Goal: Task Accomplishment & Management: Manage account settings

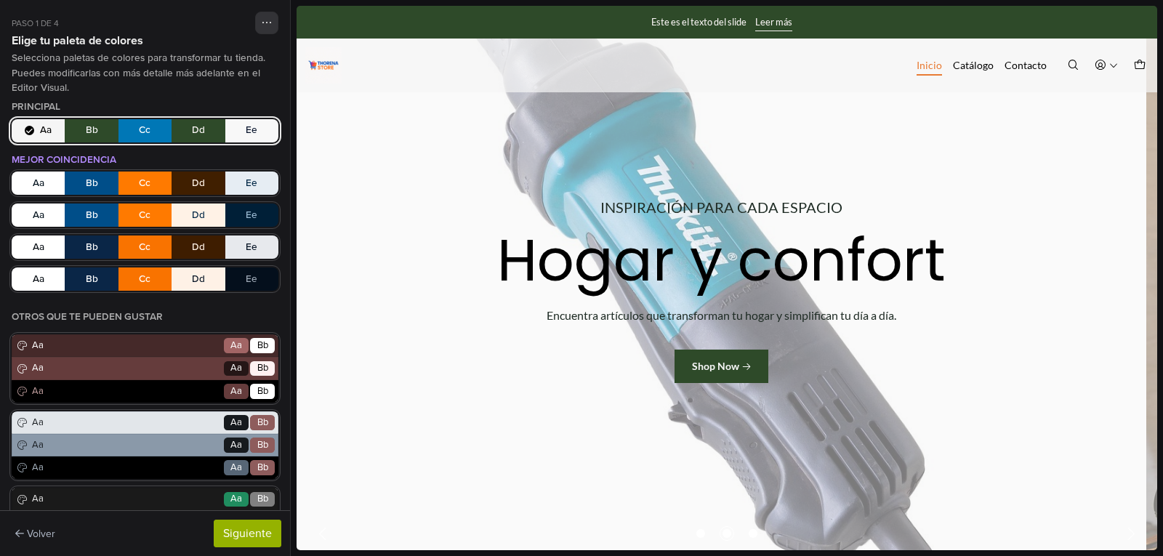
drag, startPoint x: 1159, startPoint y: 39, endPoint x: 1161, endPoint y: 80, distance: 41.5
click at [1161, 80] on div at bounding box center [727, 278] width 873 height 556
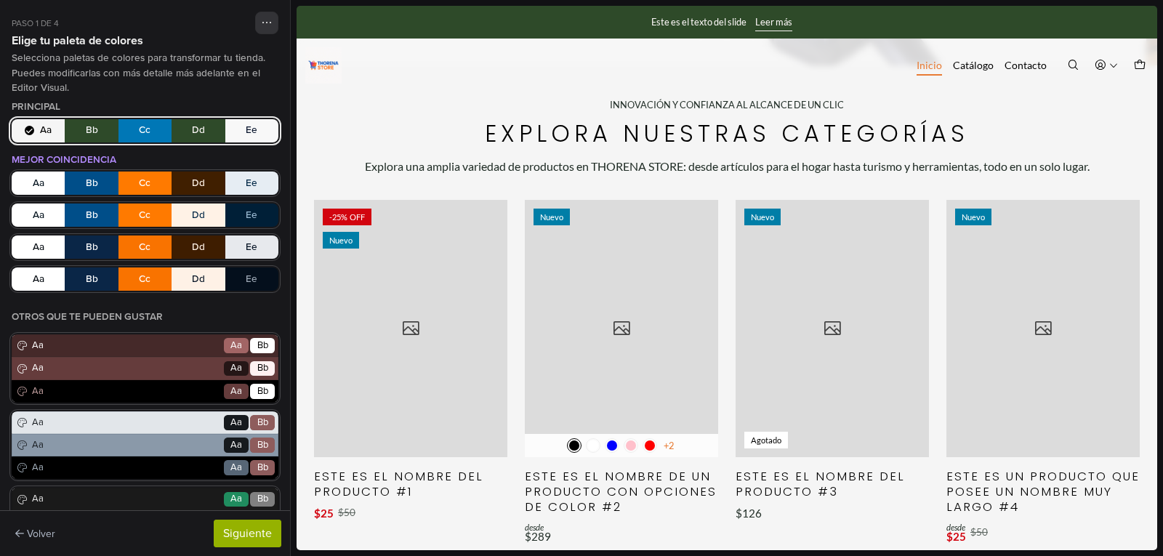
scroll to position [532, 0]
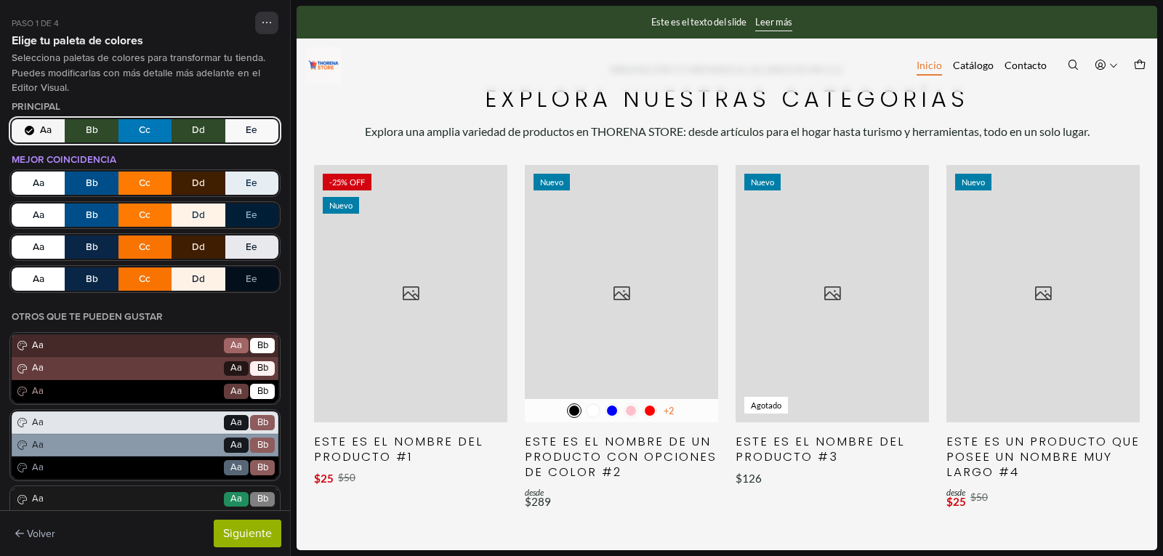
drag, startPoint x: 1163, startPoint y: 143, endPoint x: 1163, endPoint y: 169, distance: 26.9
click at [1163, 169] on div at bounding box center [727, 278] width 873 height 556
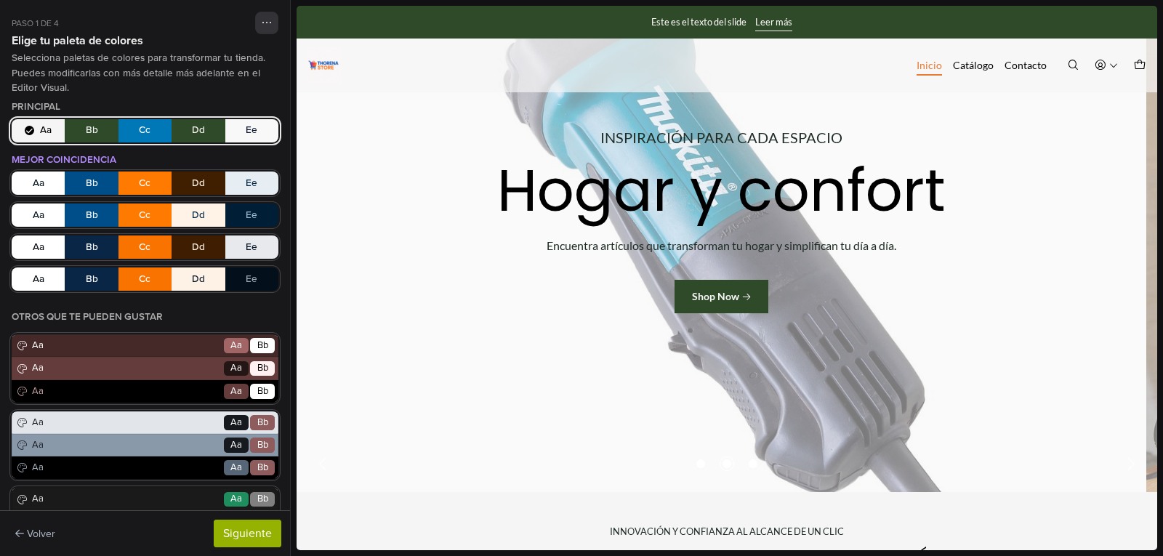
scroll to position [0, 0]
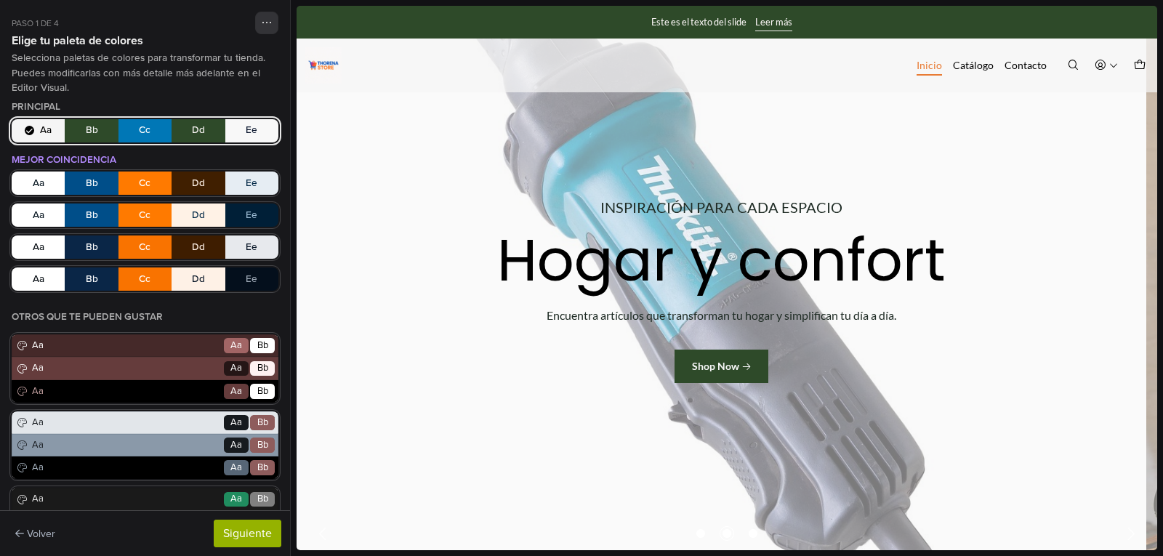
drag, startPoint x: 1156, startPoint y: 47, endPoint x: 1456, endPoint y: 31, distance: 300.1
click at [87, 132] on button "Aa Bb Cc Dd Ee" at bounding box center [145, 130] width 267 height 23
click at [92, 129] on button "Aa Bb Cc Dd Ee" at bounding box center [145, 130] width 267 height 23
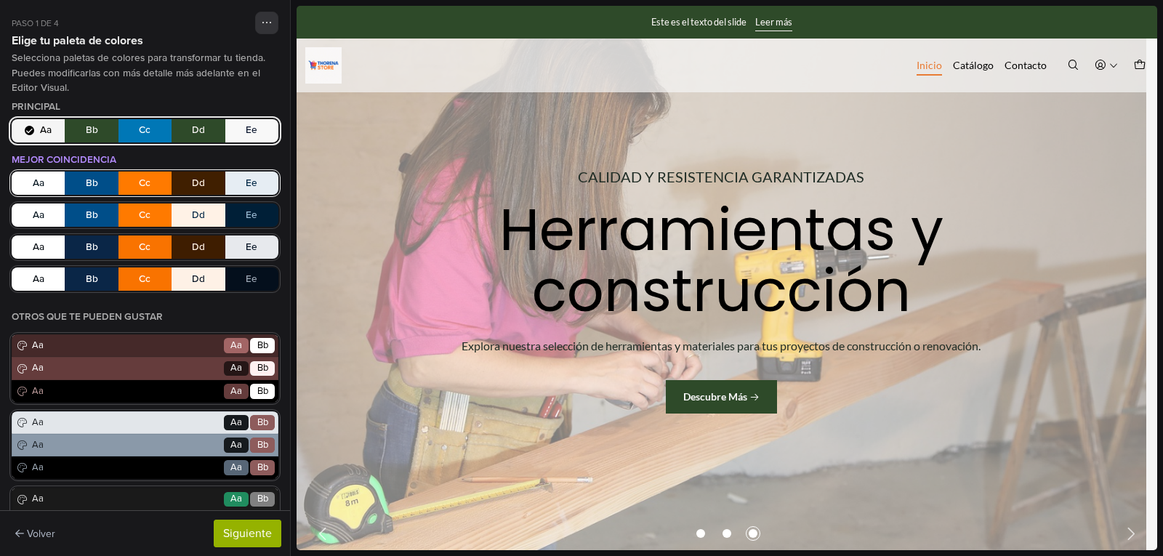
click at [45, 193] on button "Aa Bb Cc Dd Ee" at bounding box center [145, 183] width 267 height 23
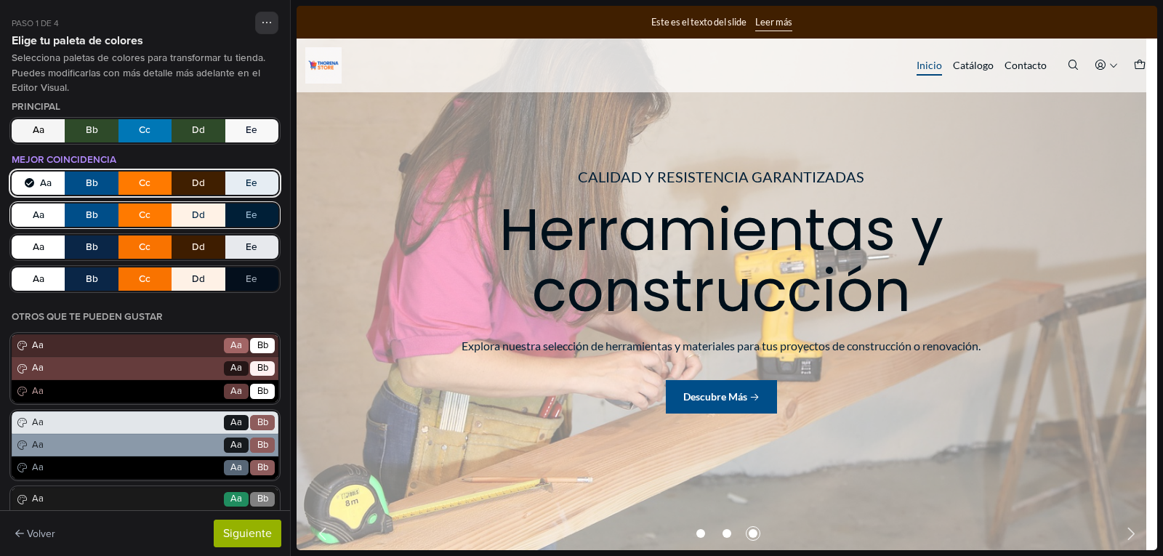
click at [44, 217] on button "Aa Bb Cc Dd Ee" at bounding box center [145, 215] width 267 height 23
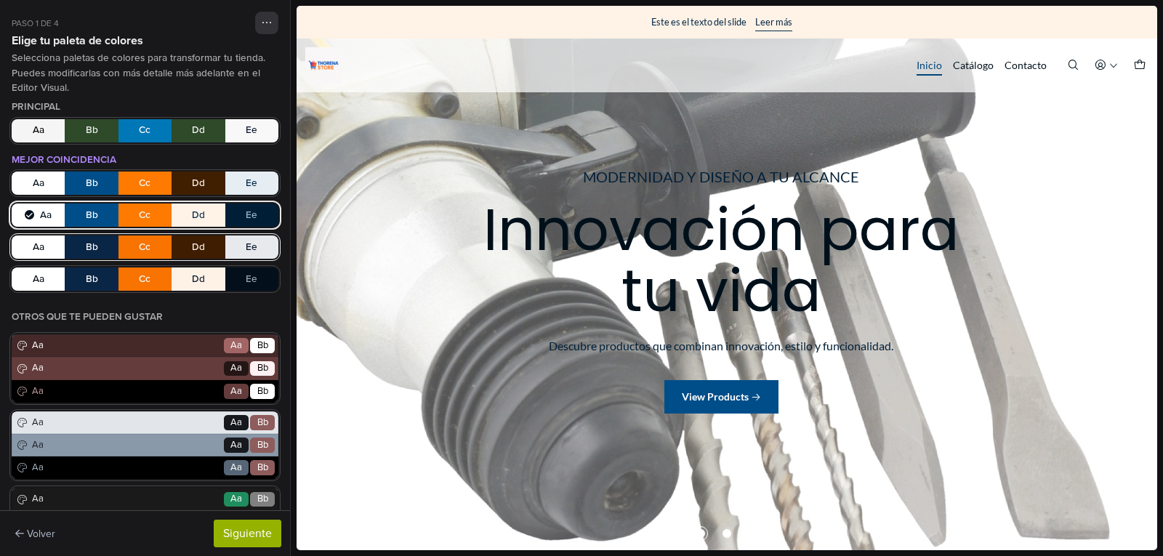
click at [130, 255] on button "Aa Bb Cc Dd Ee" at bounding box center [145, 247] width 267 height 23
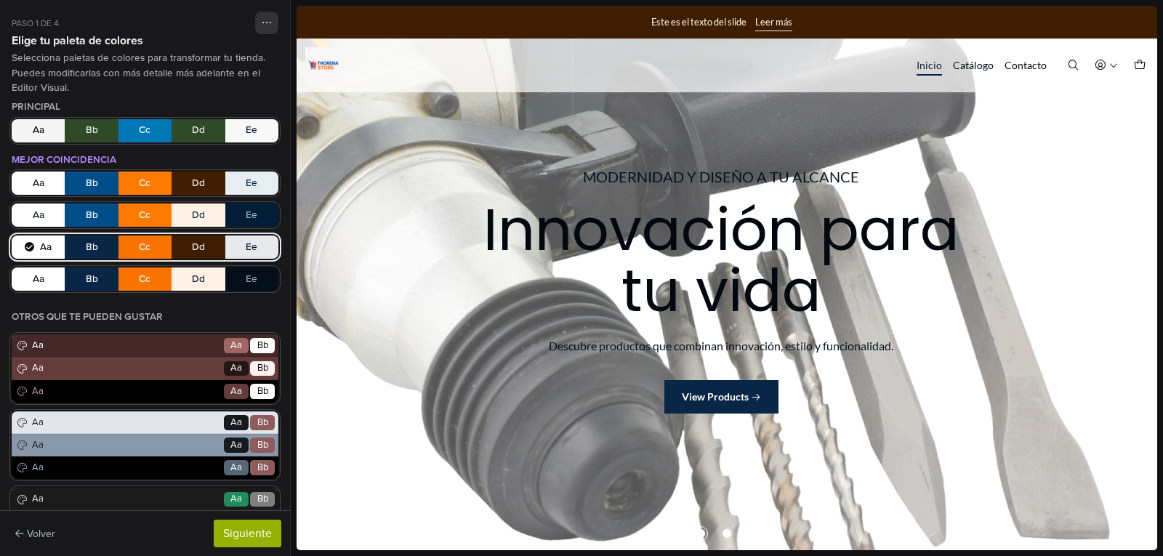
drag, startPoint x: 1458, startPoint y: 89, endPoint x: 1154, endPoint y: 178, distance: 316.6
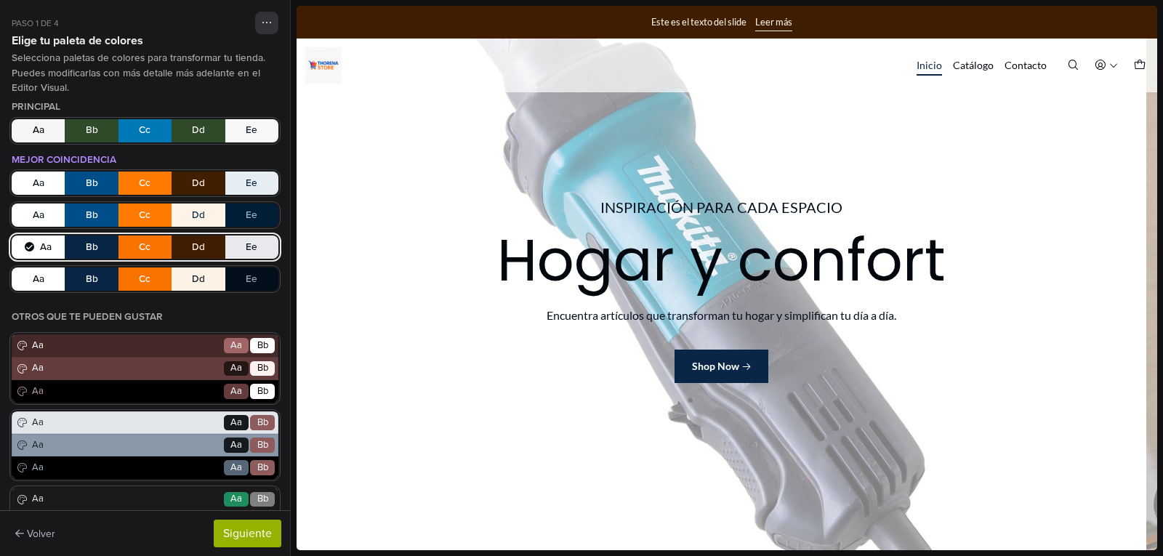
drag, startPoint x: 1155, startPoint y: 73, endPoint x: 1459, endPoint y: 51, distance: 304.8
click at [143, 241] on button "Aa Bb Cc Dd Ee" at bounding box center [145, 247] width 267 height 23
click at [143, 273] on button "Aa Bb Cc Dd Ee" at bounding box center [145, 279] width 267 height 23
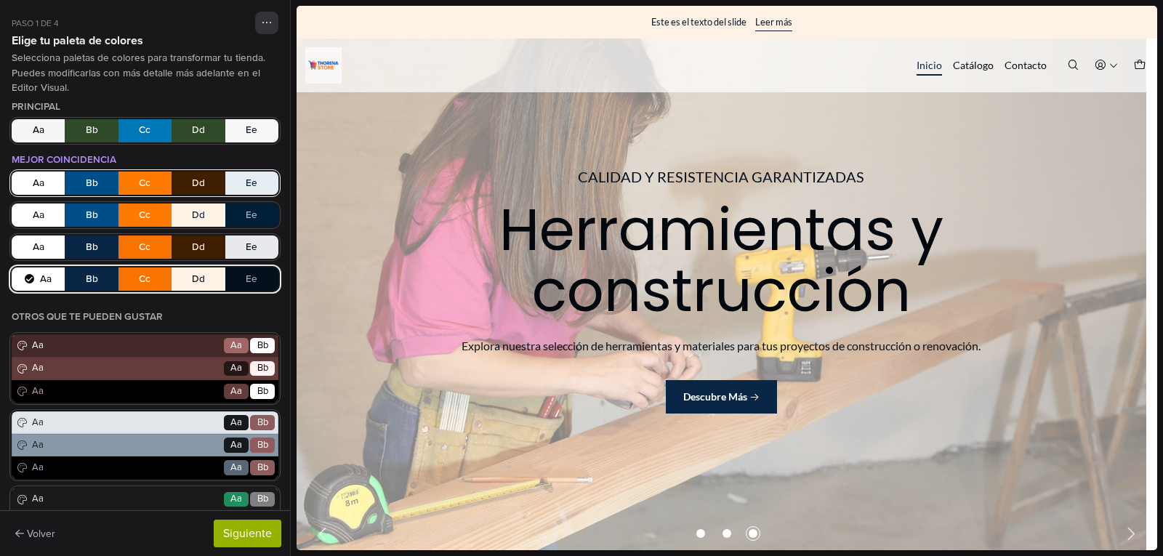
click at [135, 185] on button "Aa Bb Cc Dd Ee" at bounding box center [145, 183] width 267 height 23
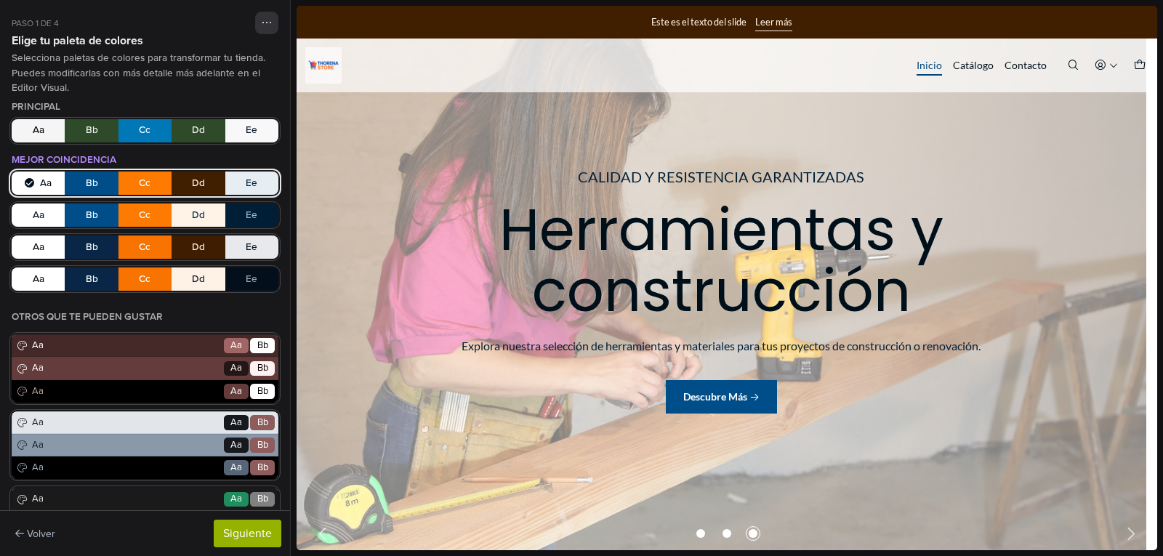
click at [137, 117] on div "Principal Aa Bb Cc Dd Ee Mejor coincidencia Aa Bb Cc Dd Ee Aa Bb Cc Dd Ee Aa Bb…" at bounding box center [145, 447] width 267 height 693
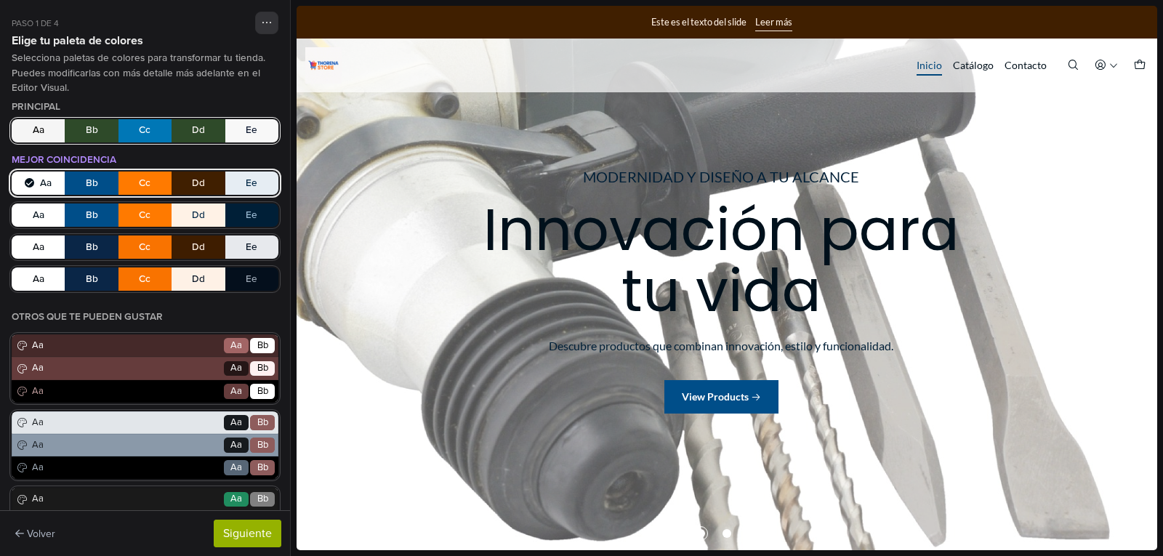
click at [140, 128] on button "Aa Bb Cc Dd Ee" at bounding box center [145, 130] width 267 height 23
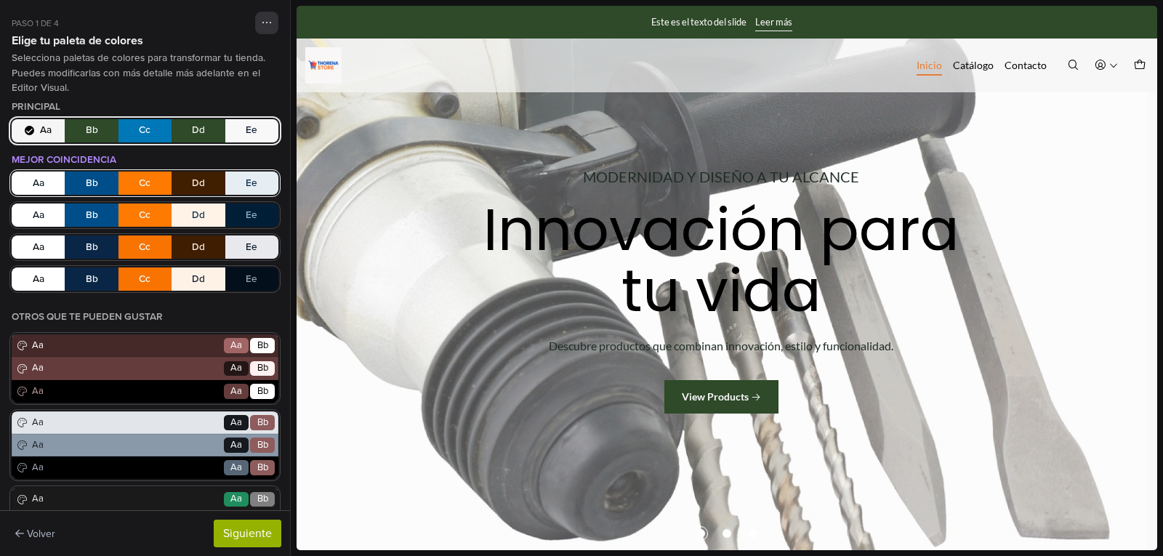
click at [142, 180] on button "Aa Bb Cc Dd Ee" at bounding box center [145, 183] width 267 height 23
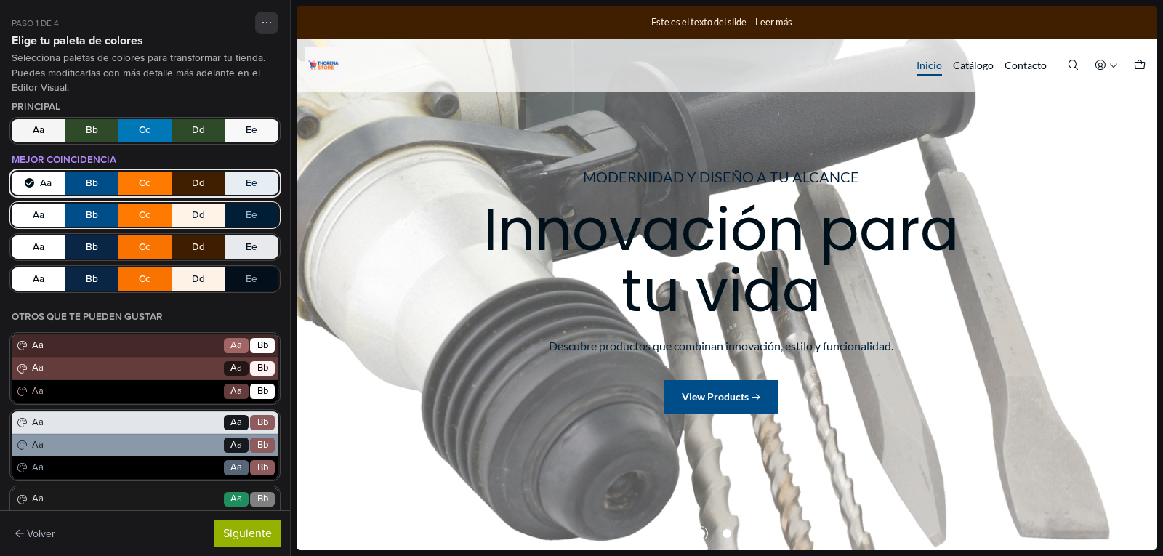
click at [142, 208] on button "Aa Bb Cc Dd Ee" at bounding box center [145, 215] width 267 height 23
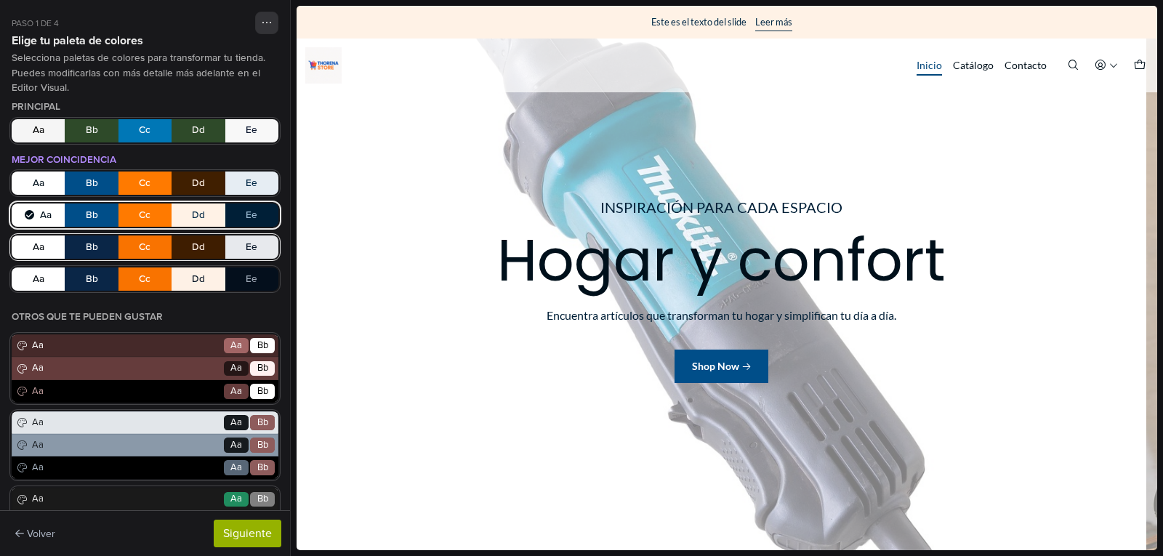
click at [140, 243] on button "Aa Bb Cc Dd Ee" at bounding box center [145, 247] width 267 height 23
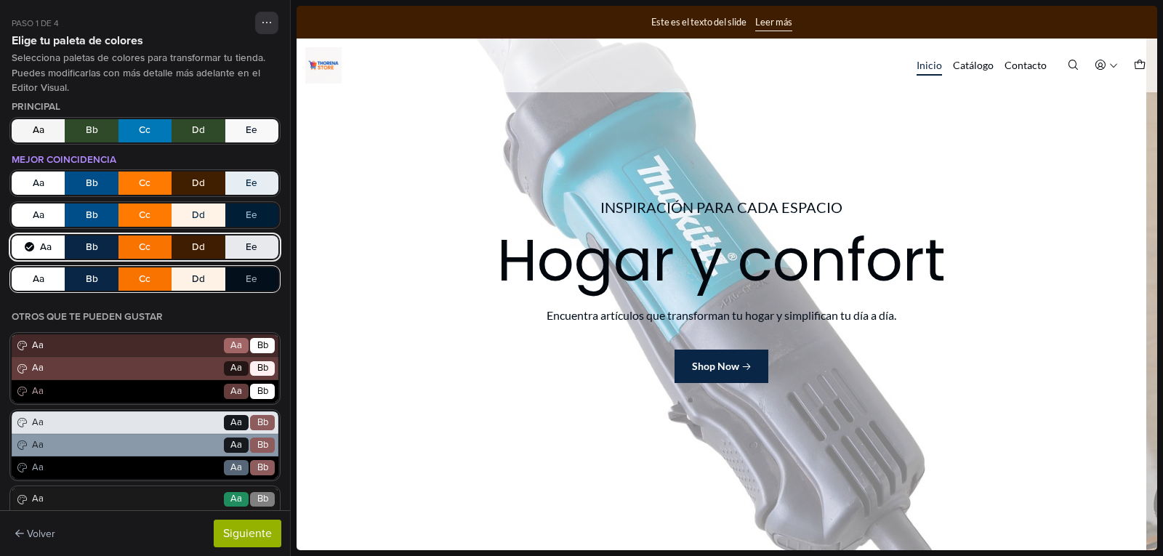
click at [139, 271] on button "Aa Bb Cc Dd Ee" at bounding box center [145, 279] width 267 height 23
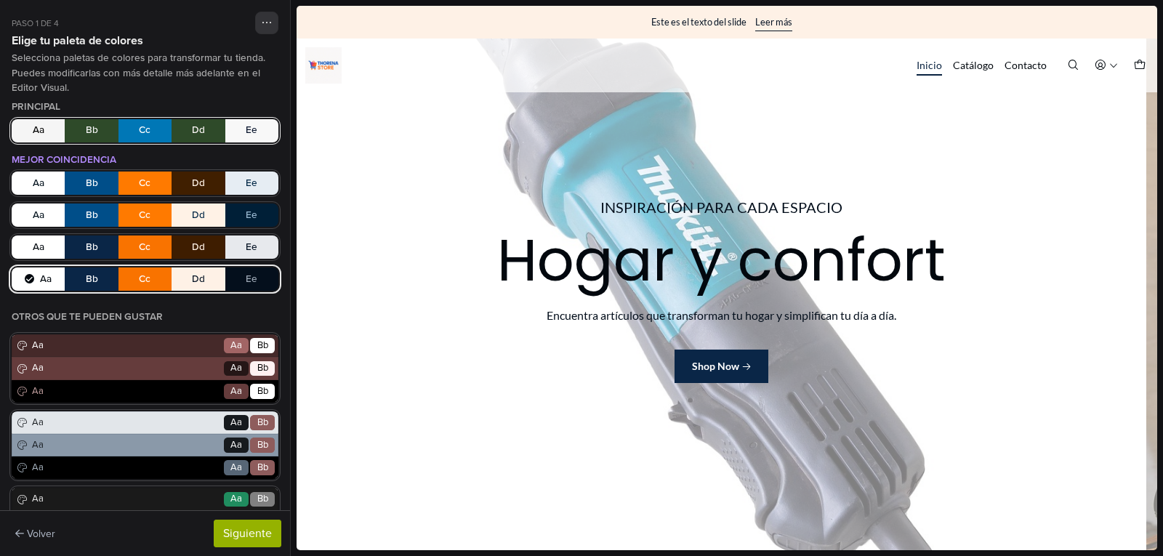
click at [148, 137] on button "Aa Bb Cc Dd Ee" at bounding box center [145, 130] width 267 height 23
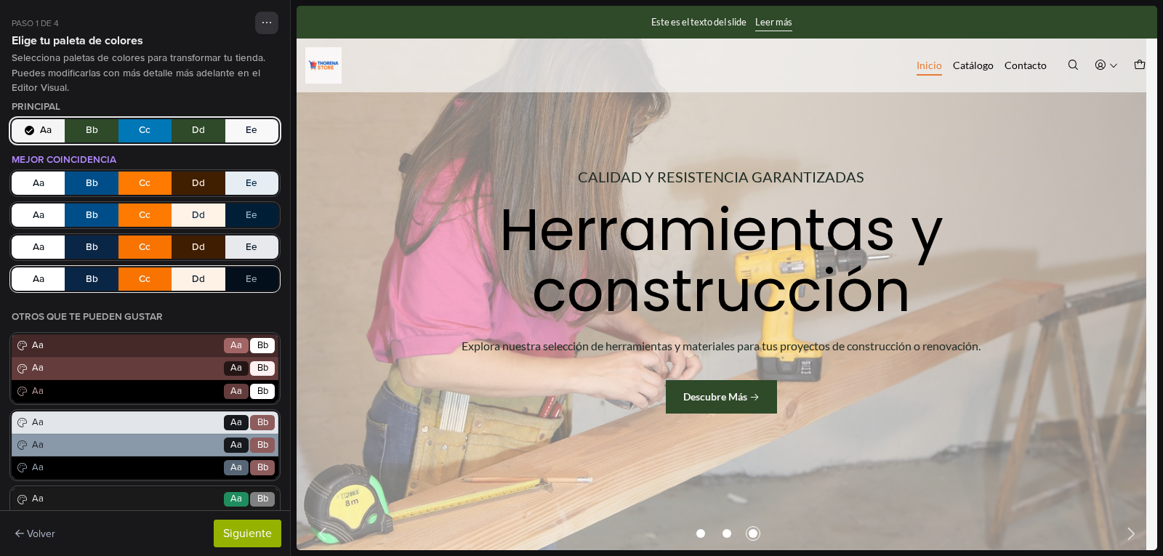
click at [142, 280] on button "Aa Bb Cc Dd Ee" at bounding box center [145, 279] width 267 height 23
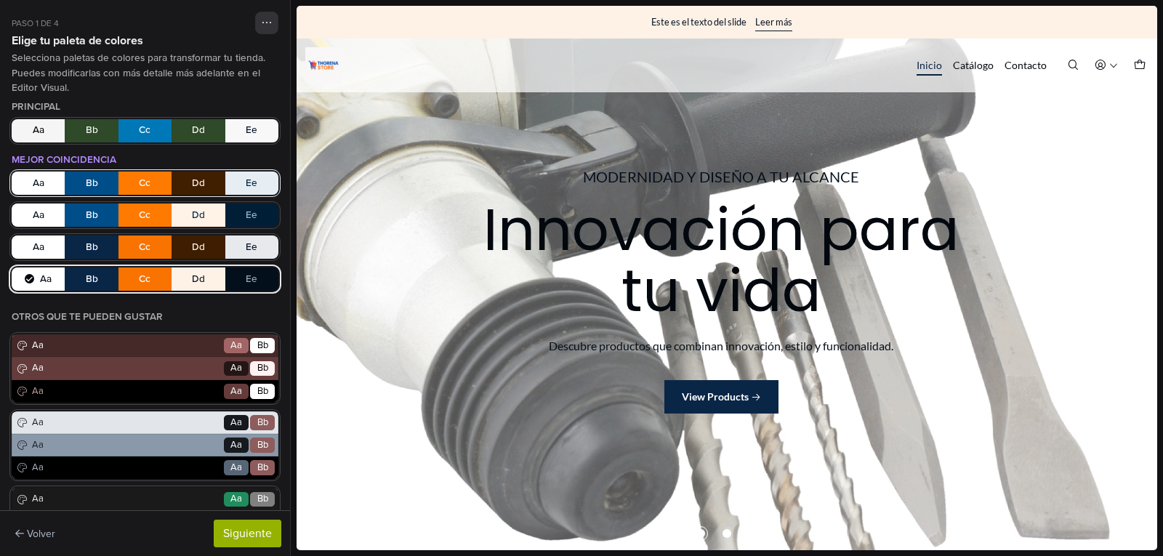
click at [137, 184] on button "Aa Bb Cc Dd Ee" at bounding box center [145, 183] width 267 height 23
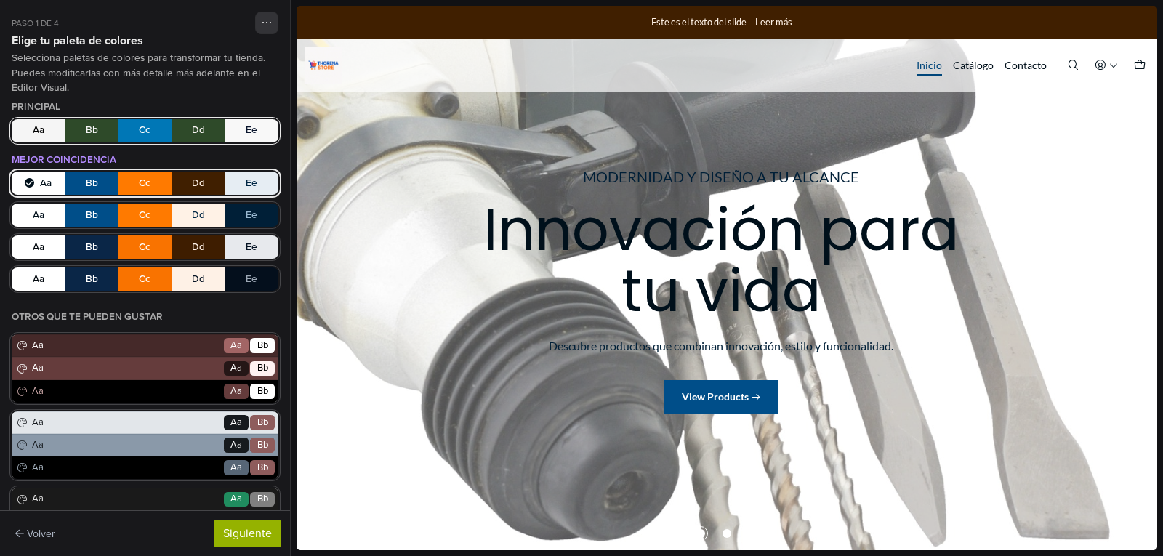
click at [137, 141] on button "Aa Bb Cc Dd Ee" at bounding box center [145, 130] width 267 height 23
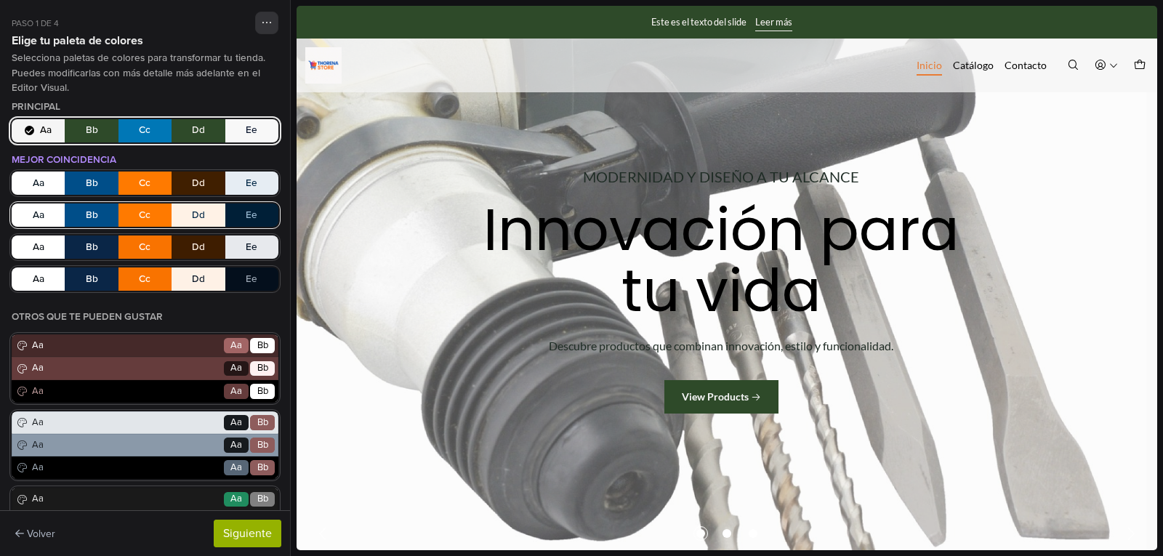
click at [137, 212] on button "Aa Bb Cc Dd Ee" at bounding box center [145, 215] width 267 height 23
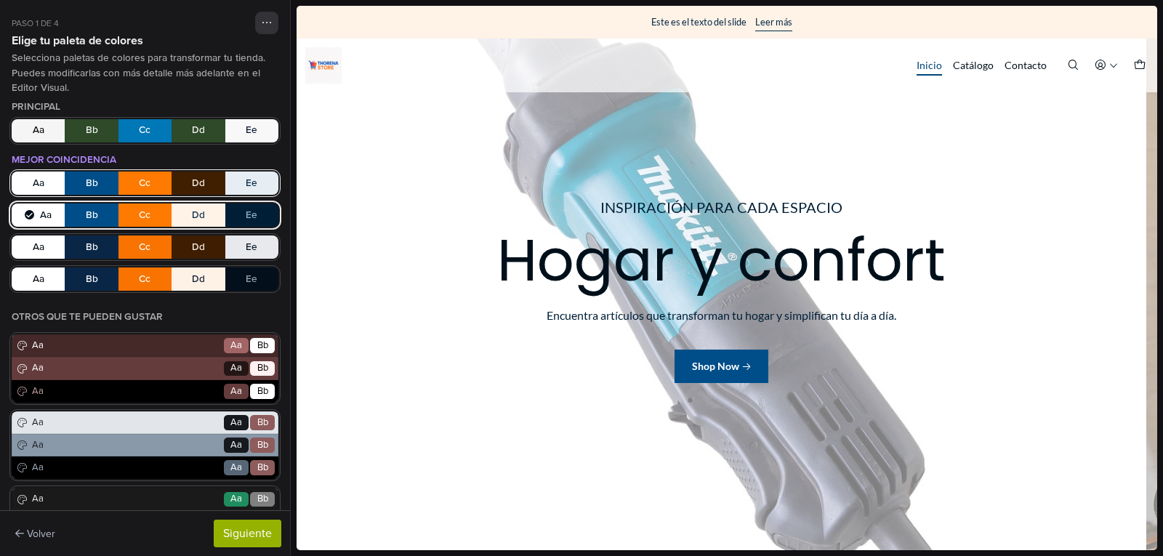
click at [138, 176] on button "Aa Bb Cc Dd Ee" at bounding box center [145, 183] width 267 height 23
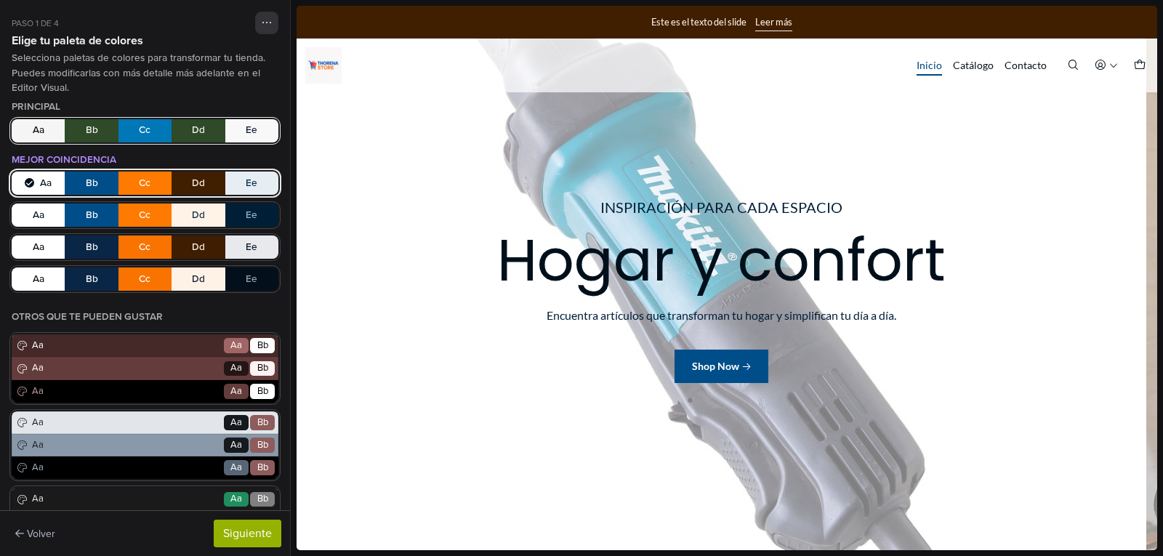
click at [142, 127] on button "Aa Bb Cc Dd Ee" at bounding box center [145, 130] width 267 height 23
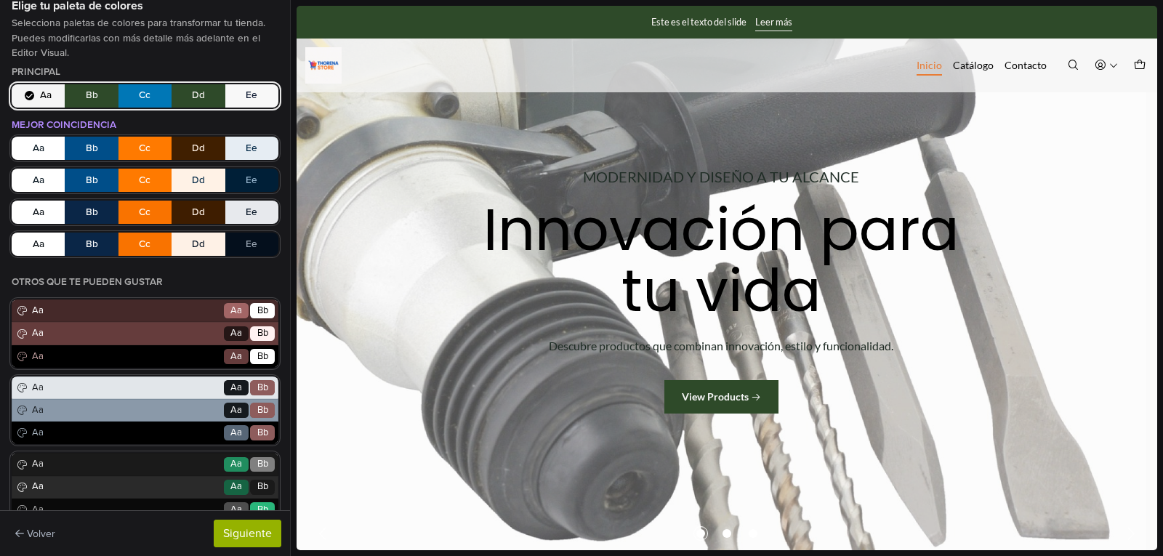
scroll to position [1, 0]
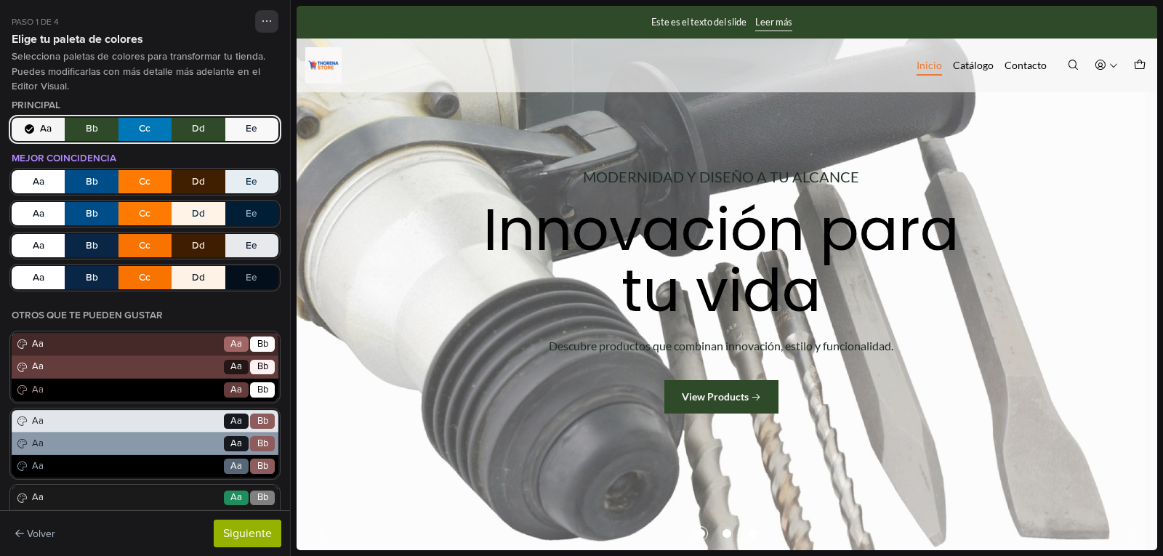
drag, startPoint x: 282, startPoint y: 302, endPoint x: 15, endPoint y: 297, distance: 267.7
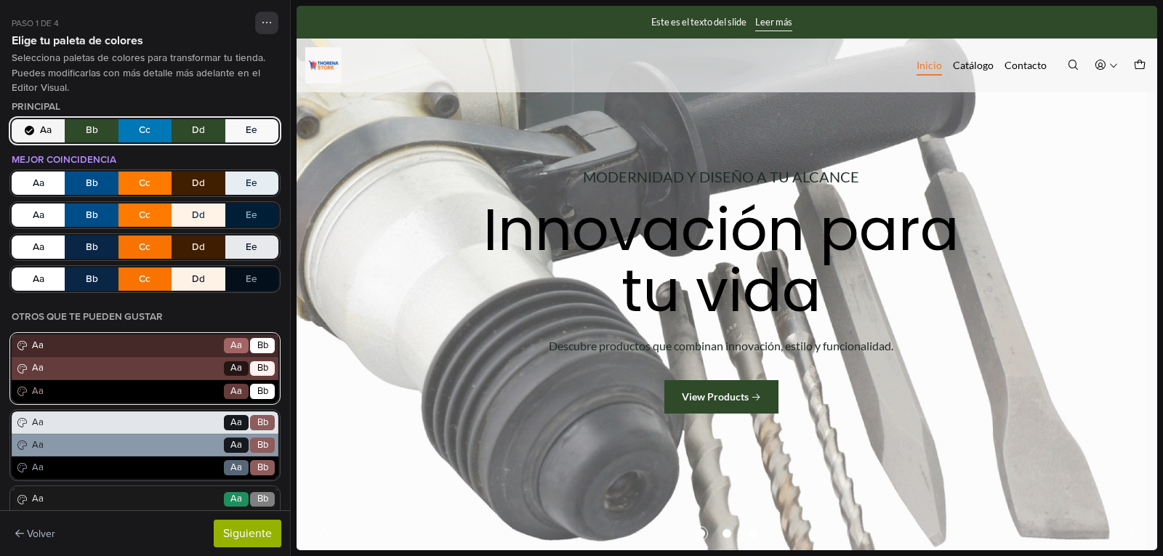
click at [108, 345] on span "Aa" at bounding box center [125, 346] width 193 height 15
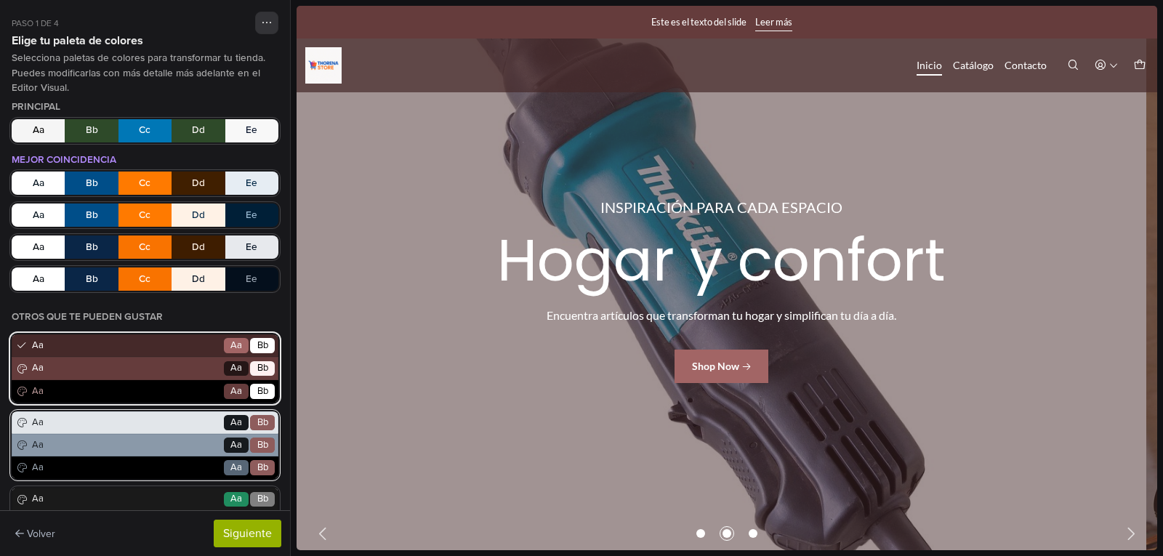
click at [97, 451] on span "Aa" at bounding box center [125, 445] width 193 height 15
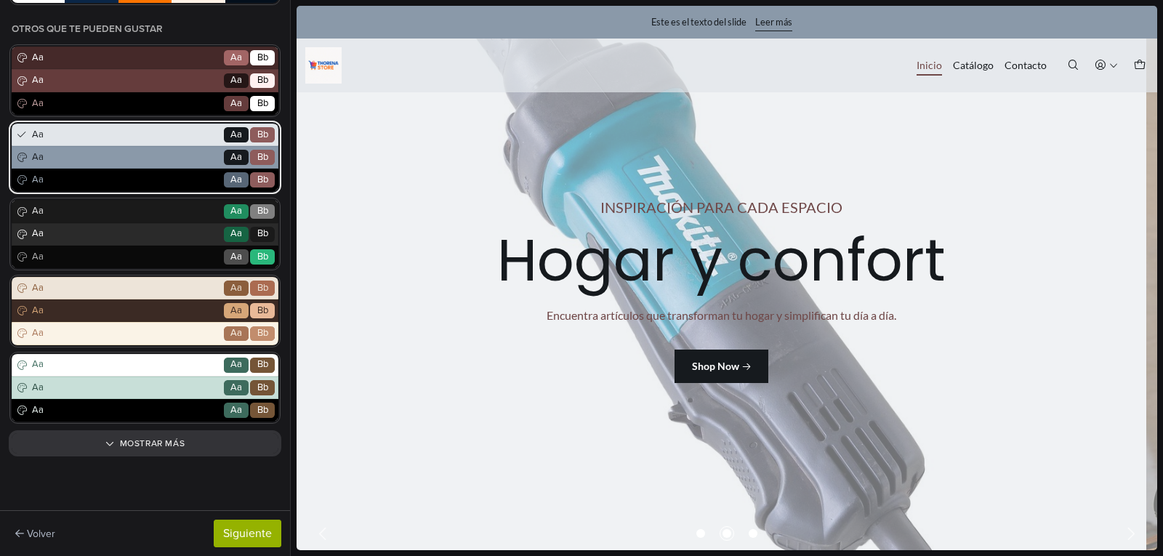
scroll to position [290, 0]
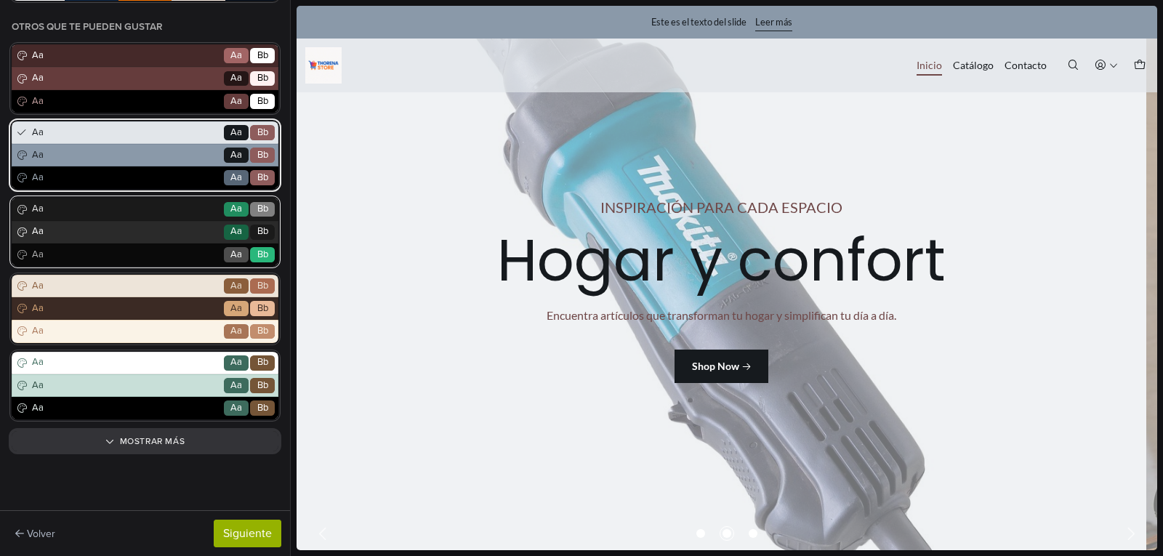
click at [175, 225] on span "Aa" at bounding box center [125, 232] width 193 height 15
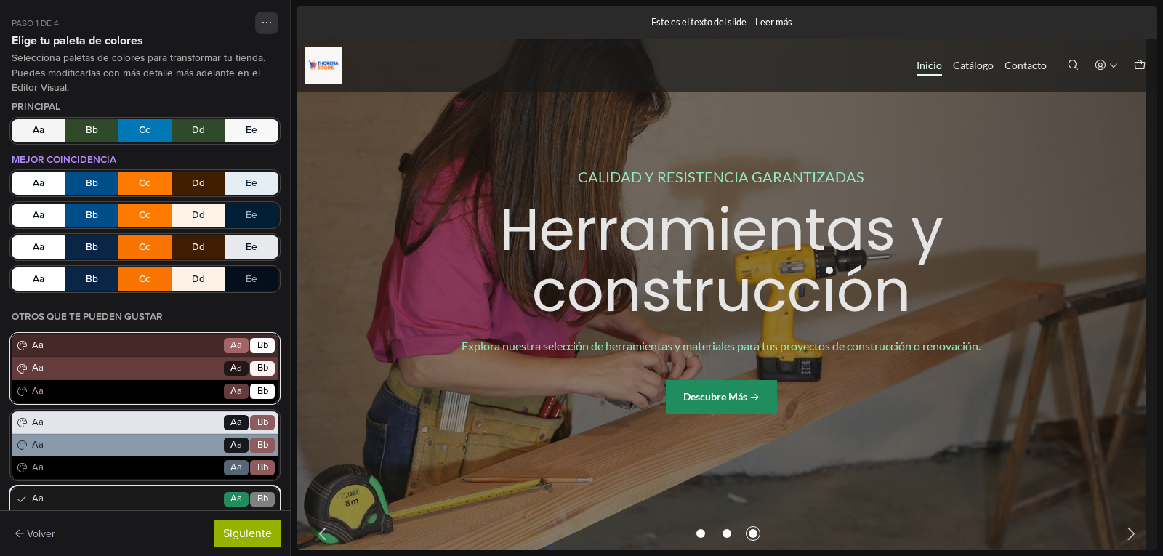
click at [156, 359] on div "Aa Go Aa Bb" at bounding box center [145, 368] width 267 height 23
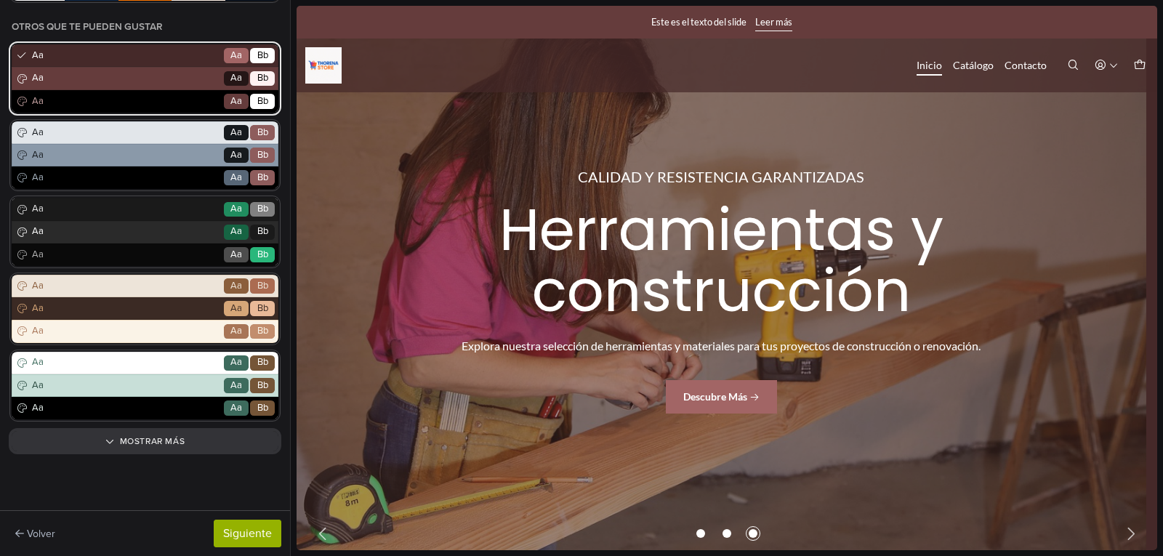
drag, startPoint x: 286, startPoint y: 304, endPoint x: 11, endPoint y: 529, distance: 356.0
click at [188, 392] on span "Aa" at bounding box center [125, 386] width 193 height 15
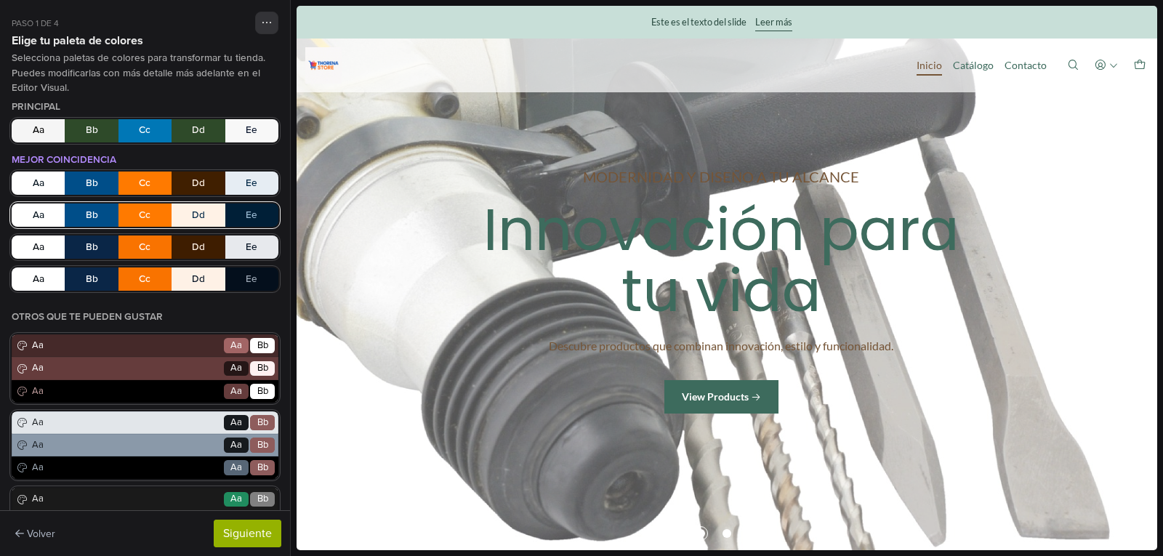
click at [136, 213] on button "Aa Bb Cc Dd Ee" at bounding box center [145, 215] width 267 height 23
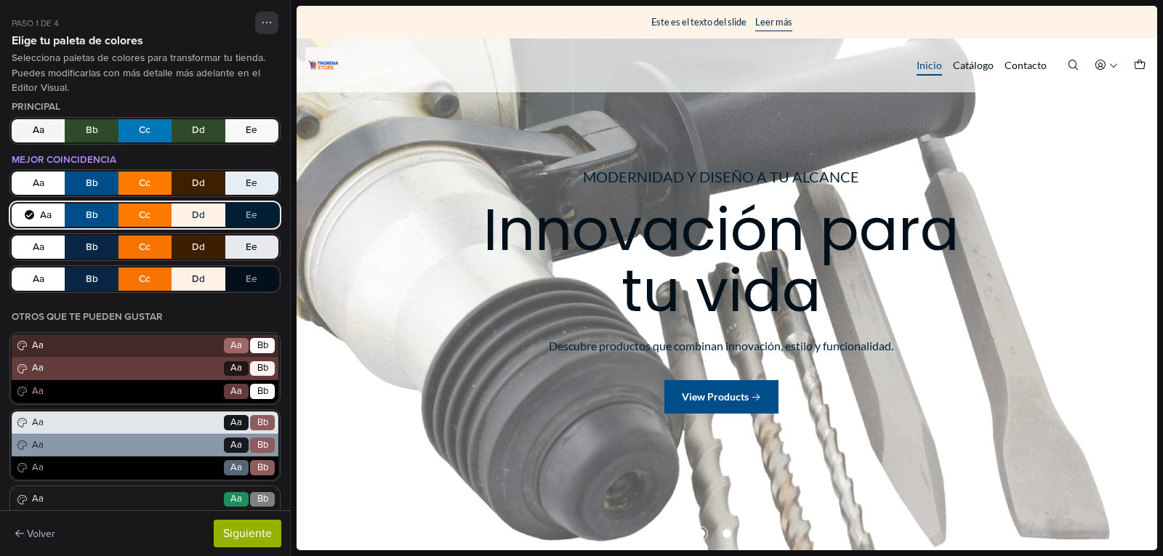
click at [136, 213] on button "Aa Bb Cc Dd Ee" at bounding box center [145, 215] width 267 height 23
click at [137, 257] on button "Aa Bb Cc Dd Ee" at bounding box center [145, 247] width 267 height 23
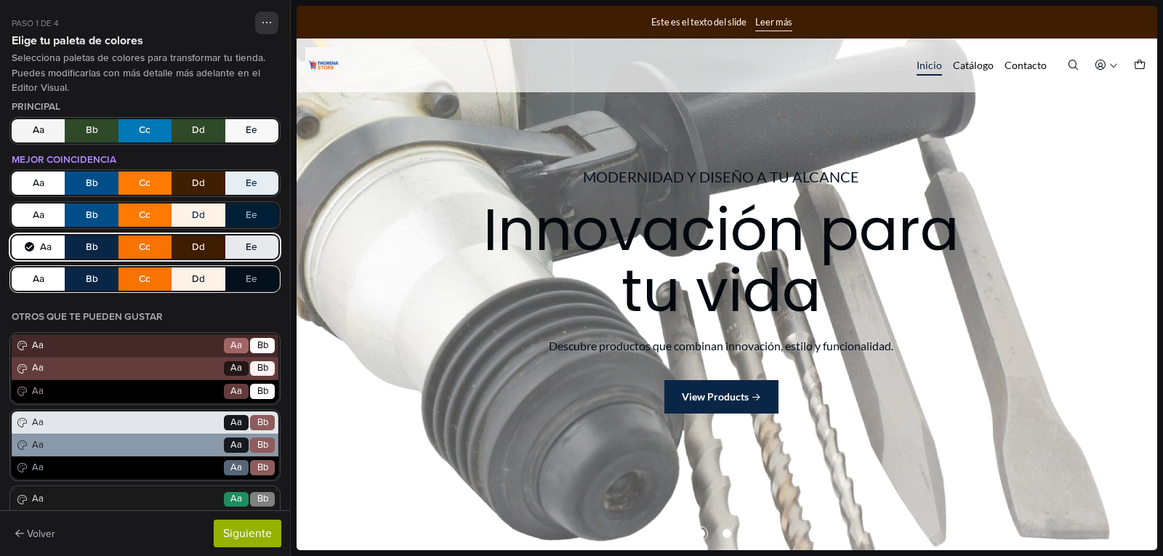
click at [140, 269] on button "Aa Bb Cc Dd Ee" at bounding box center [145, 279] width 267 height 23
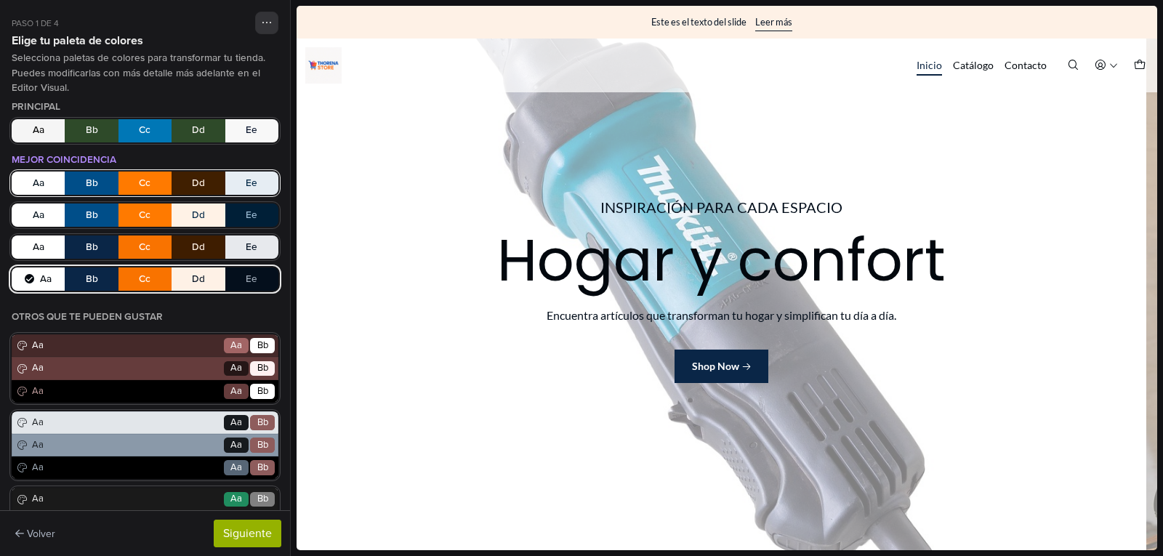
click at [140, 178] on button "Aa Bb Cc Dd Ee" at bounding box center [145, 183] width 267 height 23
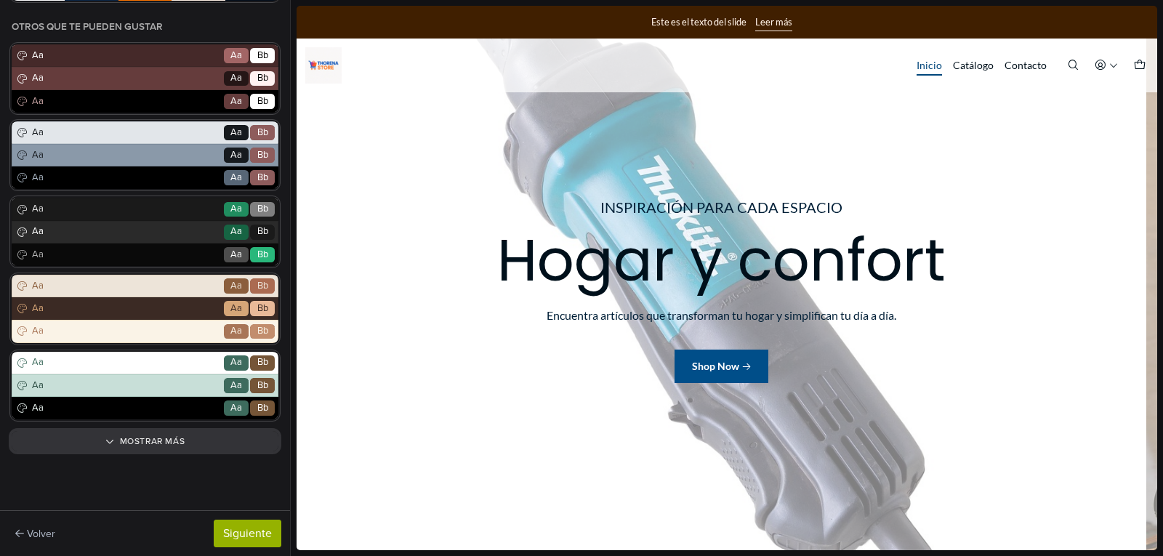
drag, startPoint x: 282, startPoint y: 236, endPoint x: 1, endPoint y: 501, distance: 386.8
click at [188, 438] on button "Mostrar más" at bounding box center [145, 441] width 267 height 20
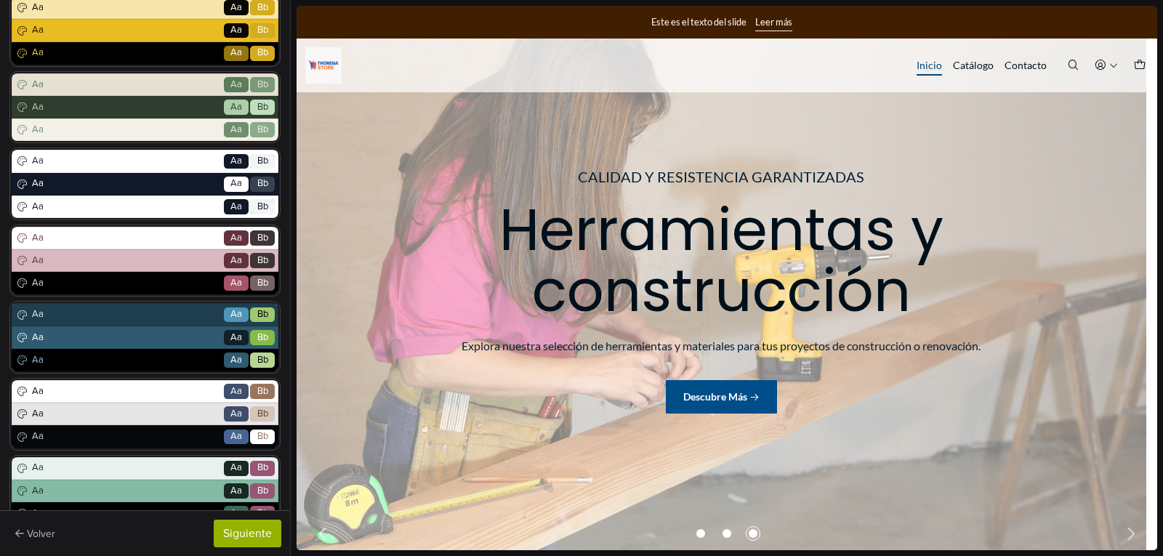
scroll to position [981, 0]
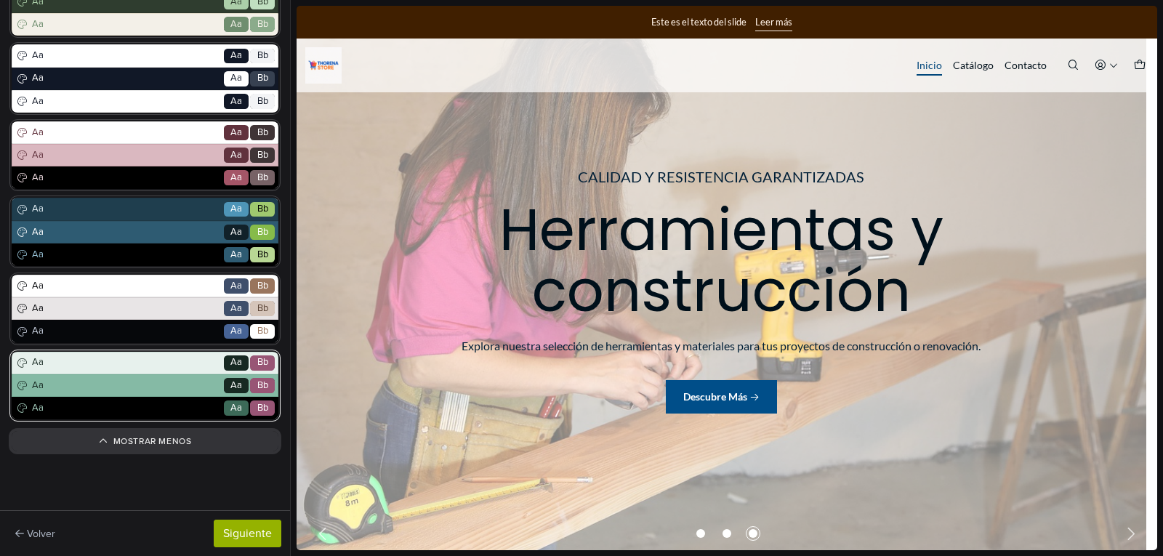
click at [172, 393] on span "Aa" at bounding box center [125, 386] width 193 height 15
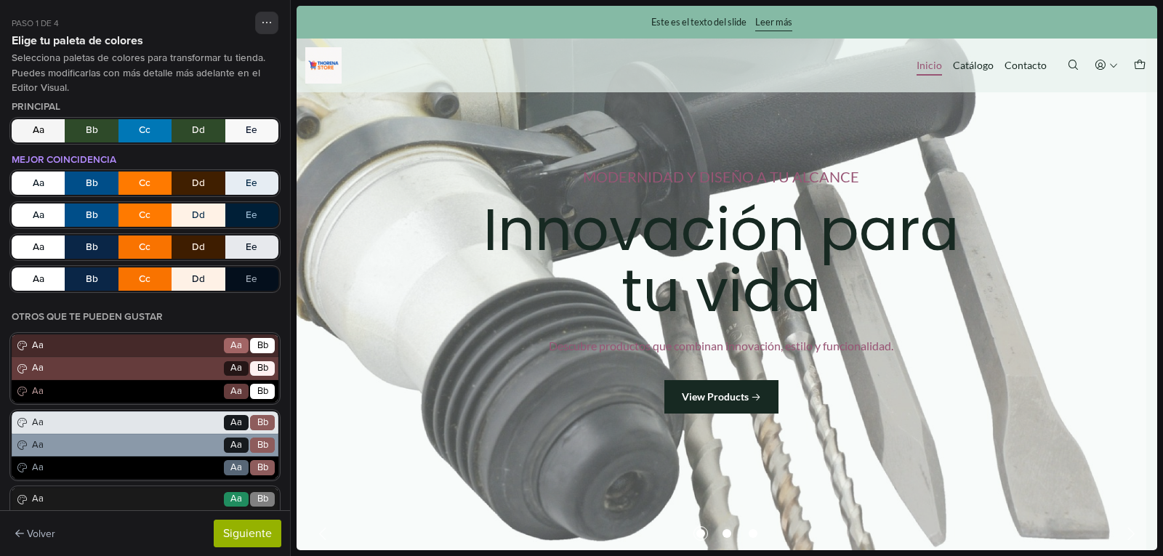
click at [292, 420] on div at bounding box center [727, 278] width 873 height 556
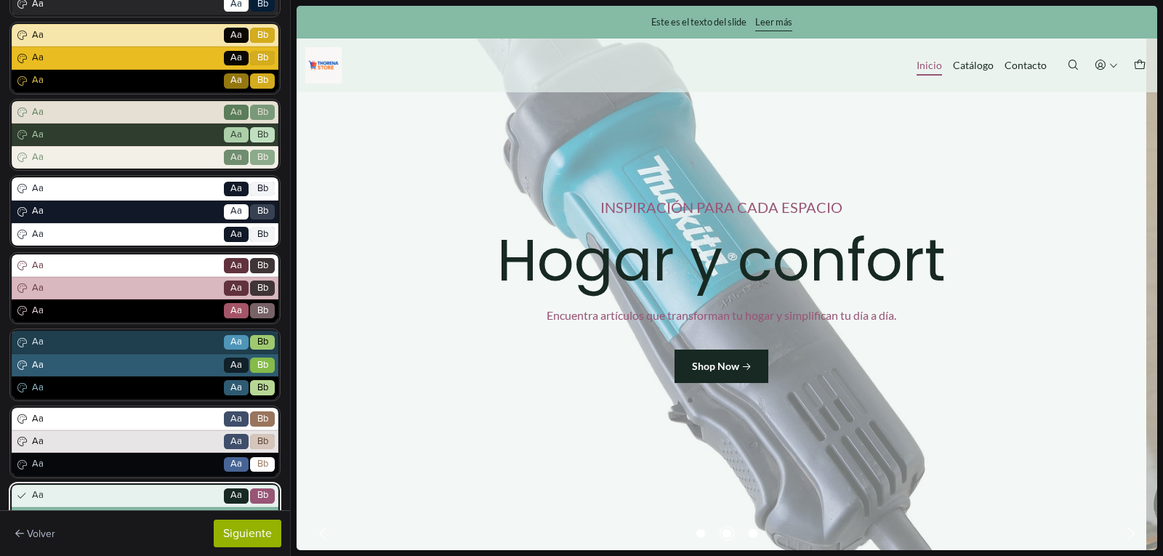
scroll to position [843, 0]
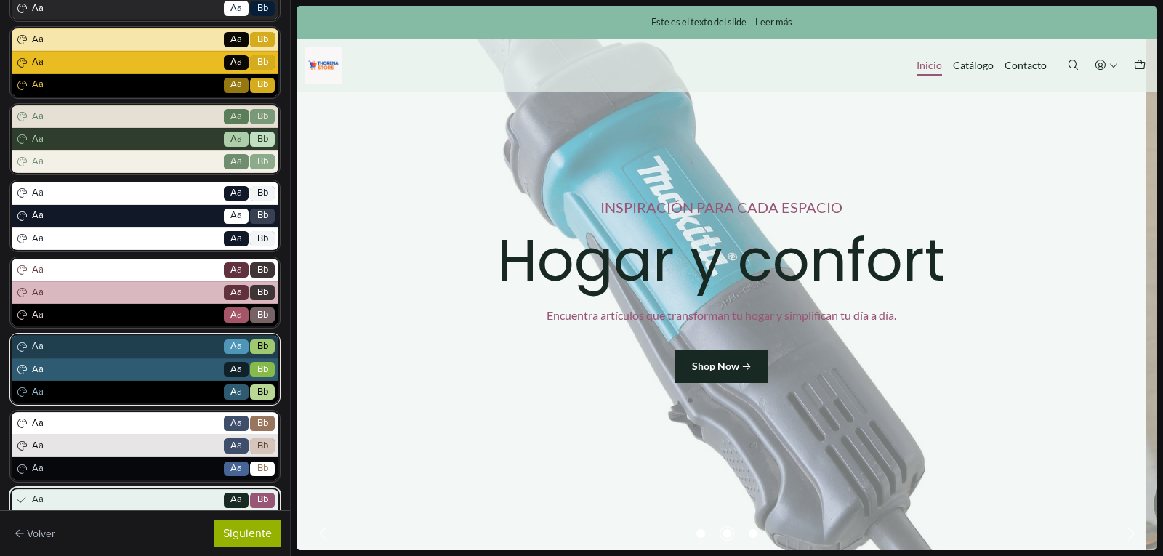
click at [138, 350] on span "Aa" at bounding box center [125, 347] width 193 height 15
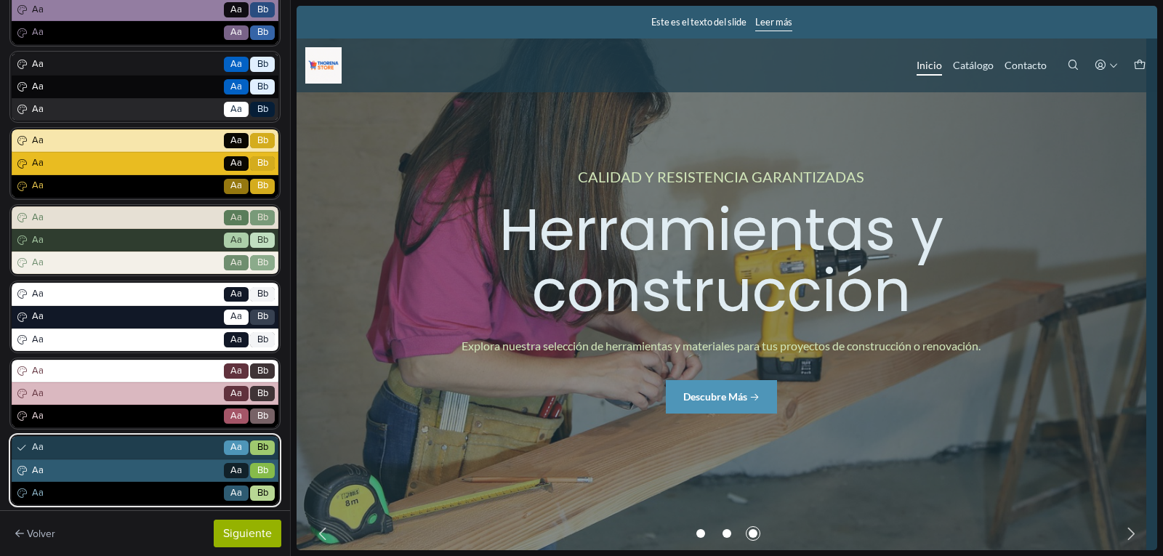
scroll to position [745, 0]
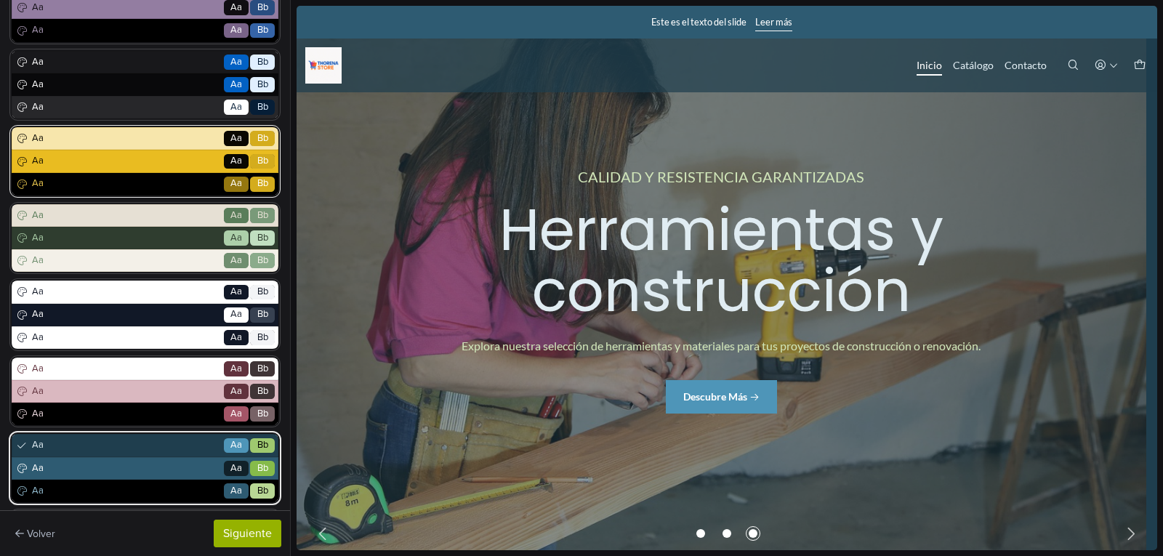
click at [175, 176] on div "Aa Go Aa Bb" at bounding box center [145, 184] width 267 height 23
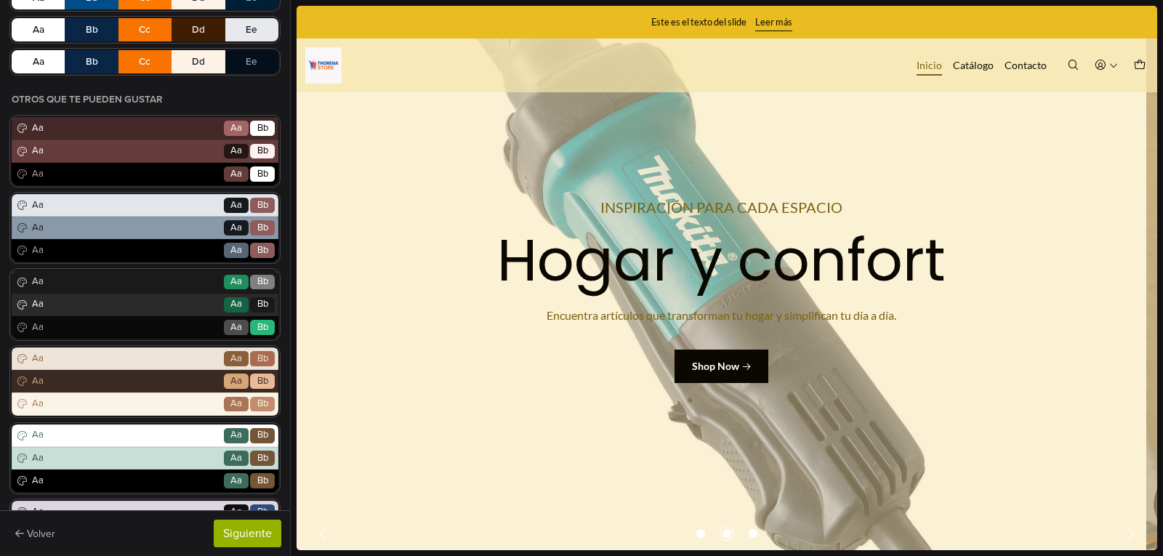
scroll to position [245, 0]
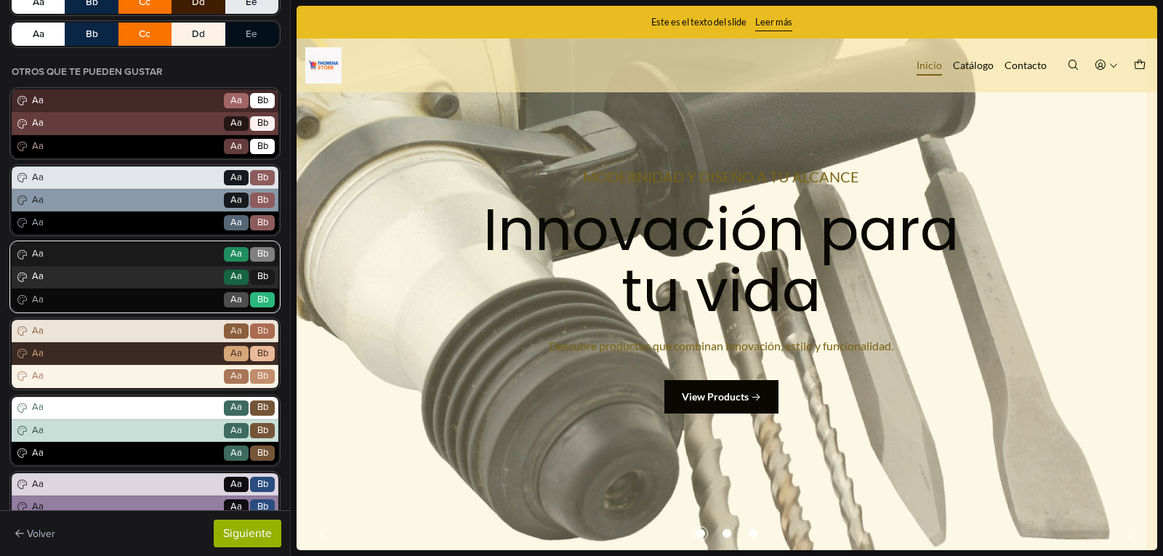
click at [161, 274] on span "Aa" at bounding box center [125, 277] width 193 height 15
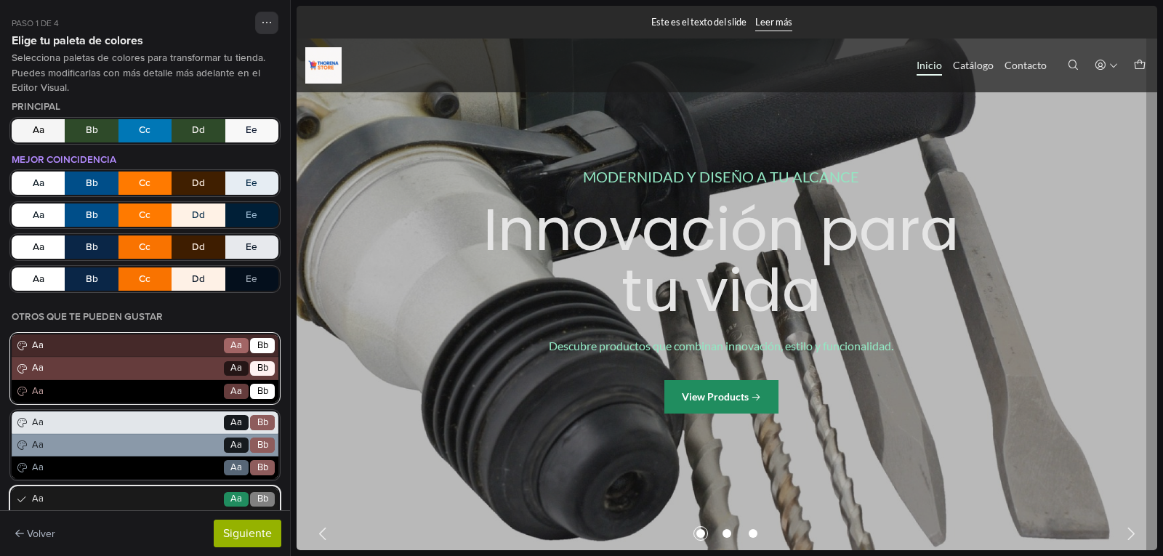
click at [165, 385] on span "Aa" at bounding box center [125, 392] width 193 height 15
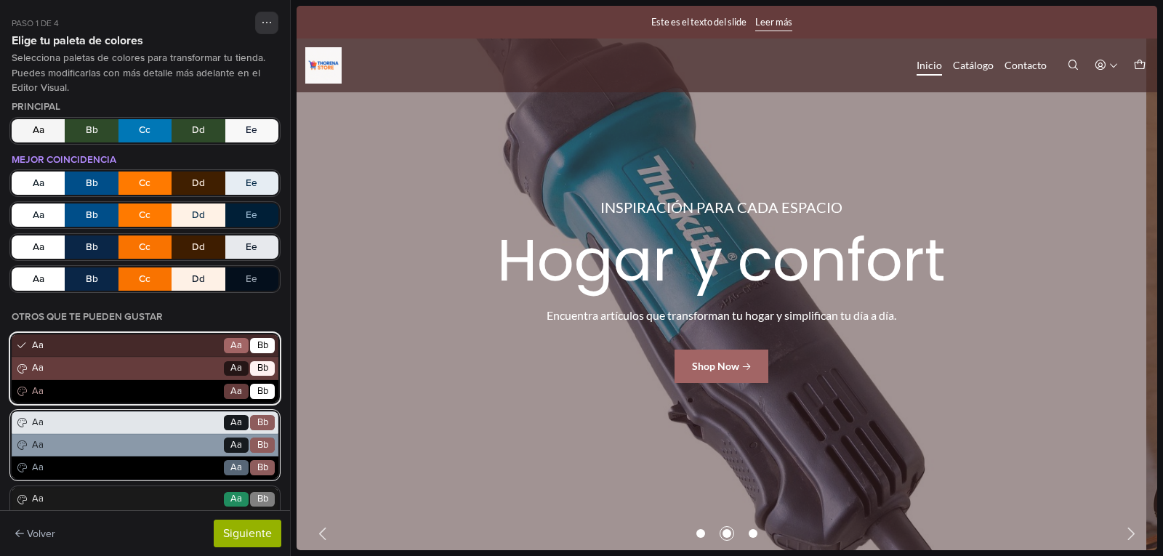
click at [175, 440] on span "Aa" at bounding box center [125, 445] width 193 height 15
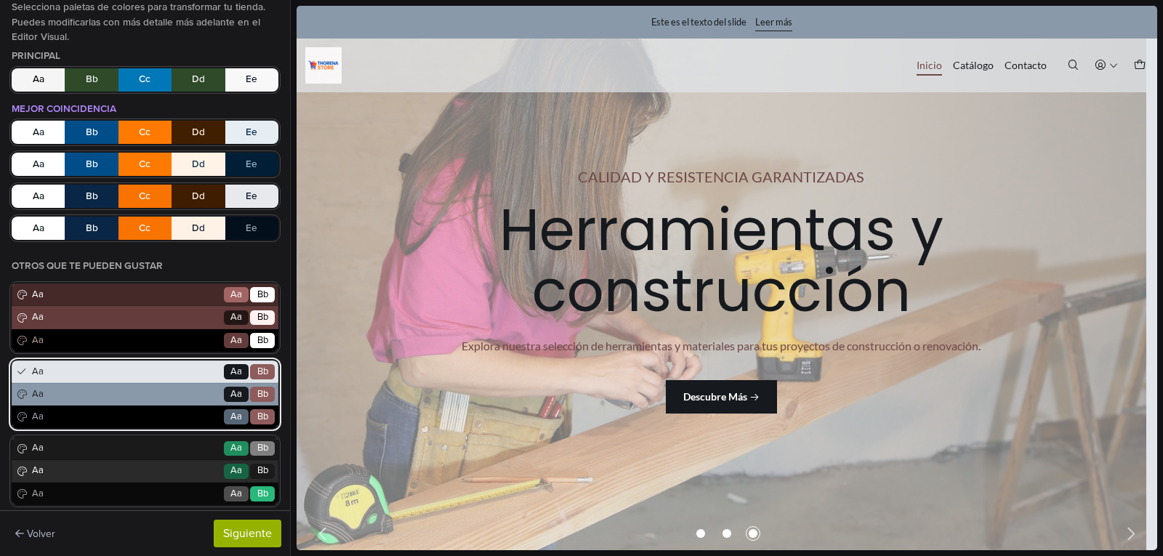
scroll to position [55, 0]
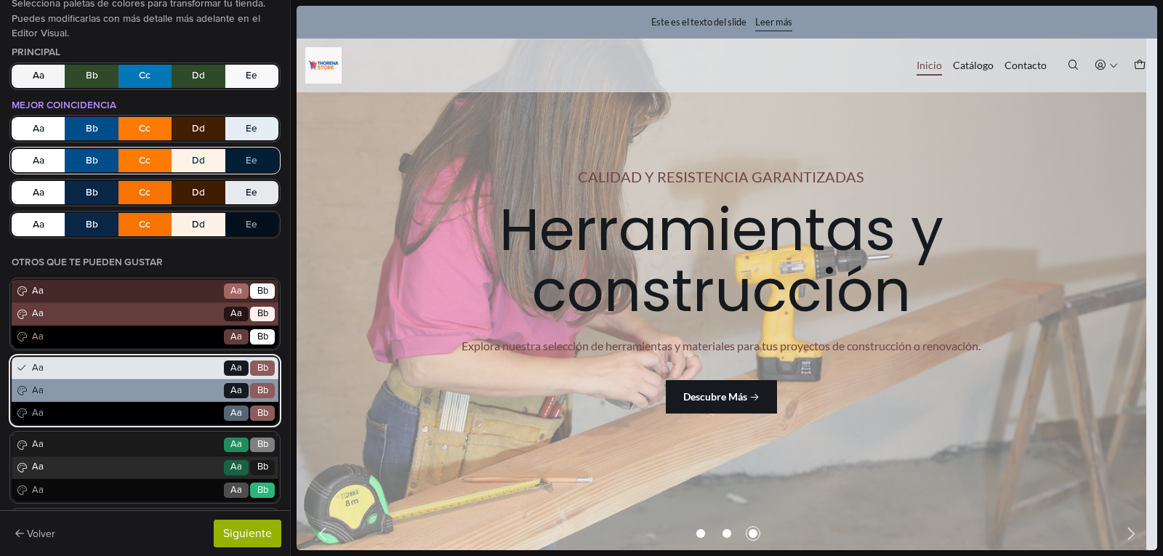
click at [123, 153] on button "Aa Bb Cc Dd Ee" at bounding box center [145, 160] width 267 height 23
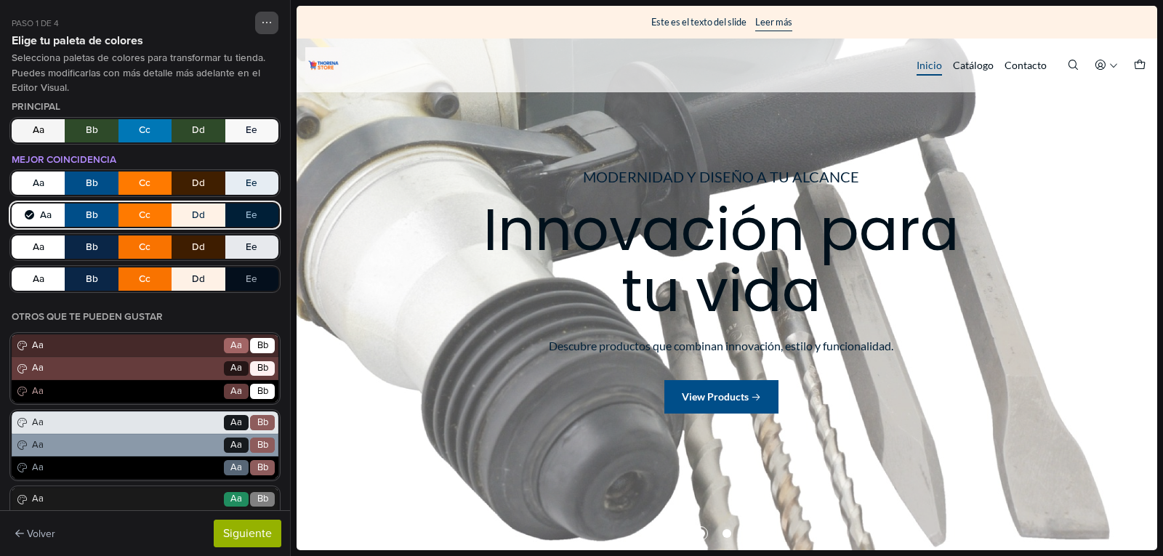
click at [255, 31] on button "button" at bounding box center [266, 23] width 23 height 23
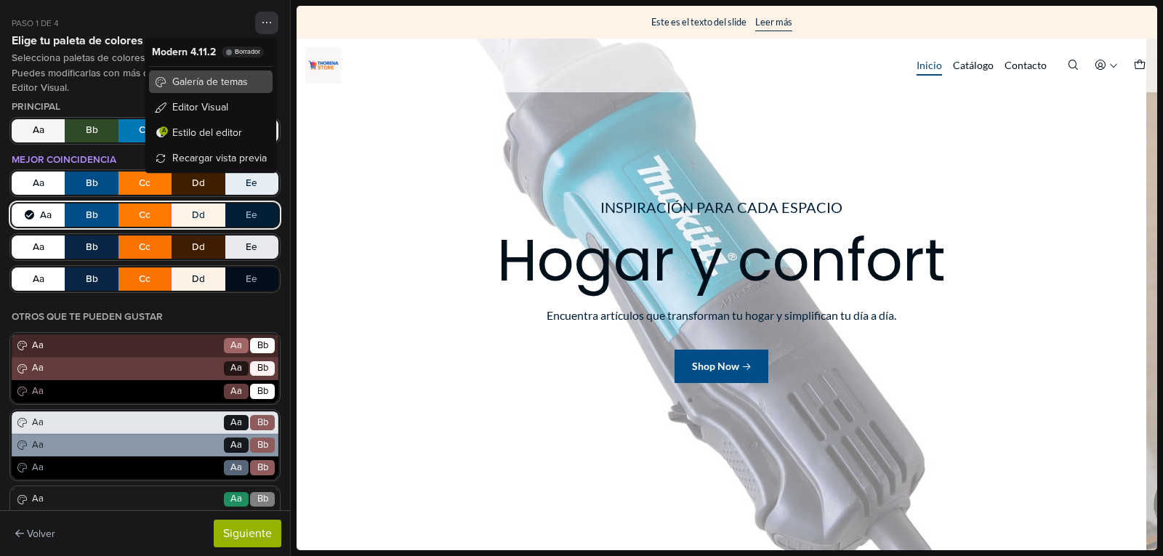
click at [210, 81] on span "Galería de temas" at bounding box center [210, 81] width 76 height 15
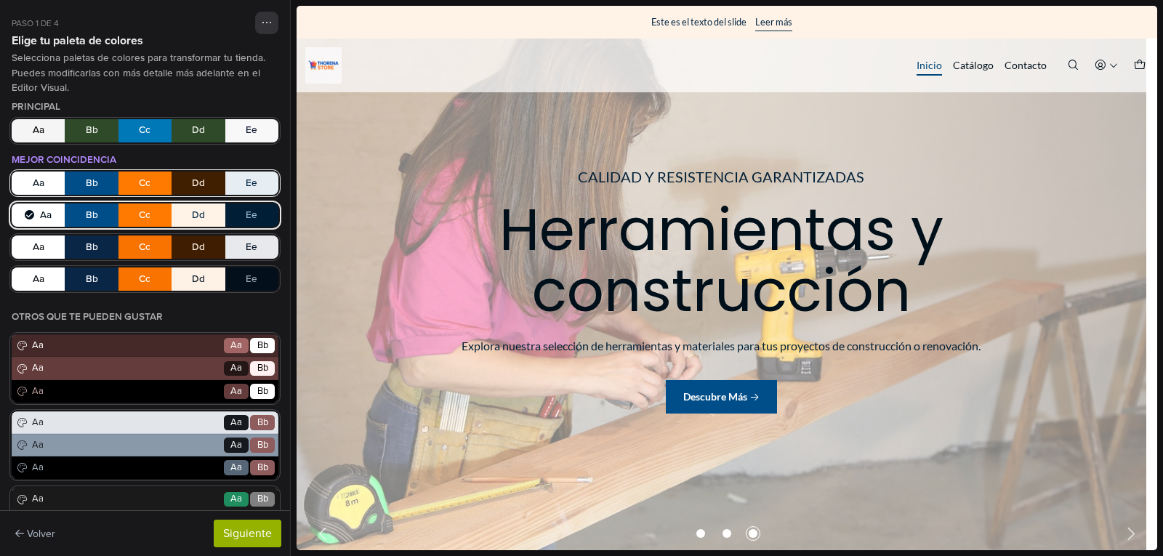
click at [166, 187] on button "Aa Bb Cc Dd Ee" at bounding box center [145, 183] width 267 height 23
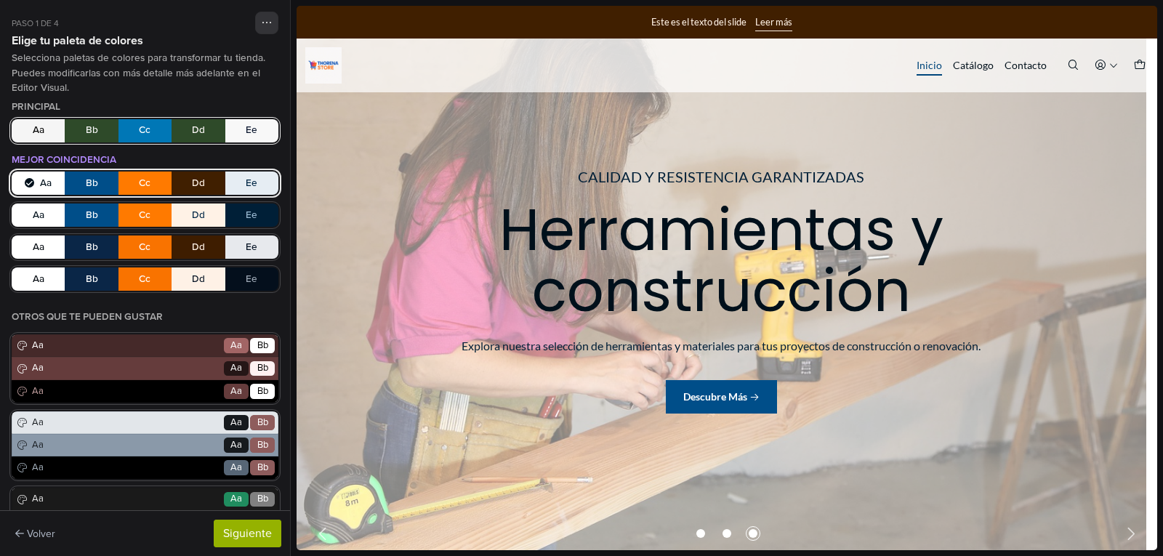
click at [143, 142] on button "Aa Bb Cc Dd Ee" at bounding box center [145, 130] width 267 height 23
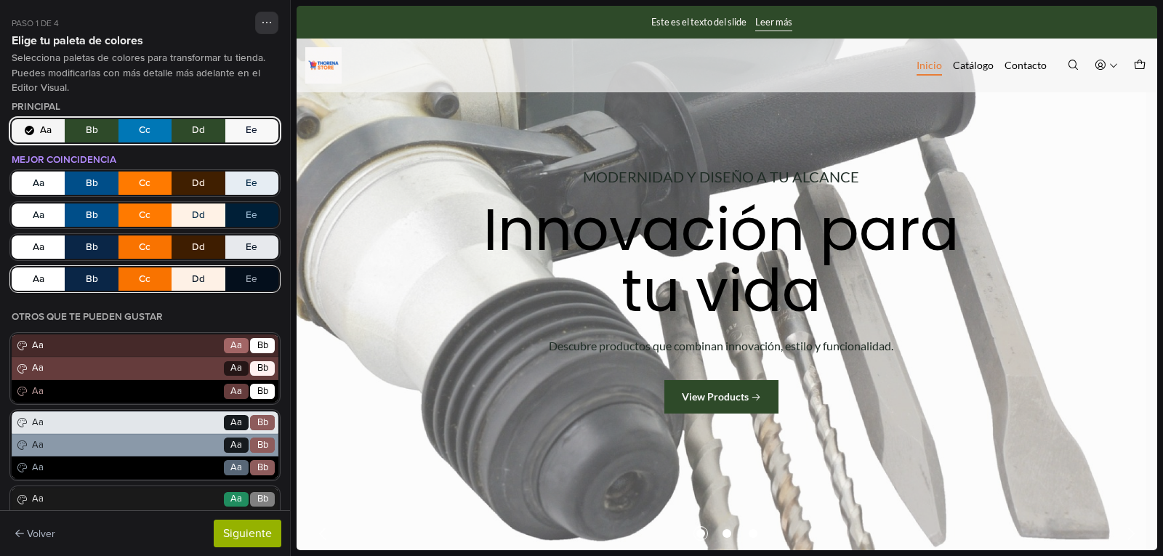
click at [151, 274] on button "Aa Bb Cc Dd Ee" at bounding box center [145, 279] width 267 height 23
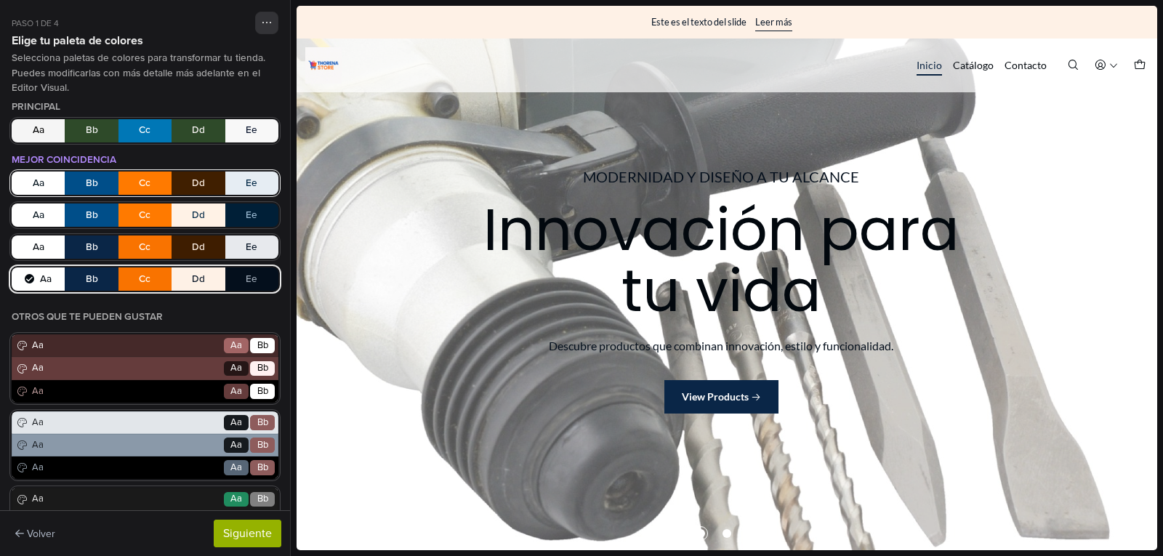
click at [153, 186] on button "Aa Bb Cc Dd Ee" at bounding box center [145, 183] width 267 height 23
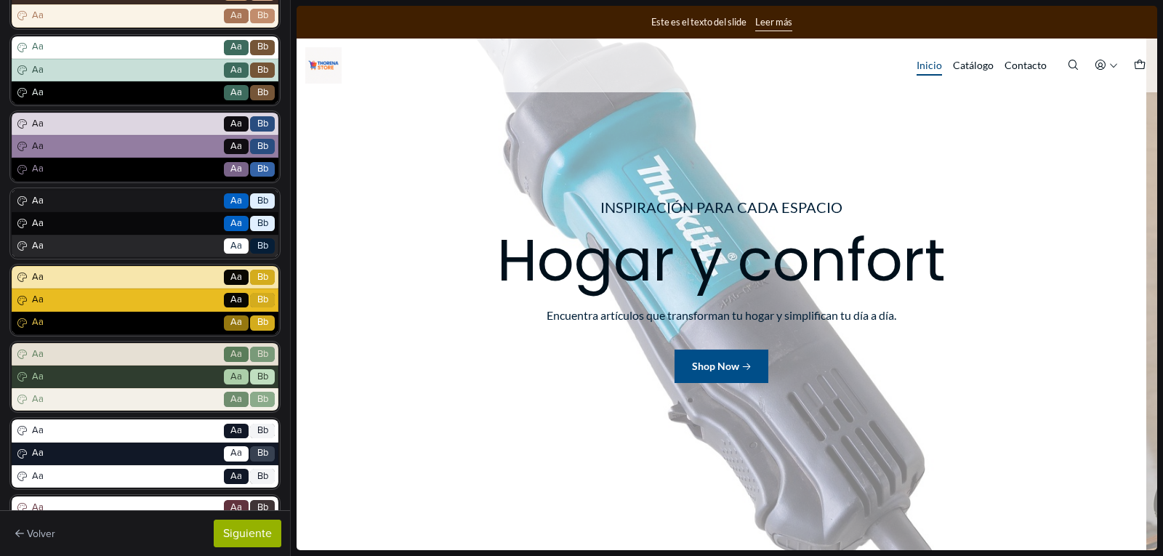
scroll to position [609, 0]
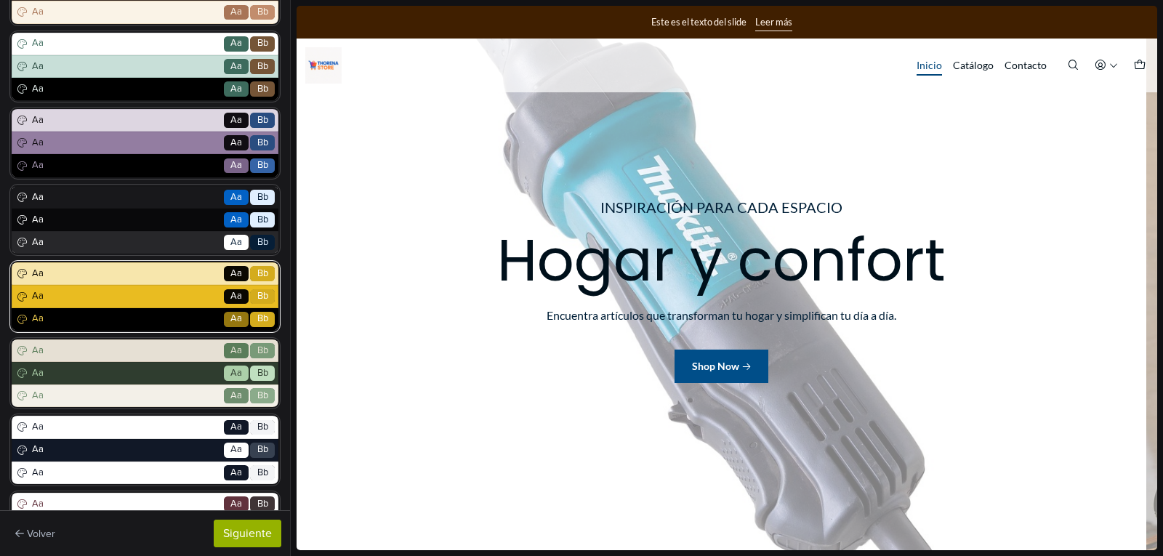
click at [164, 291] on span "Aa" at bounding box center [125, 296] width 193 height 15
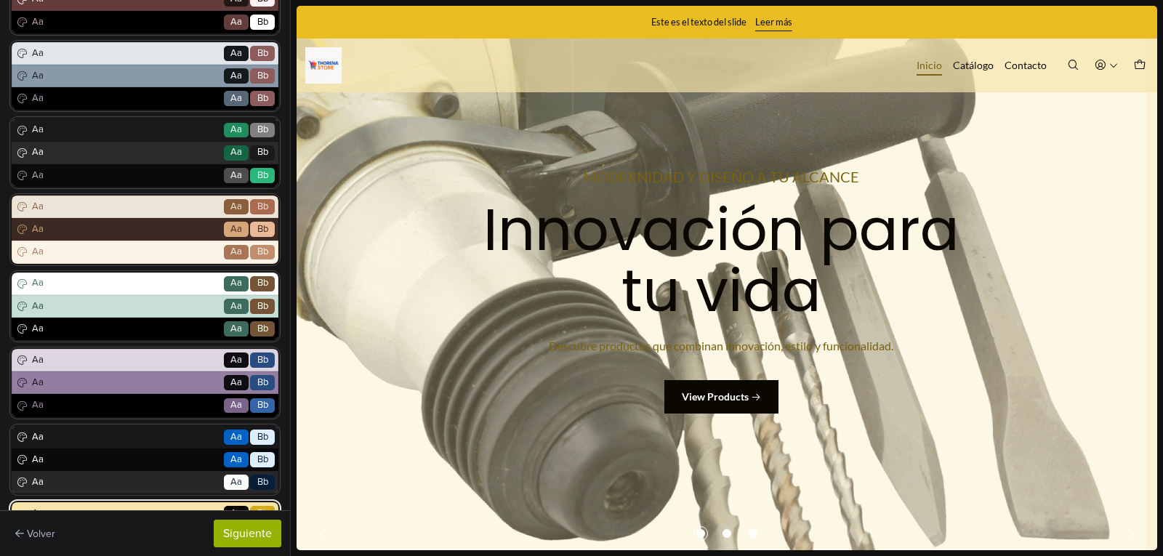
scroll to position [483, 0]
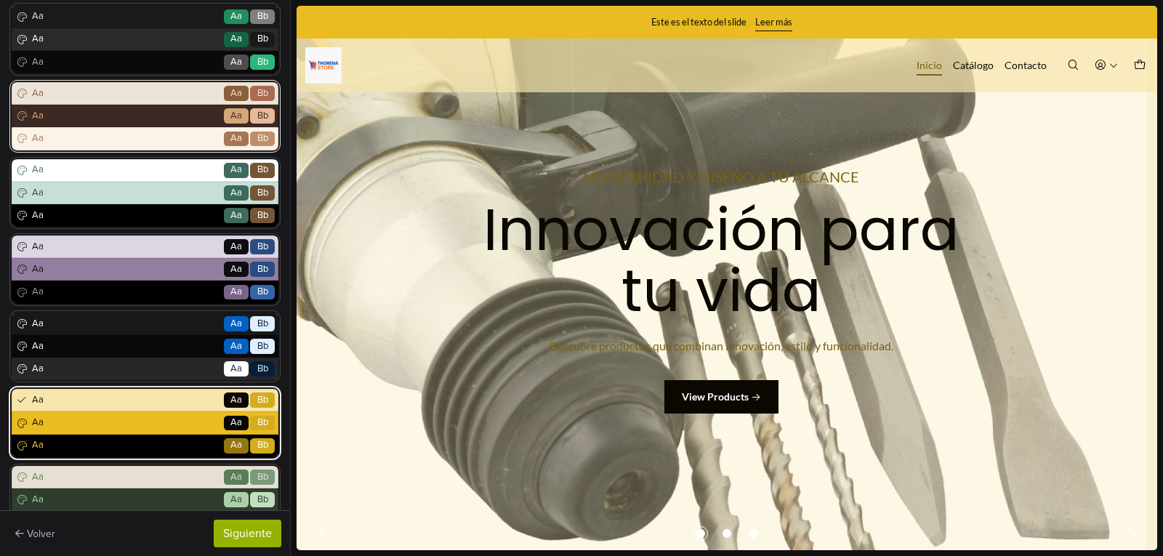
click at [23, 91] on icon at bounding box center [21, 94] width 12 height 12
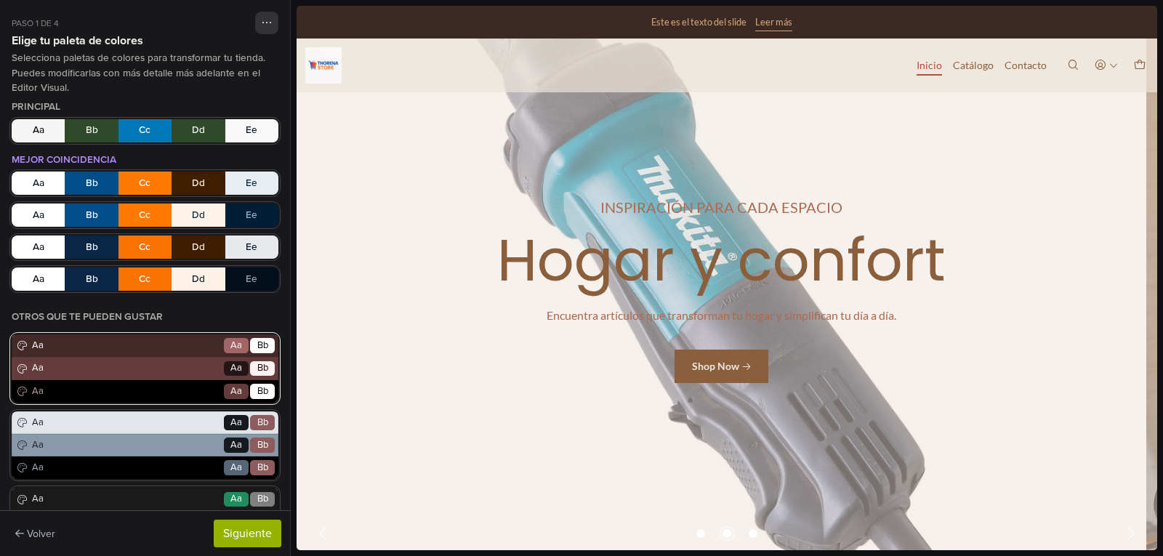
click at [257, 345] on span "Bb" at bounding box center [262, 346] width 11 height 15
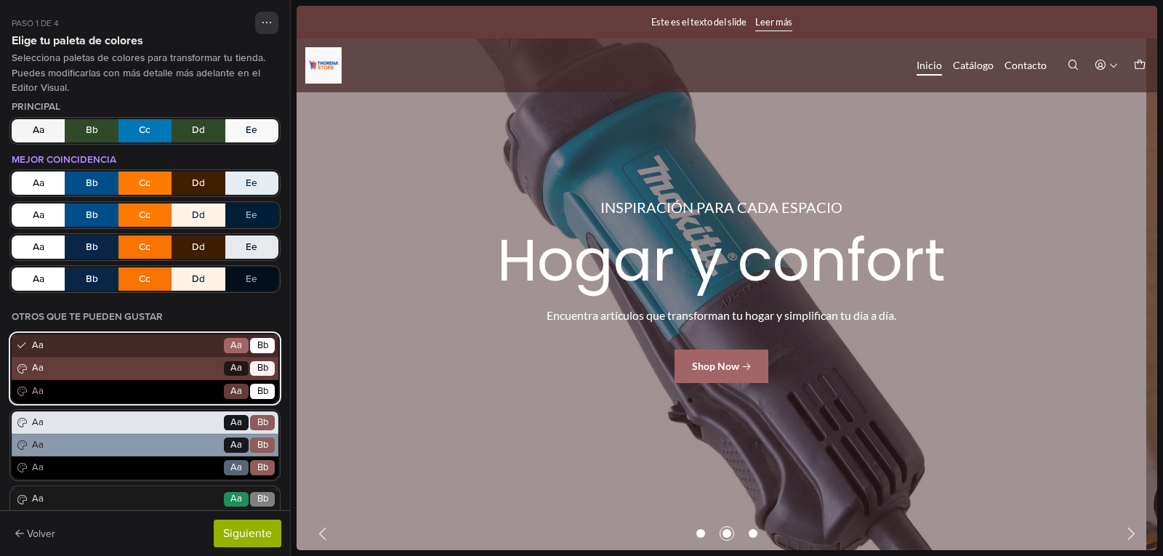
click at [257, 345] on span "Bb" at bounding box center [262, 346] width 11 height 15
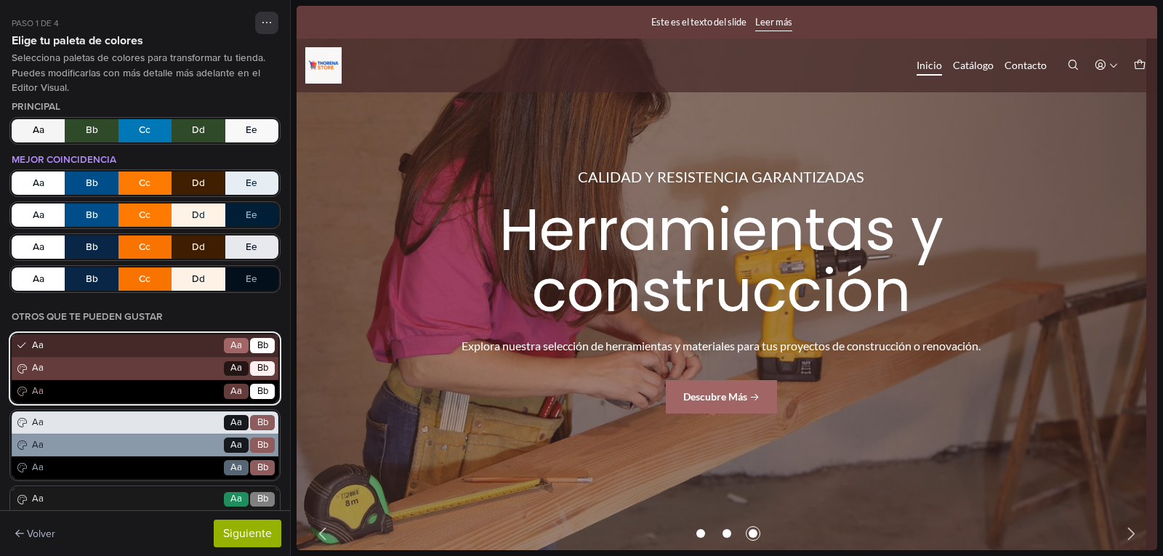
click at [257, 345] on span "Bb" at bounding box center [262, 346] width 11 height 15
click at [156, 350] on span "Aa" at bounding box center [125, 346] width 193 height 15
click at [34, 364] on span "Aa" at bounding box center [125, 368] width 193 height 15
click at [31, 387] on span "Aa" at bounding box center [125, 392] width 193 height 15
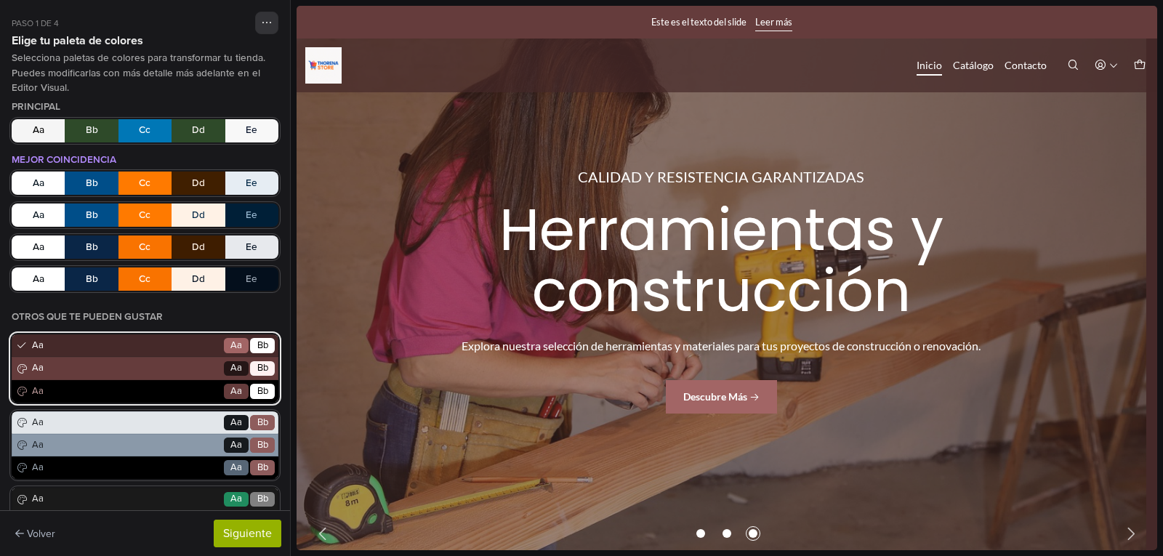
click at [31, 387] on span "Aa" at bounding box center [125, 392] width 193 height 15
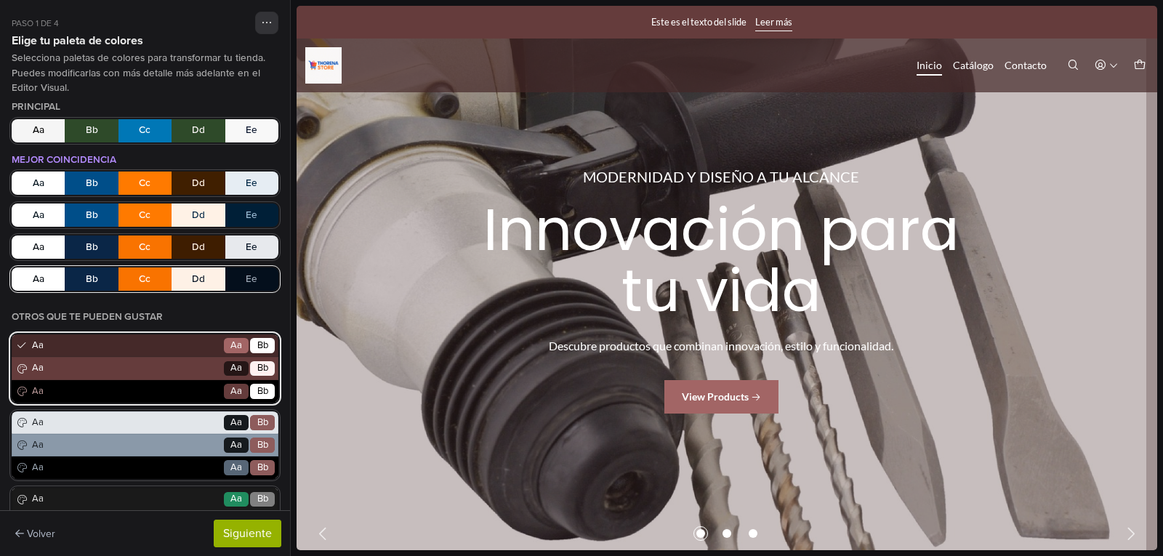
click at [142, 276] on button "Aa Bb Cc Dd Ee" at bounding box center [145, 279] width 267 height 23
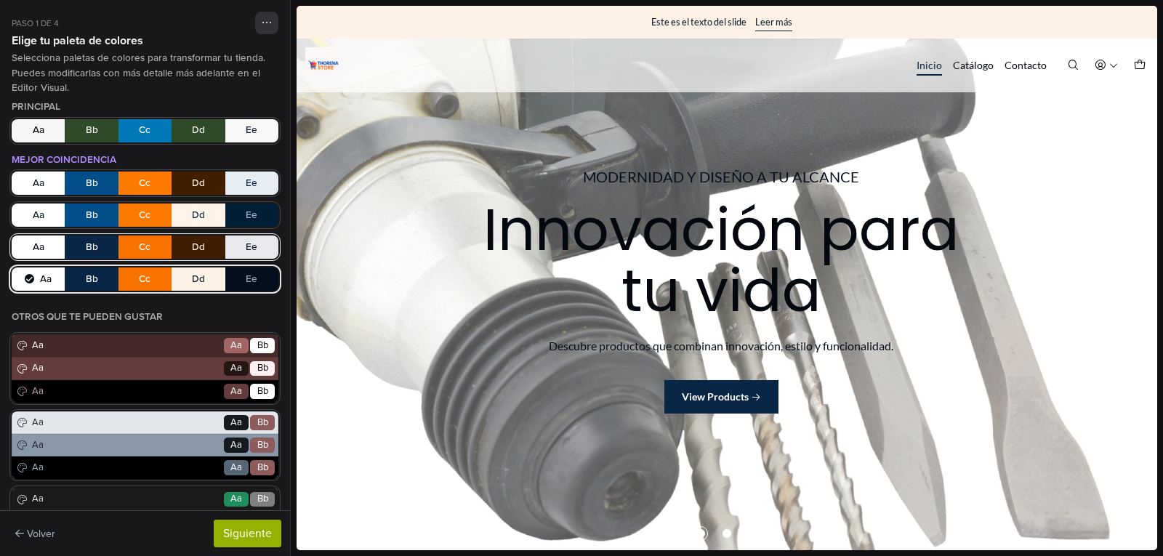
click at [143, 238] on button "Aa Bb Cc Dd Ee" at bounding box center [145, 247] width 267 height 23
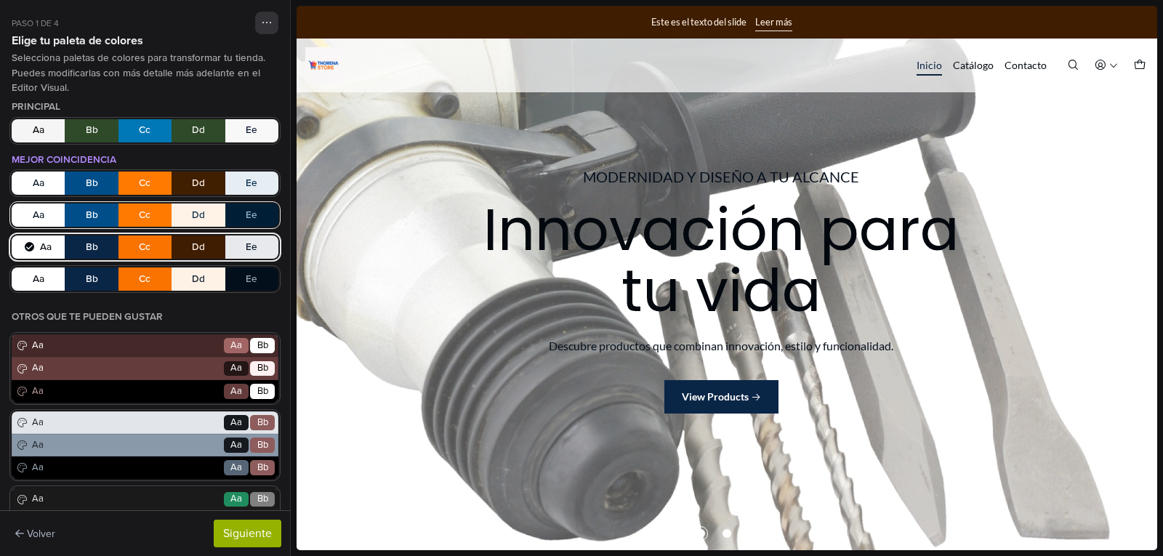
click at [142, 207] on button "Aa Bb Cc Dd Ee" at bounding box center [145, 215] width 267 height 23
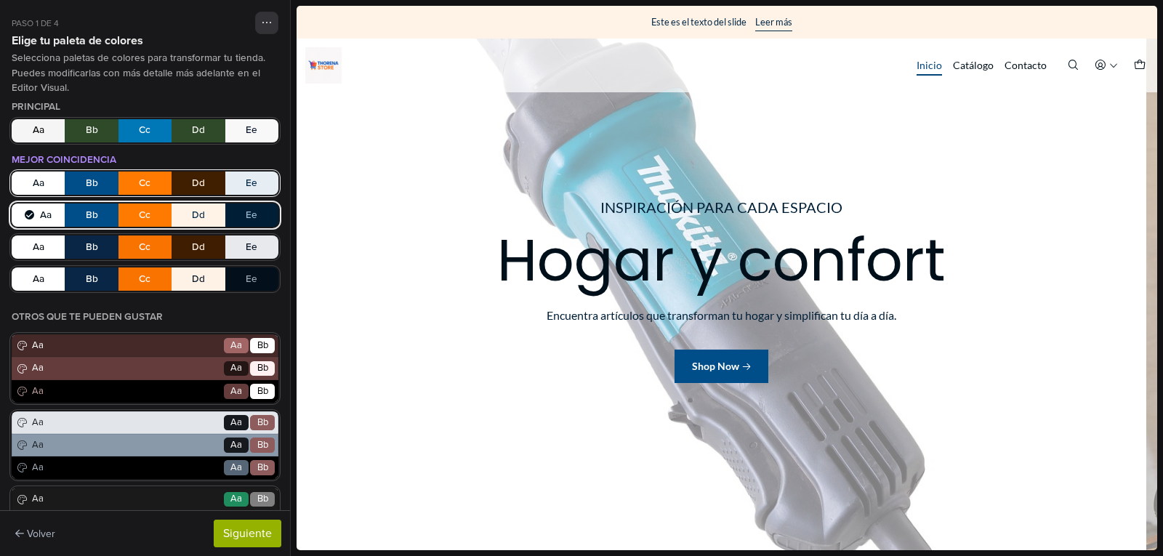
click at [141, 182] on button "Aa Bb Cc Dd Ee" at bounding box center [145, 183] width 267 height 23
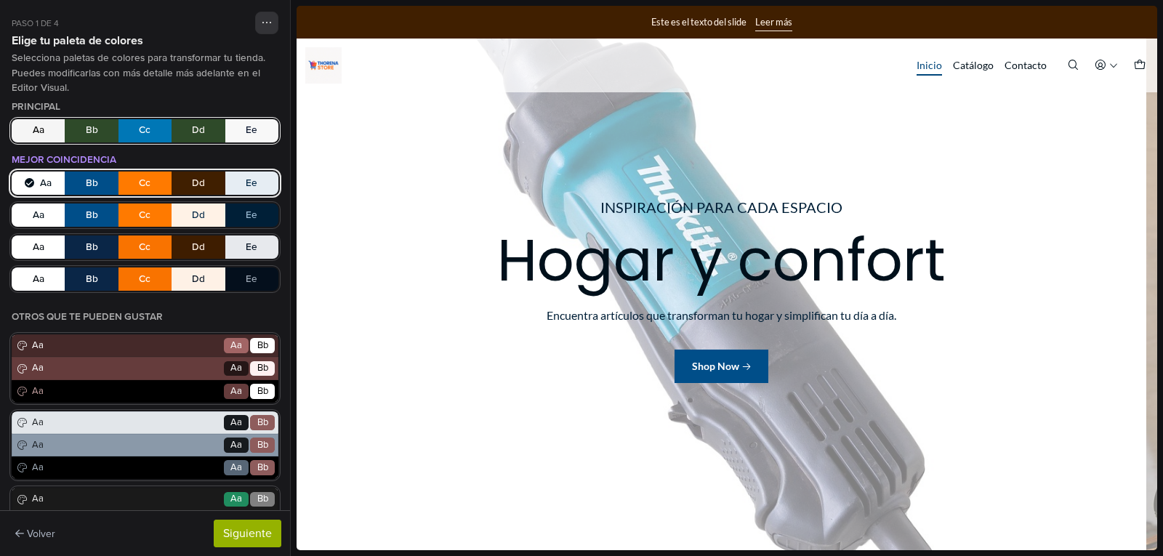
click at [149, 138] on button "Aa Bb Cc Dd Ee" at bounding box center [145, 130] width 267 height 23
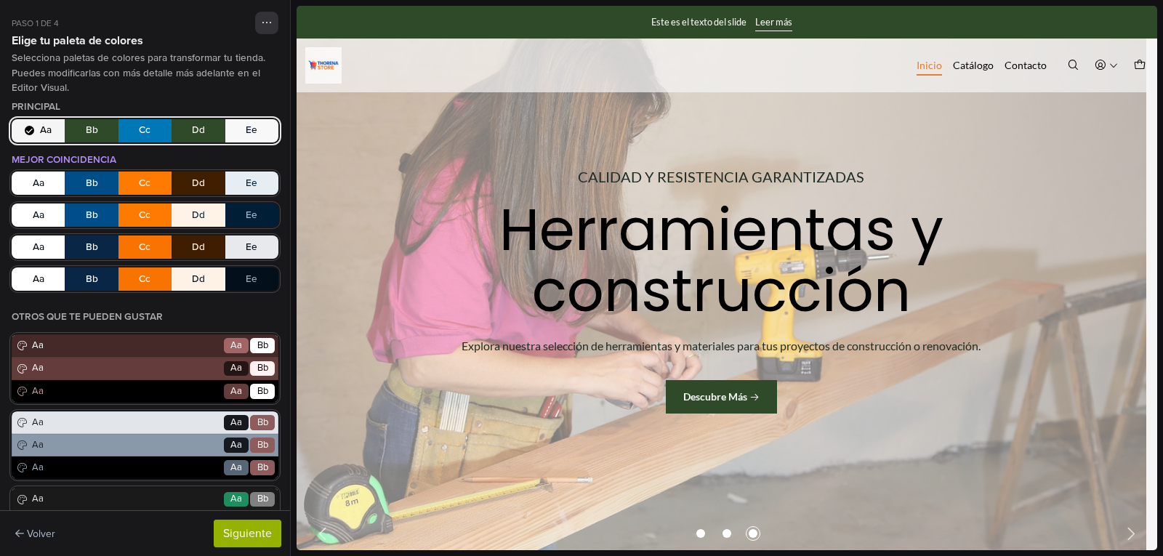
click at [106, 233] on div "Aa Bb Cc Dd Ee Aa Bb Cc Dd Ee Aa Bb Cc Dd Ee Aa Bb Cc Dd Ee" at bounding box center [145, 231] width 267 height 119
click at [106, 242] on button "Aa Bb Cc Dd Ee" at bounding box center [145, 247] width 267 height 23
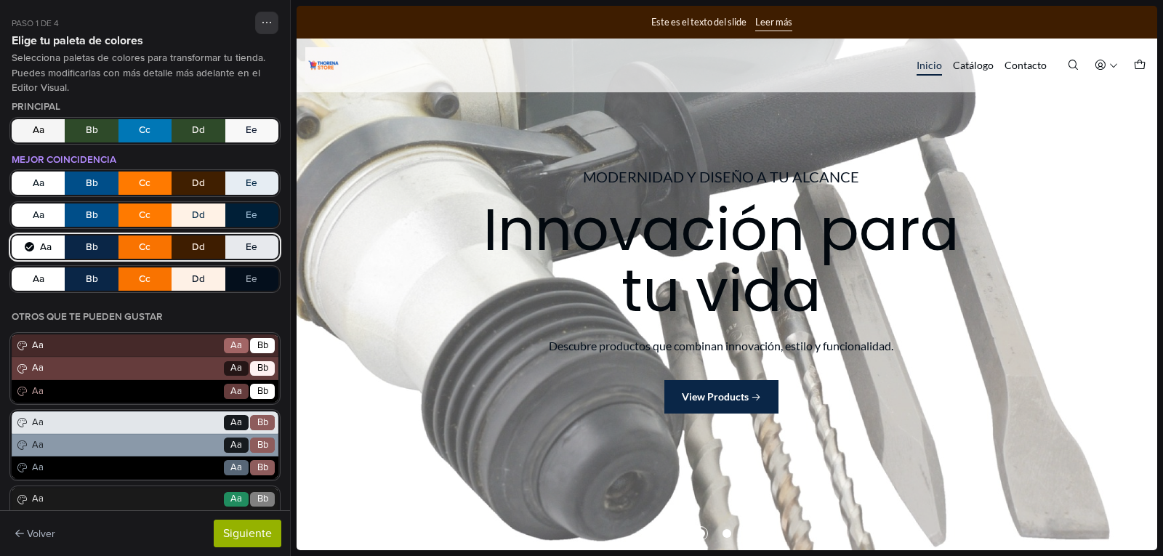
click at [107, 257] on button "Aa Bb Cc Dd Ee" at bounding box center [145, 247] width 267 height 23
click at [111, 280] on button "Aa Bb Cc Dd Ee" at bounding box center [145, 279] width 267 height 23
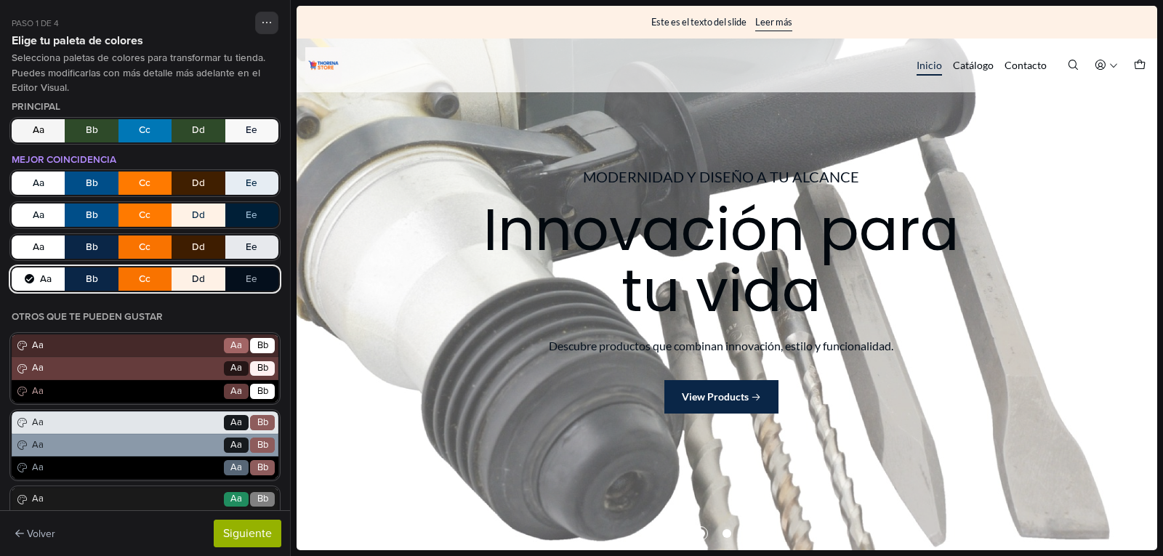
click at [41, 278] on button "Aa Bb Cc Dd Ee" at bounding box center [145, 279] width 267 height 23
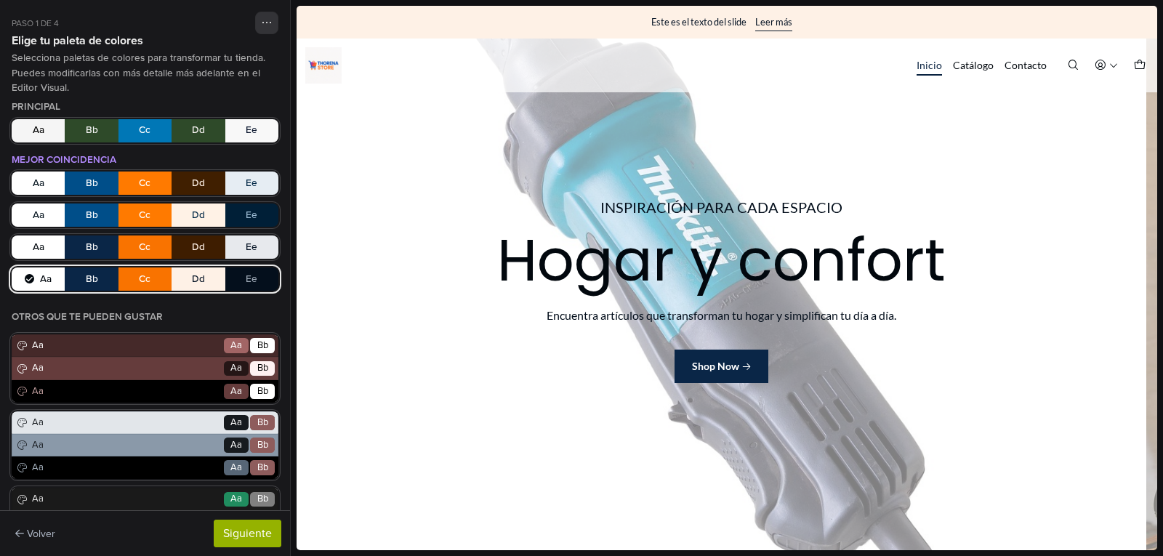
click at [41, 278] on button "Aa Bb Cc Dd Ee" at bounding box center [145, 279] width 267 height 23
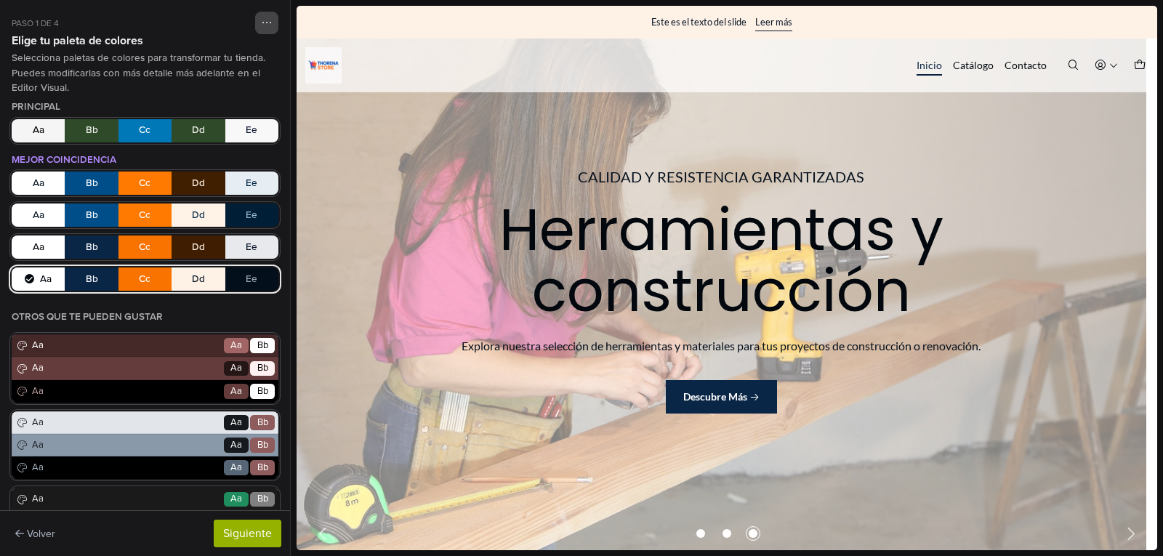
click at [258, 31] on button "button" at bounding box center [266, 23] width 23 height 23
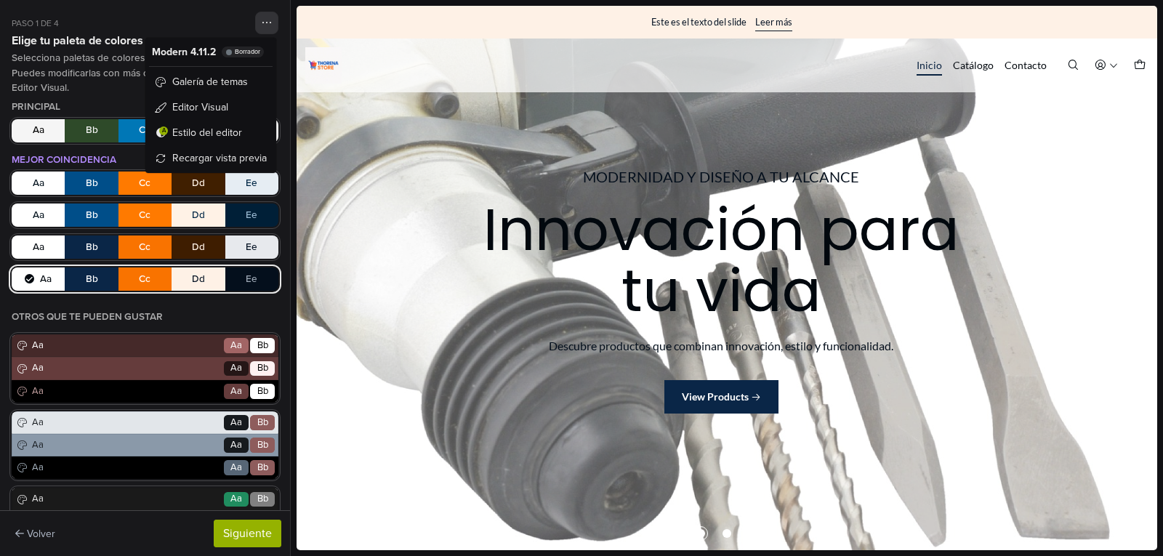
click at [95, 73] on div "Selecciona paletas de colores para transformar tu tienda. Puedes modificarlas c…" at bounding box center [145, 73] width 267 height 44
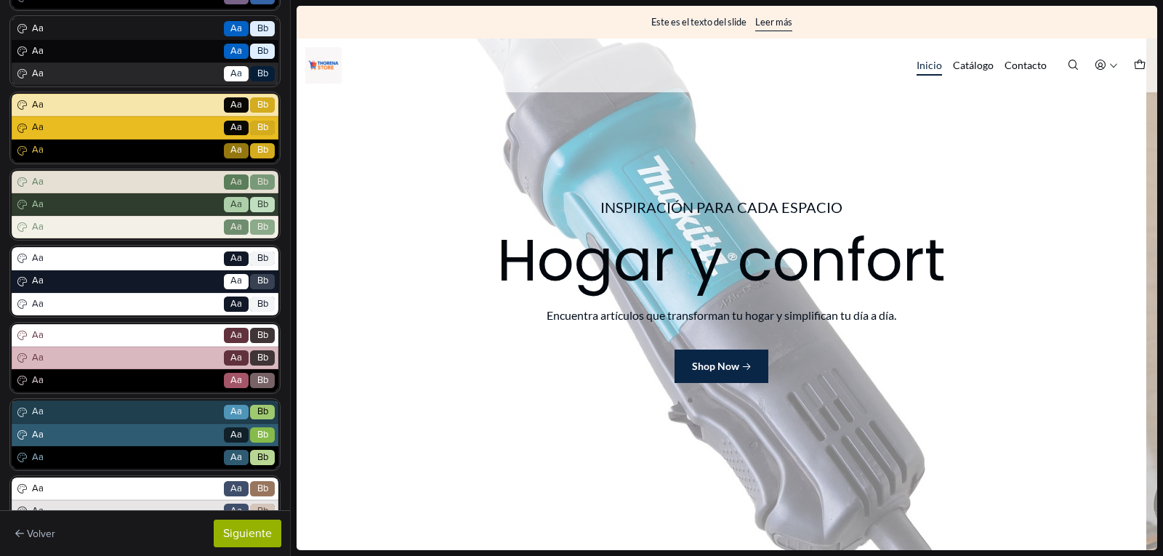
scroll to position [852, 0]
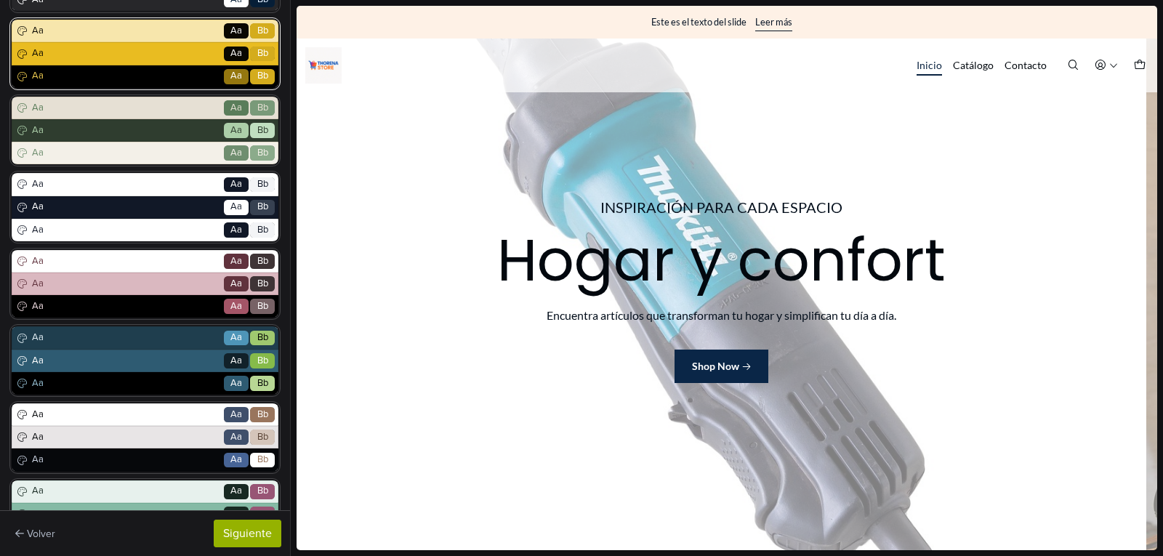
click at [201, 63] on div "Aa Go Aa Bb" at bounding box center [145, 53] width 267 height 23
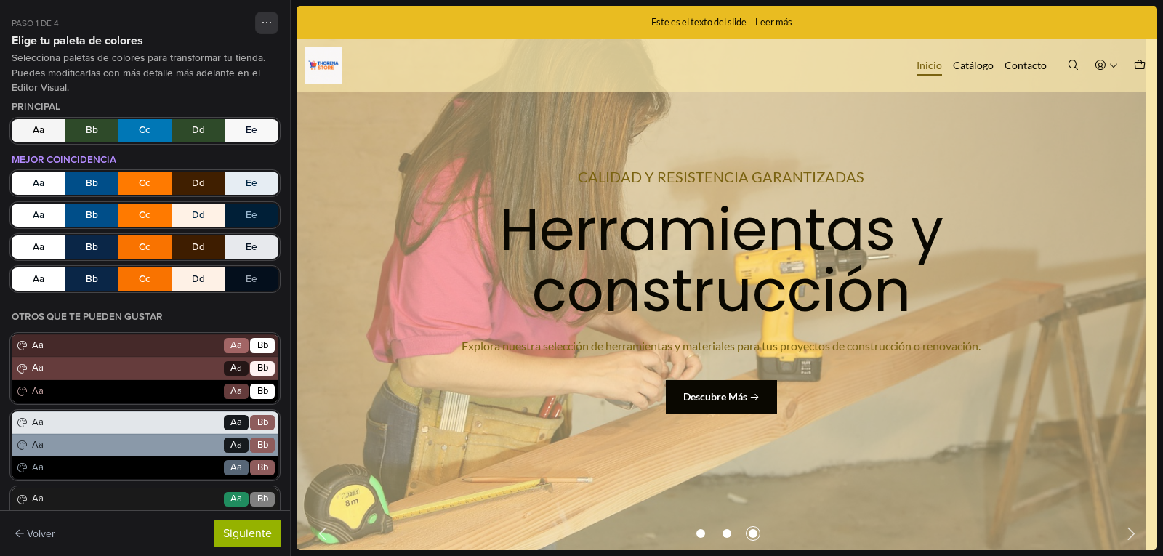
click at [254, 548] on div "Volver Siguiente" at bounding box center [145, 533] width 290 height 46
click at [255, 529] on button "Siguiente" at bounding box center [248, 534] width 68 height 28
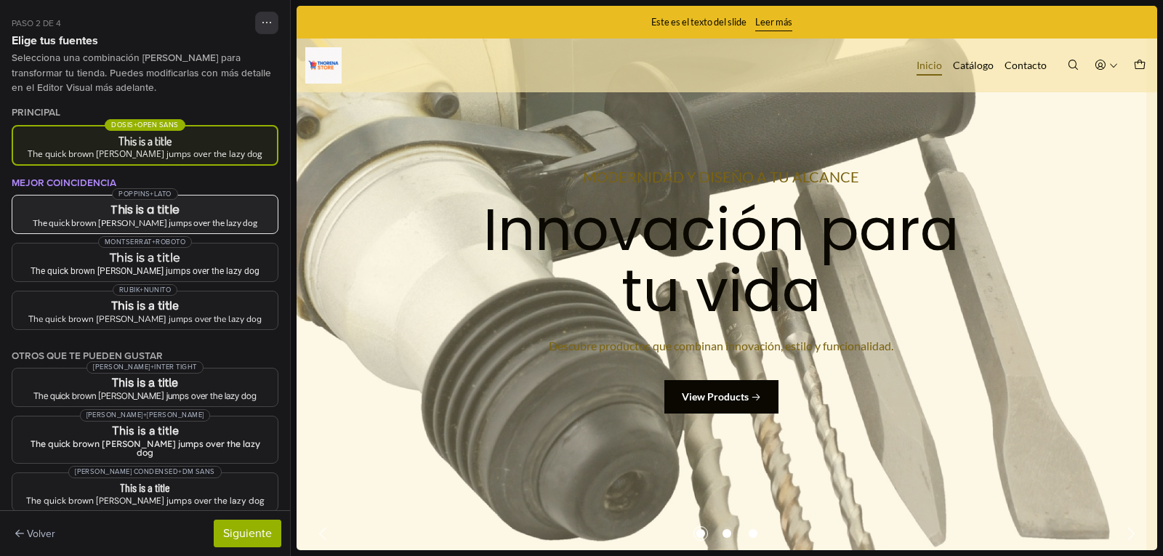
click at [185, 216] on button "Poppins + Lato This is a title The quick brown [PERSON_NAME] jumps over the laz…" at bounding box center [145, 214] width 267 height 39
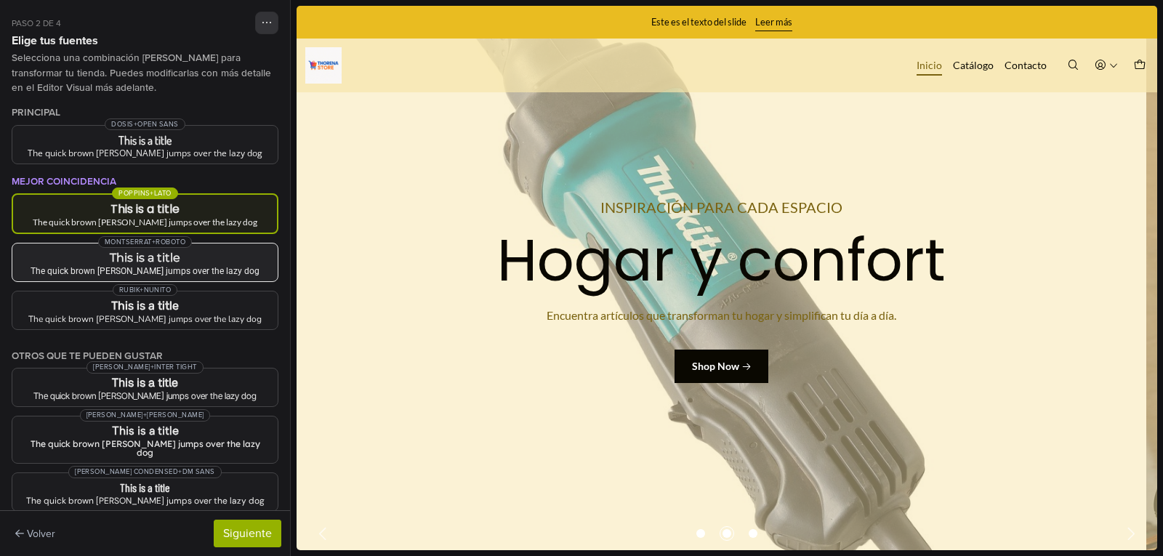
click at [202, 270] on div "The quick brown [PERSON_NAME] jumps over the lazy dog" at bounding box center [145, 271] width 242 height 9
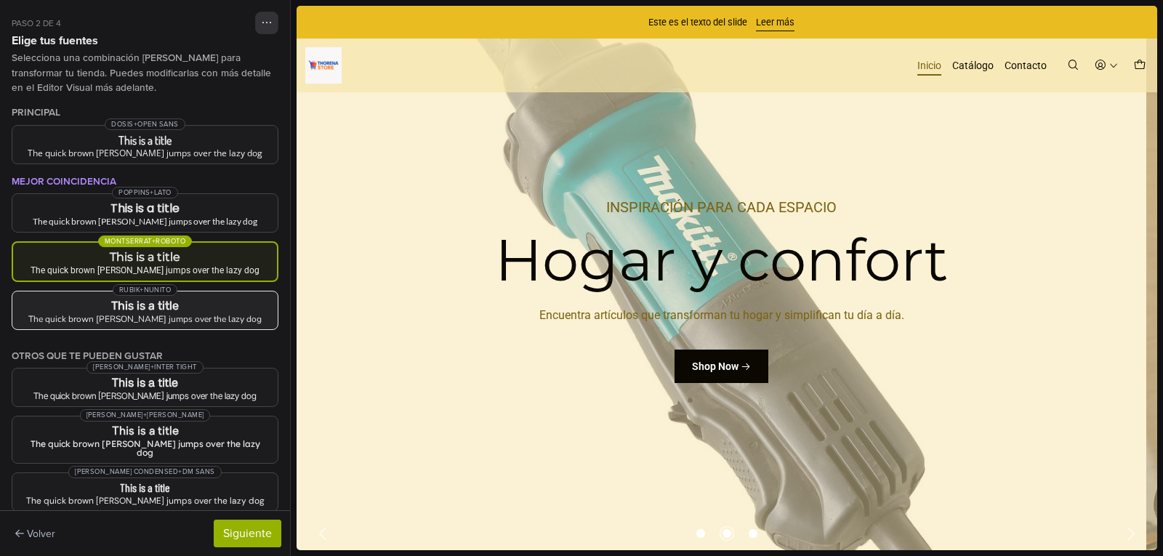
click at [206, 308] on h3 "This is a title" at bounding box center [145, 306] width 242 height 12
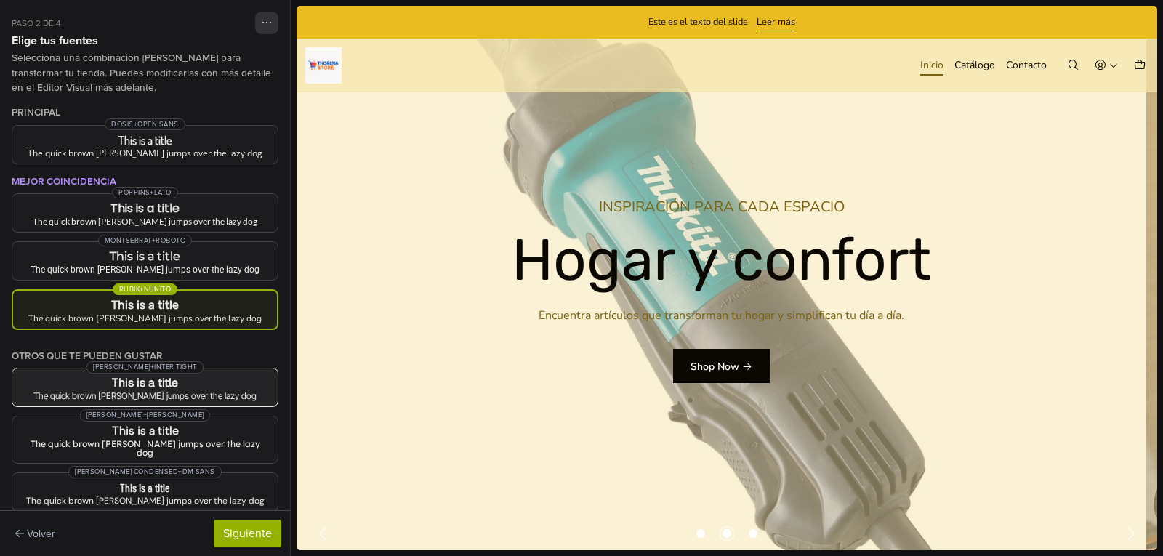
click at [204, 381] on h3 "This is a title" at bounding box center [145, 383] width 242 height 12
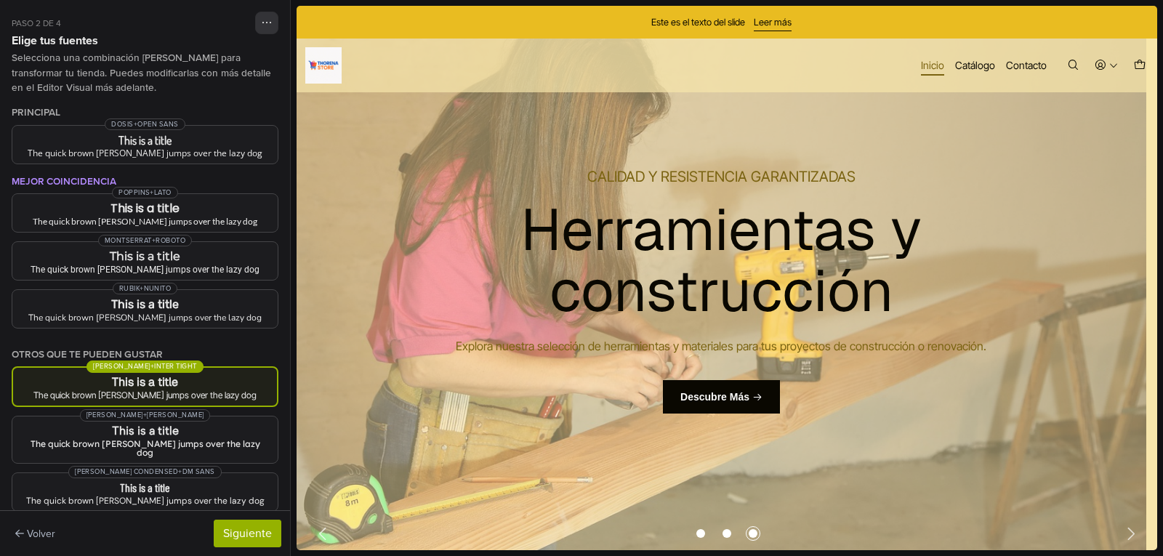
drag, startPoint x: 1158, startPoint y: 76, endPoint x: 1163, endPoint y: 196, distance: 120.1
click at [1163, 196] on div at bounding box center [727, 278] width 873 height 556
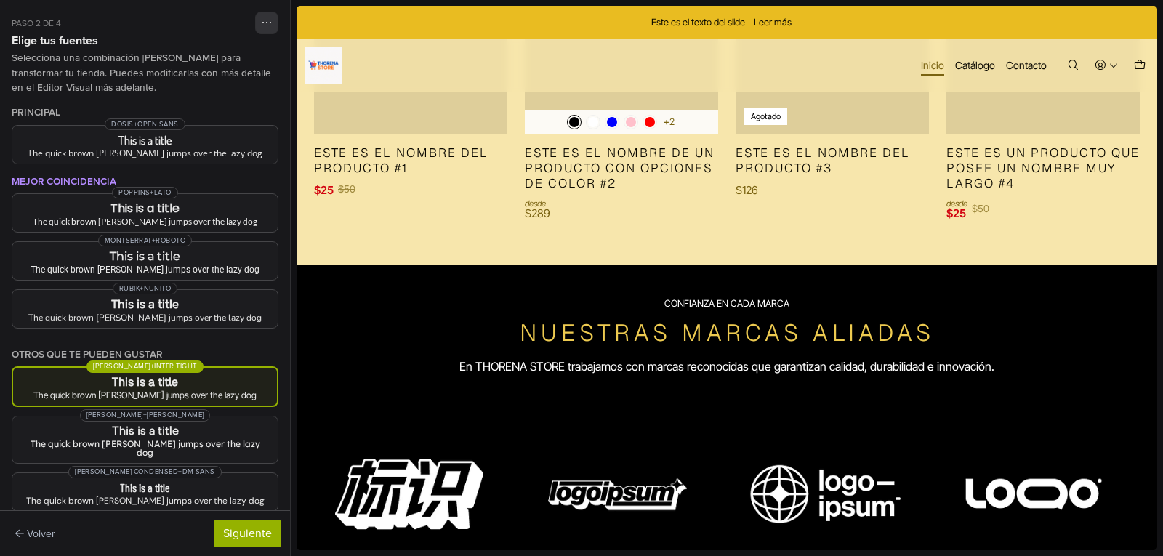
scroll to position [761, 0]
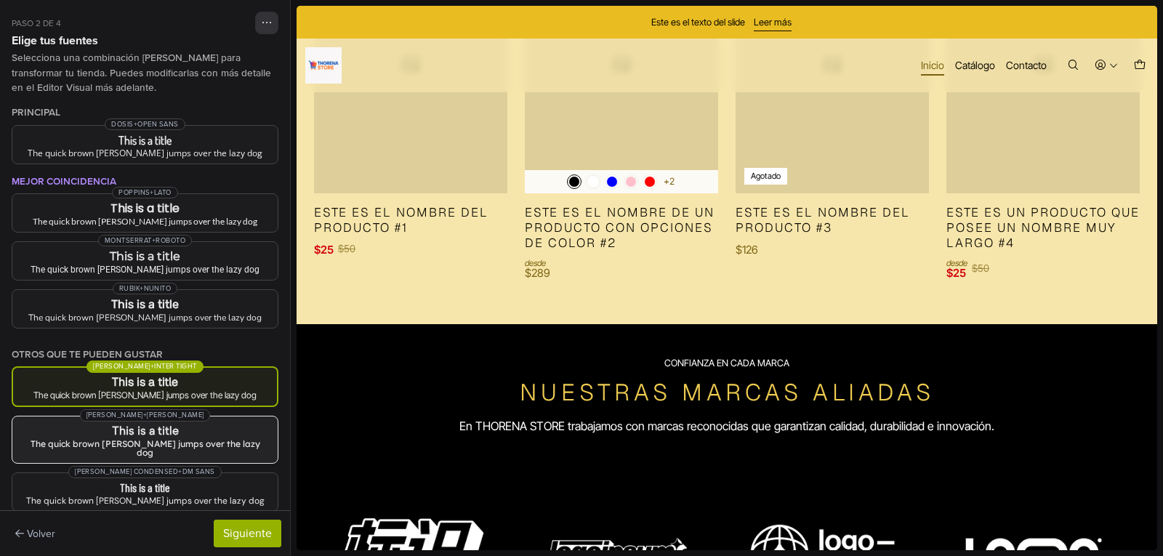
click at [143, 440] on div "The quick brown [PERSON_NAME] jumps over the lazy dog" at bounding box center [145, 448] width 242 height 17
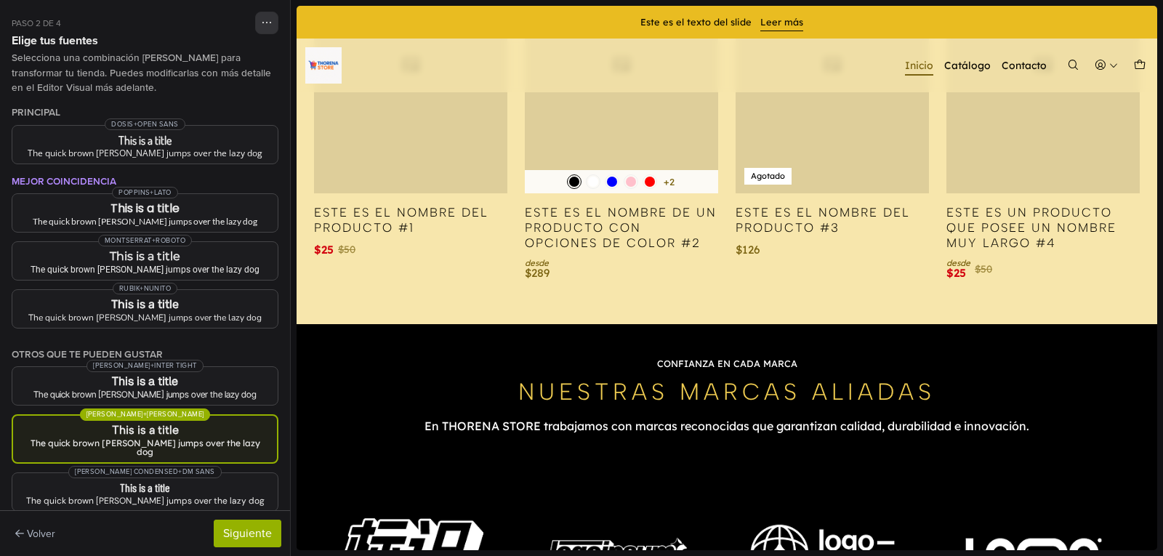
scroll to position [780, 0]
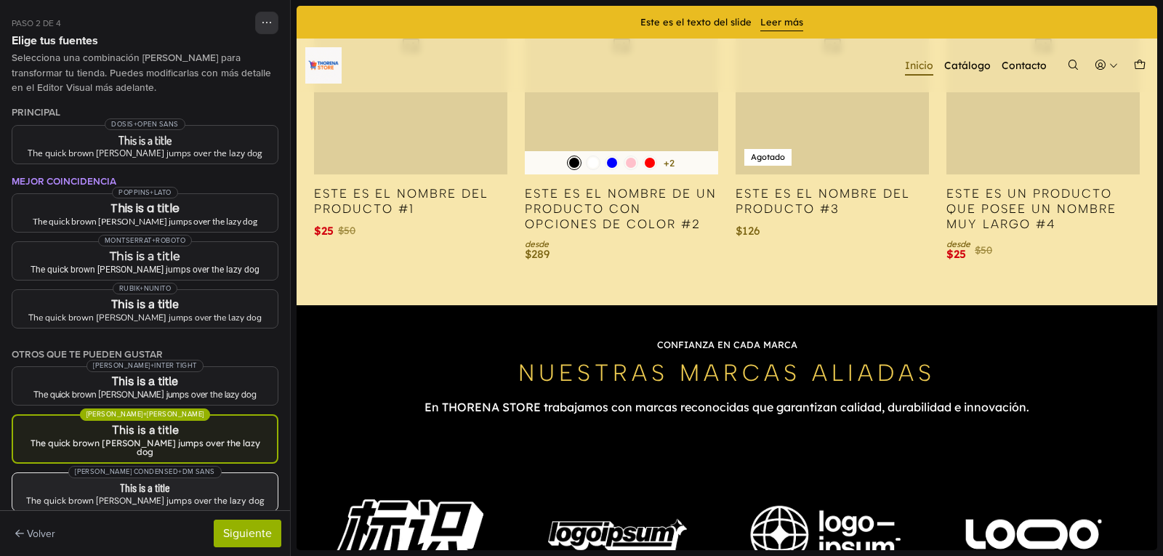
click at [151, 497] on div "The quick brown [PERSON_NAME] jumps over the lazy dog" at bounding box center [145, 501] width 242 height 9
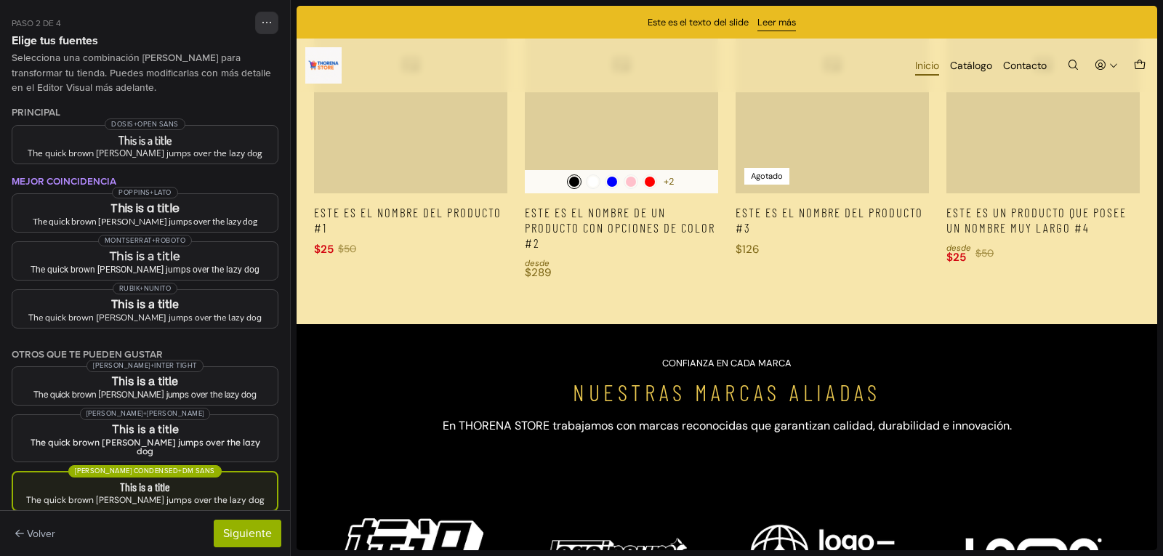
scroll to position [95, 0]
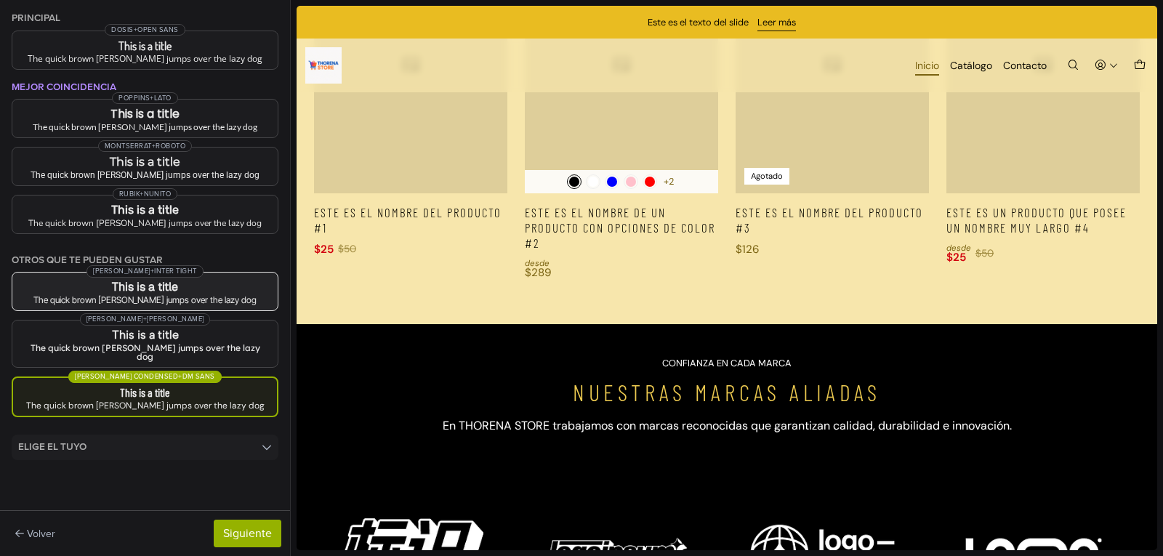
click at [190, 292] on h3 "This is a title" at bounding box center [145, 287] width 242 height 12
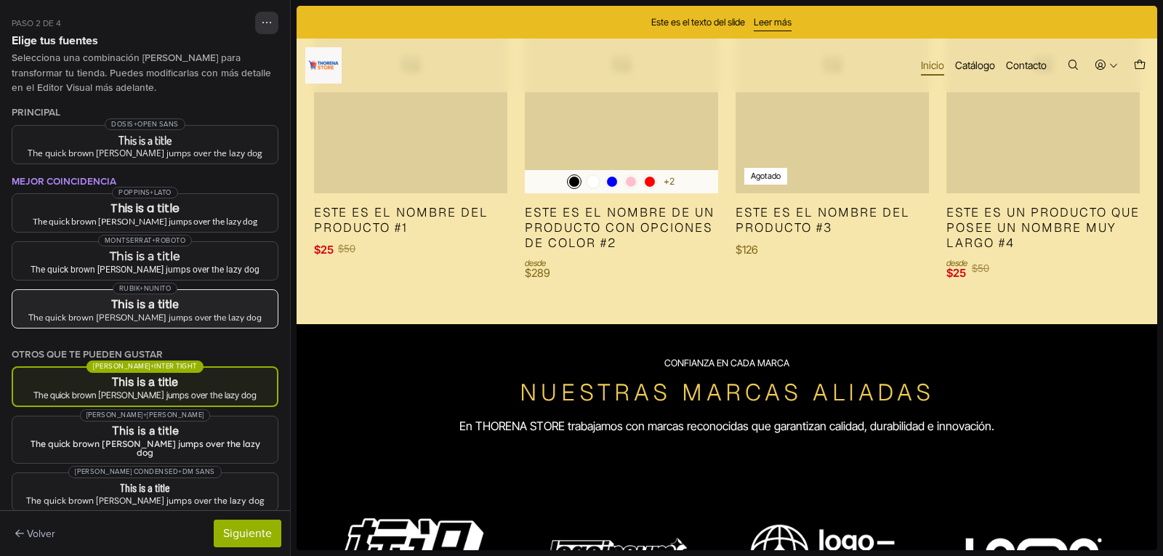
click at [183, 299] on h3 "This is a title" at bounding box center [145, 305] width 242 height 12
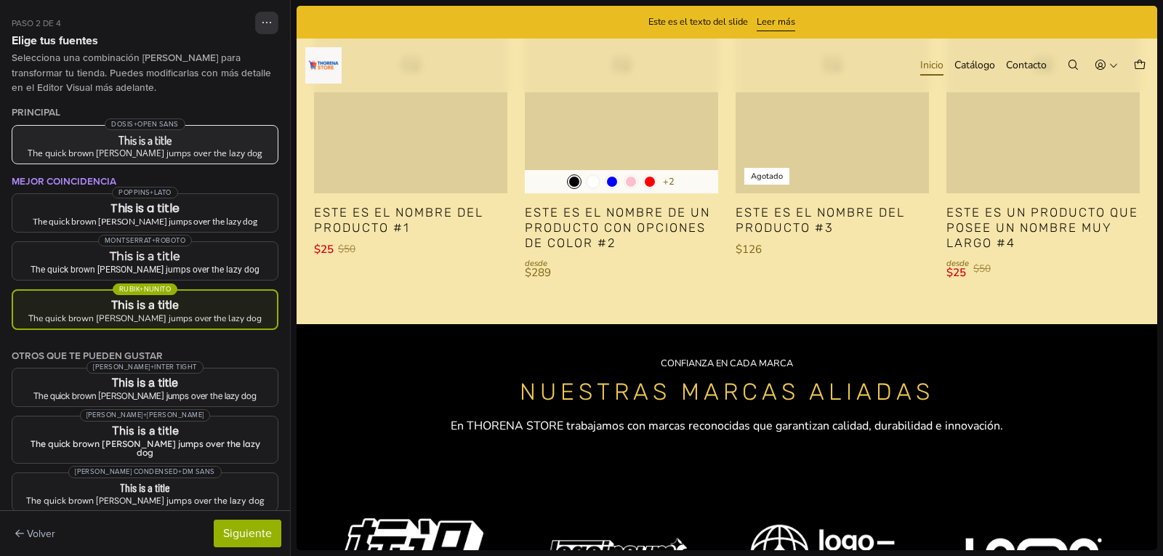
click at [193, 151] on div "The quick brown [PERSON_NAME] jumps over the lazy dog" at bounding box center [145, 153] width 242 height 9
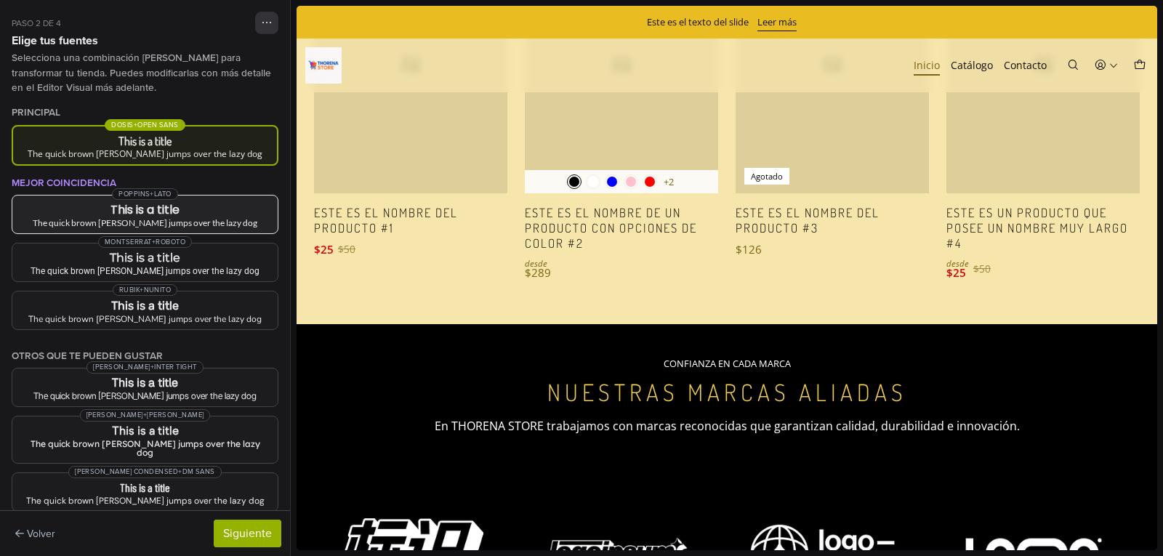
click at [186, 202] on button "Poppins + Lato This is a title The quick brown [PERSON_NAME] jumps over the laz…" at bounding box center [145, 214] width 267 height 39
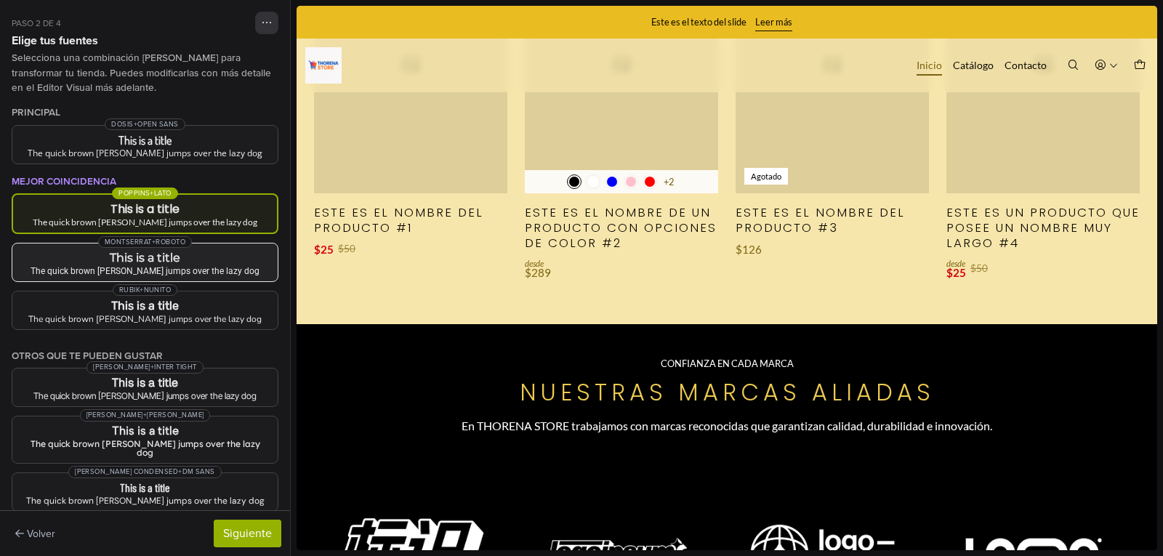
click at [186, 258] on h3 "This is a title" at bounding box center [145, 258] width 242 height 12
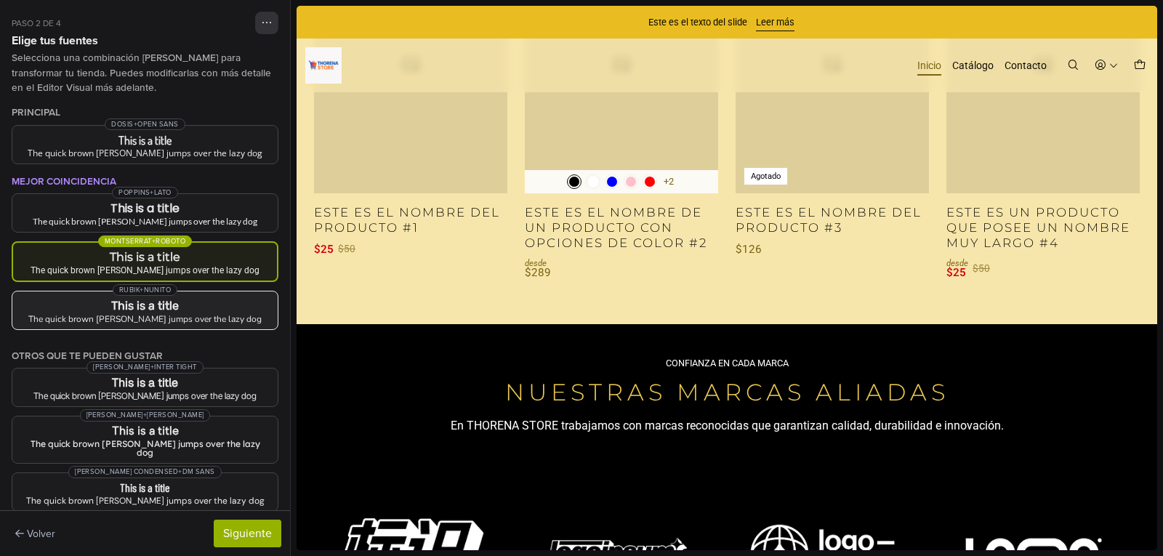
click at [192, 308] on h3 "This is a title" at bounding box center [145, 306] width 242 height 12
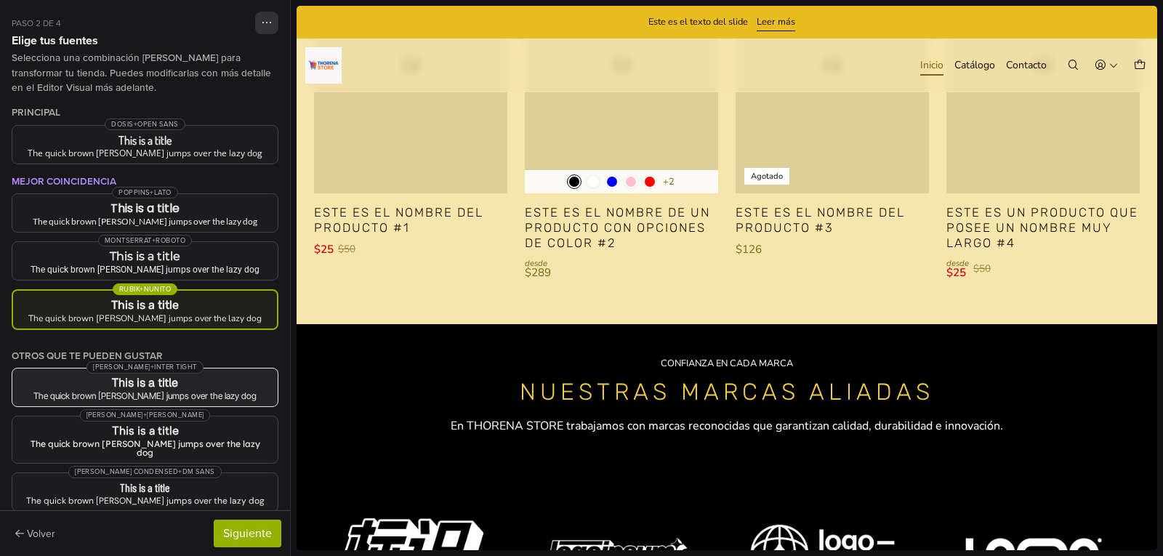
click at [174, 384] on h3 "This is a title" at bounding box center [145, 383] width 242 height 12
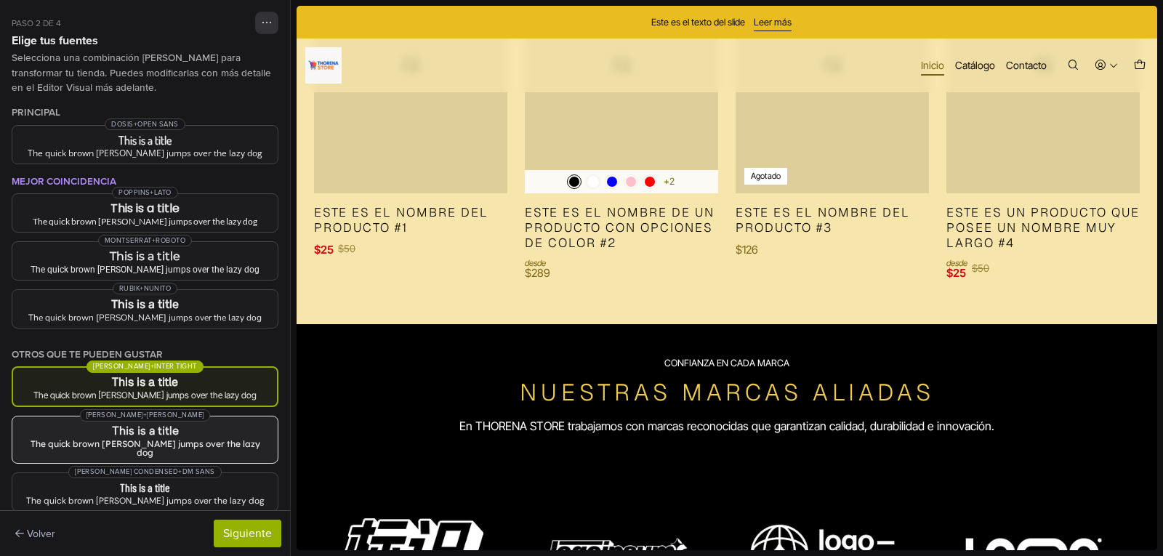
click at [191, 440] on div "The quick brown [PERSON_NAME] jumps over the lazy dog" at bounding box center [145, 448] width 242 height 17
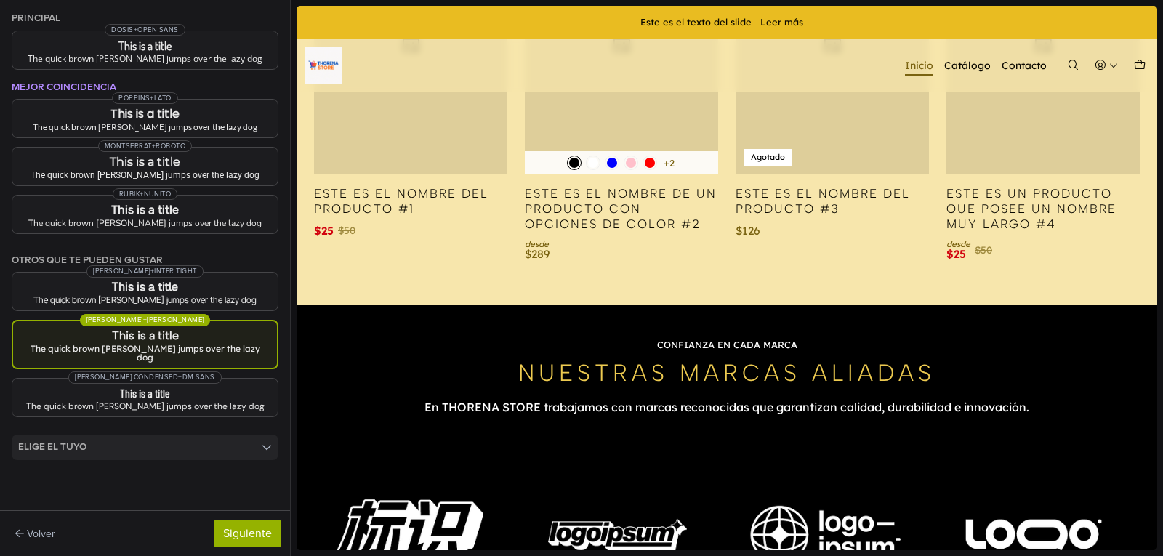
click at [262, 442] on icon at bounding box center [267, 447] width 10 height 10
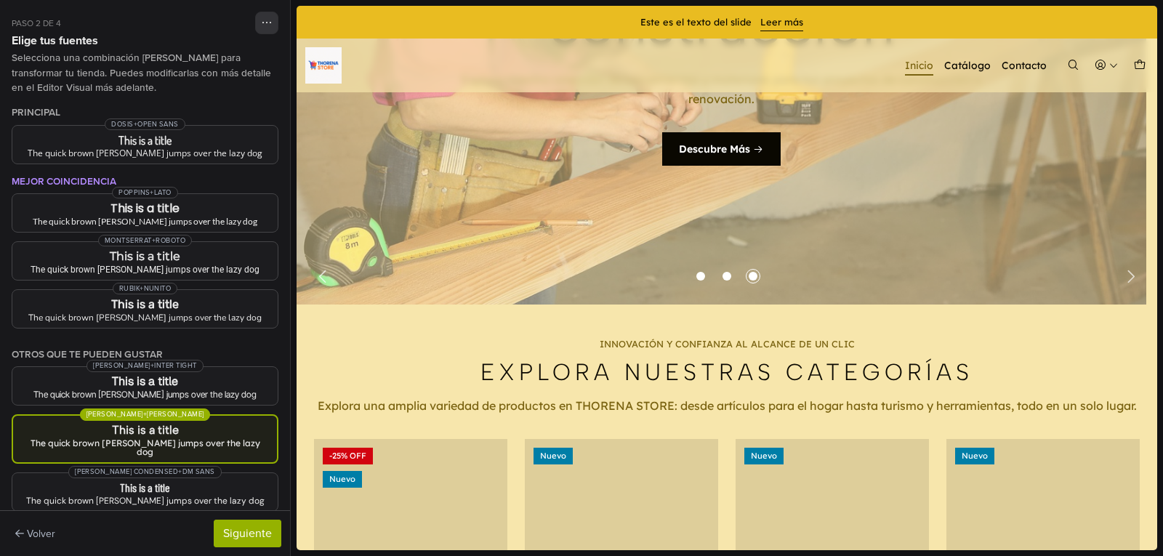
scroll to position [0, 0]
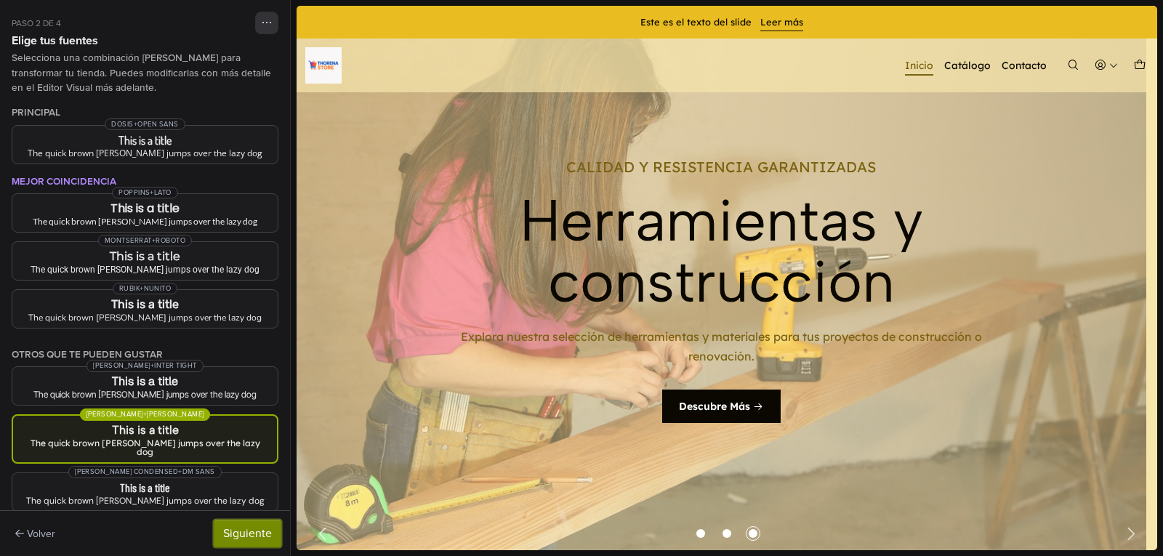
click at [252, 537] on button "Siguiente" at bounding box center [248, 534] width 68 height 28
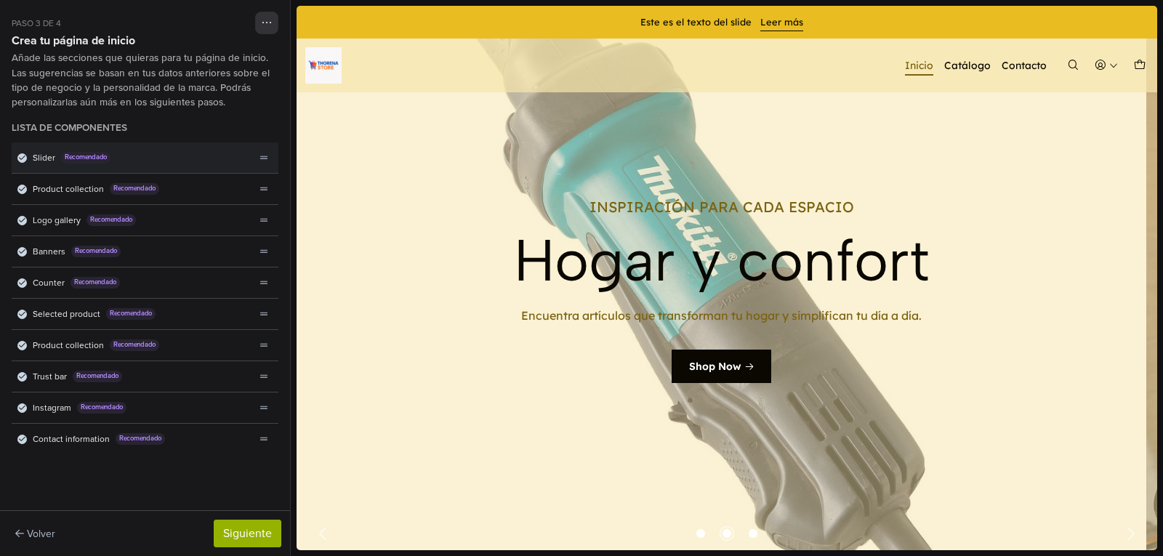
click at [191, 160] on div "Slider Recomendado" at bounding box center [134, 158] width 244 height 31
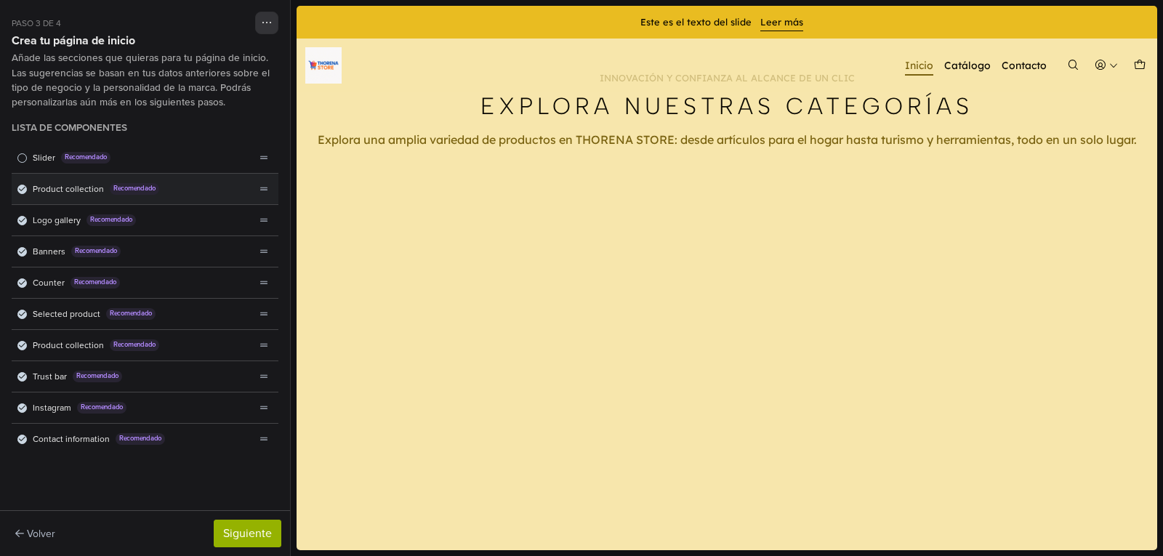
click at [194, 188] on div "Product collection Recomendado" at bounding box center [134, 189] width 244 height 31
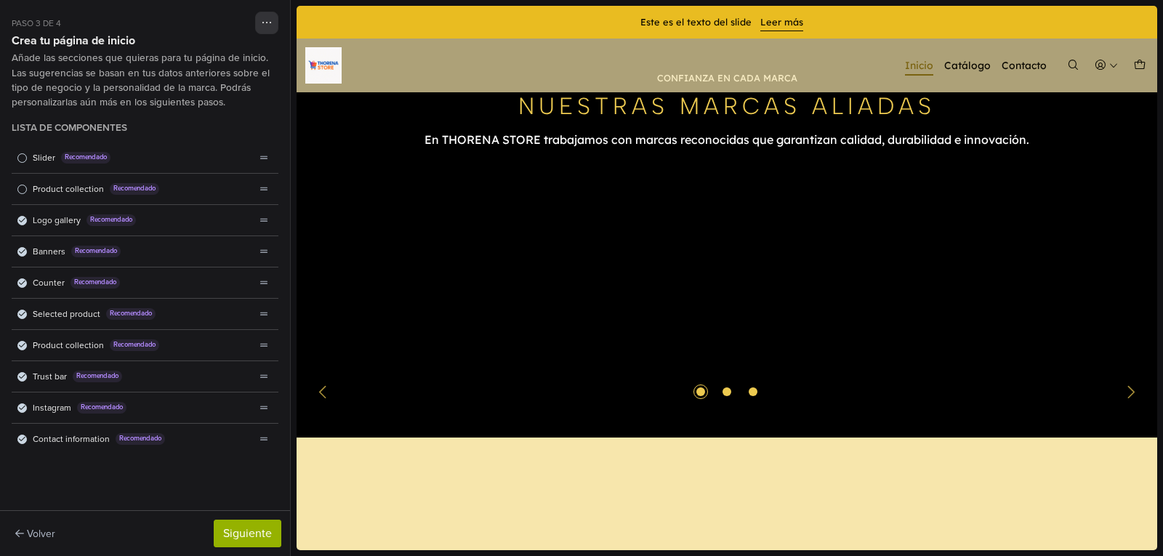
click at [194, 188] on div "Product collection Recomendado" at bounding box center [134, 189] width 244 height 31
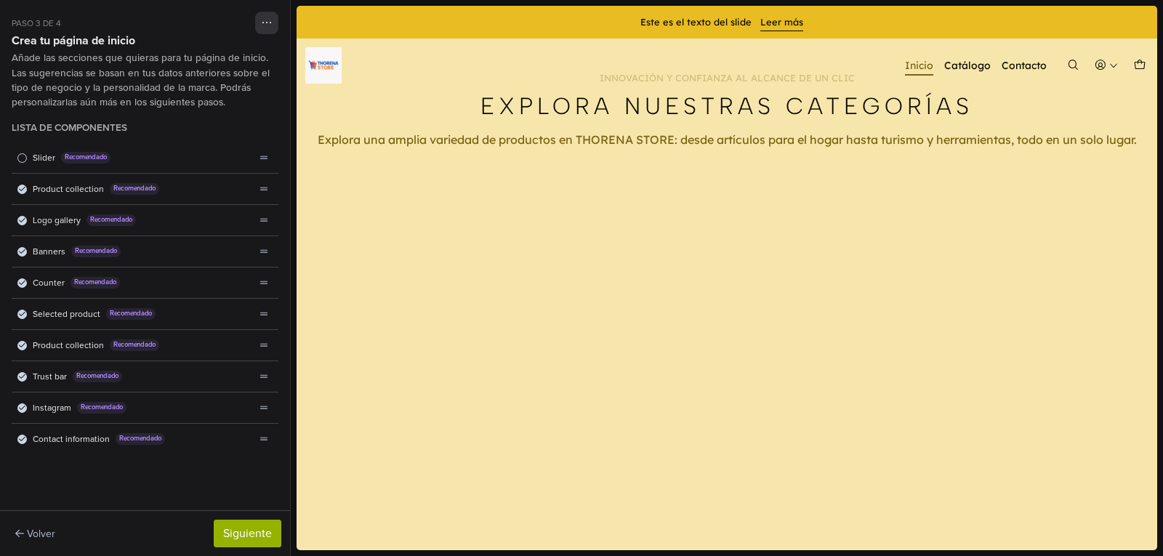
scroll to position [30, 0]
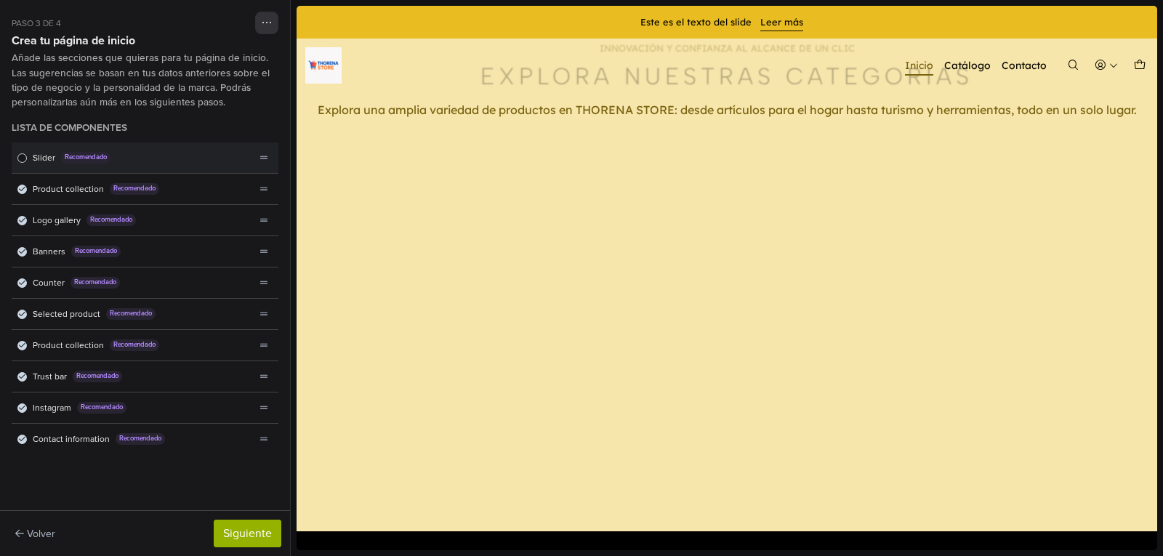
click at [49, 160] on span "Slider" at bounding box center [44, 157] width 23 height 13
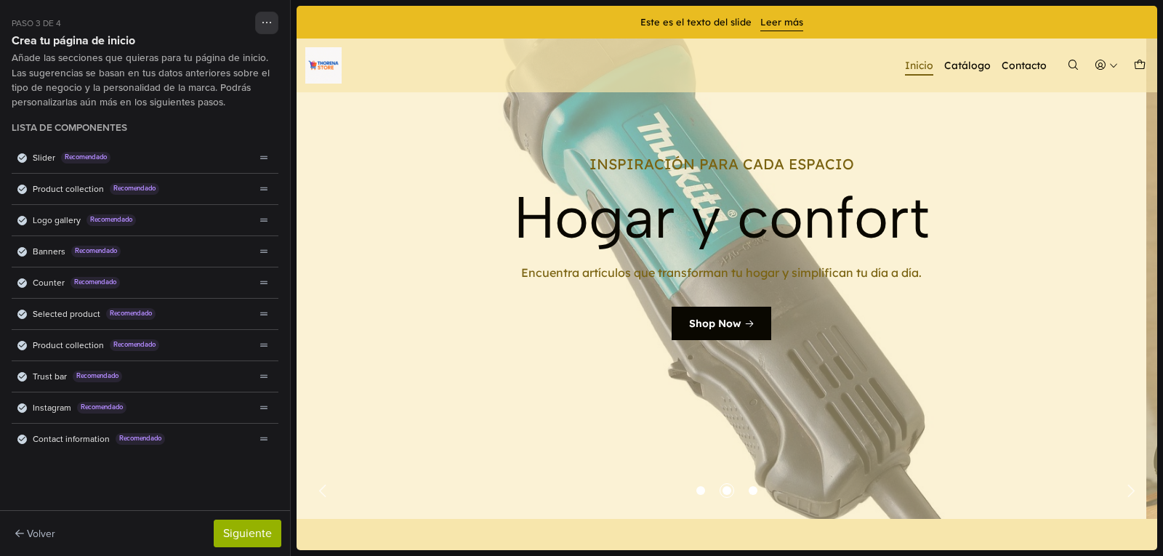
scroll to position [23, 0]
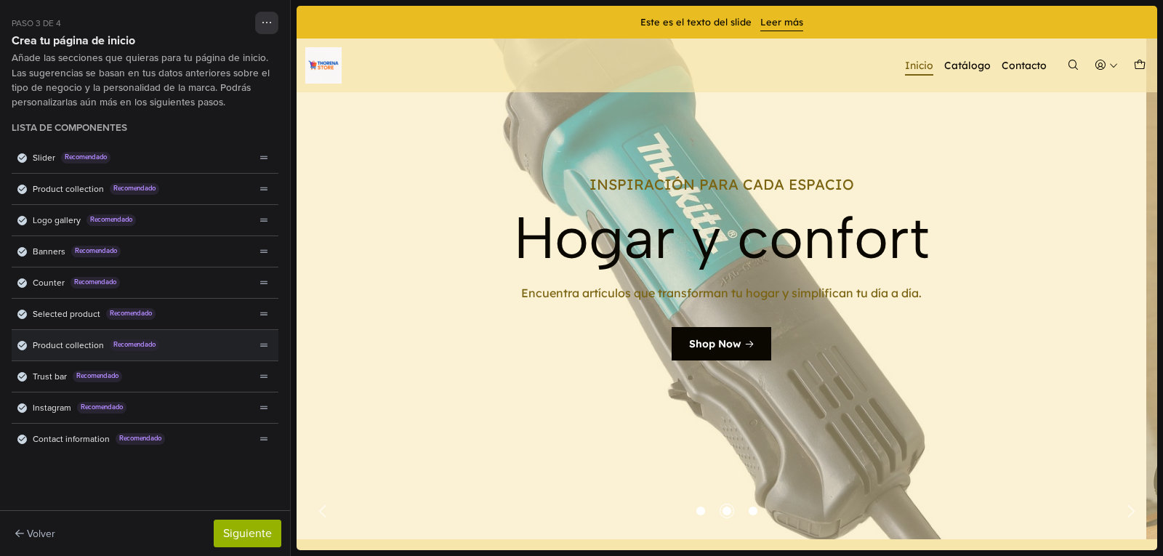
click at [39, 343] on span "Product collection" at bounding box center [68, 345] width 71 height 13
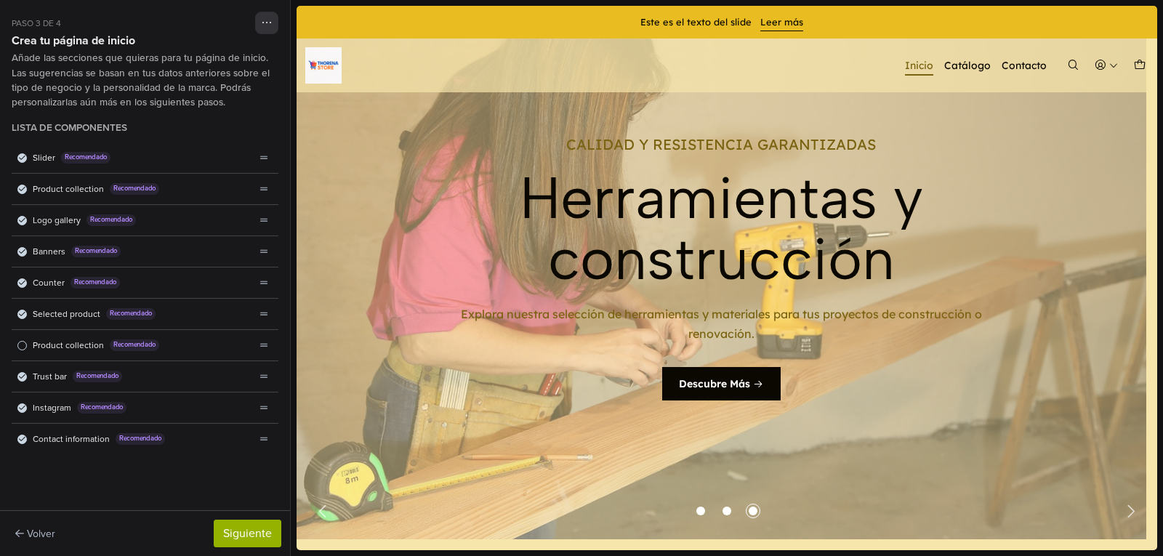
click at [39, 343] on span "Product collection" at bounding box center [68, 345] width 71 height 13
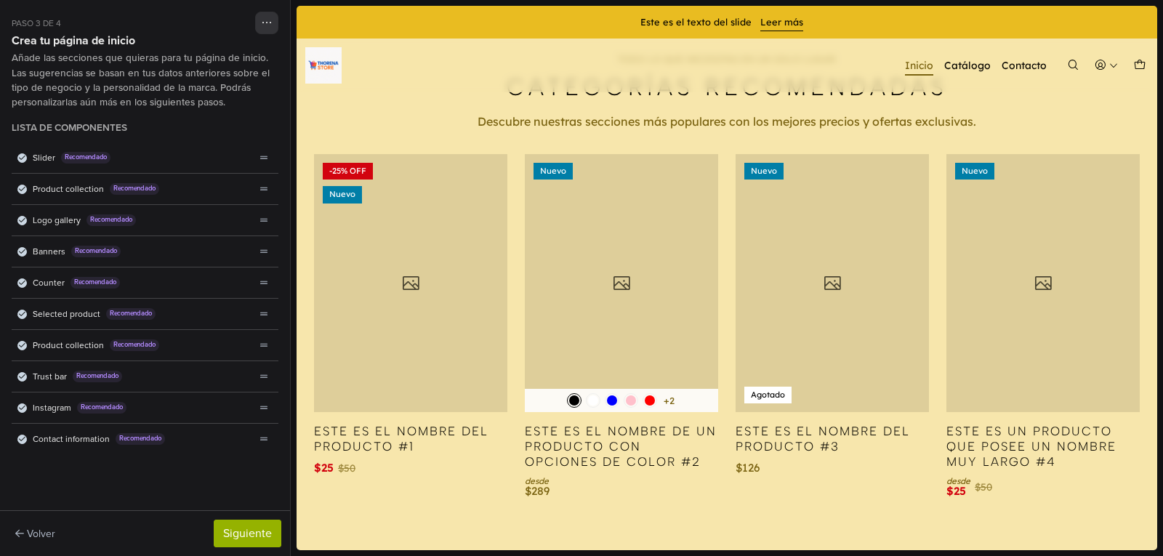
scroll to position [2109, 0]
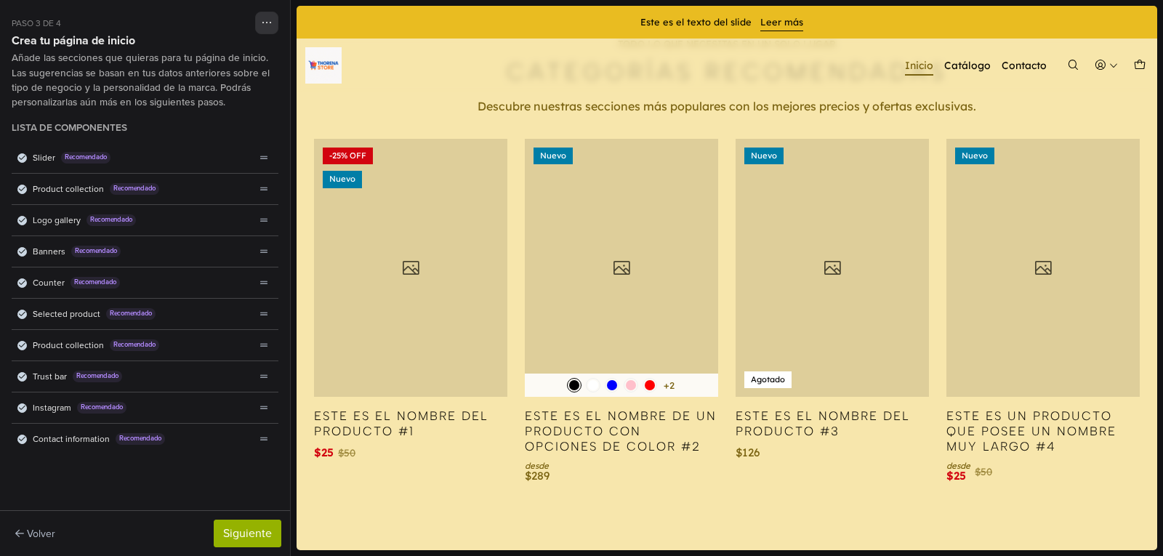
click at [39, 343] on span "Product collection" at bounding box center [68, 345] width 71 height 13
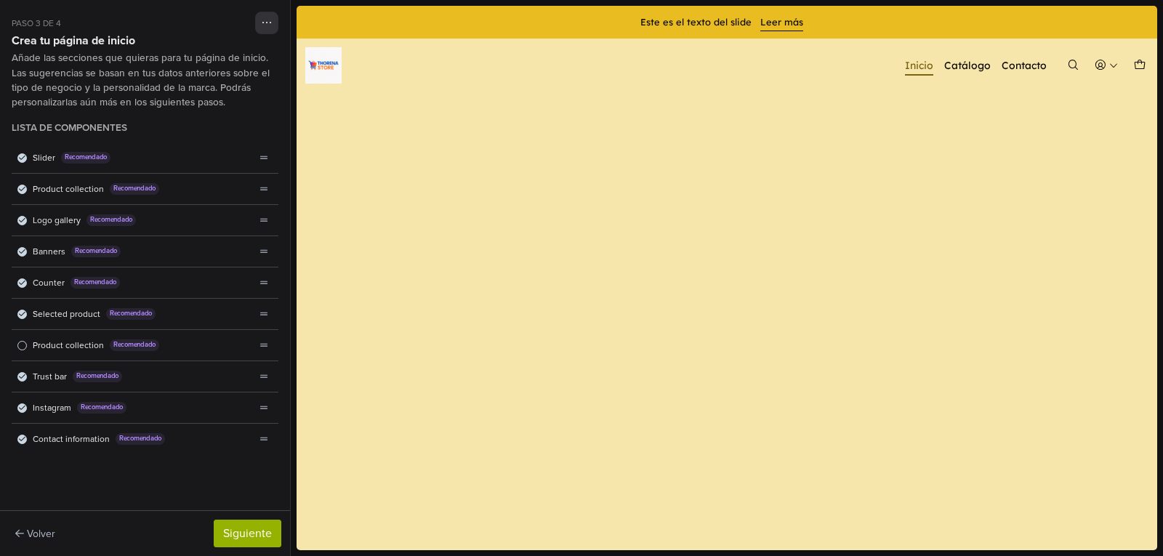
click at [39, 343] on span "Product collection" at bounding box center [68, 345] width 71 height 13
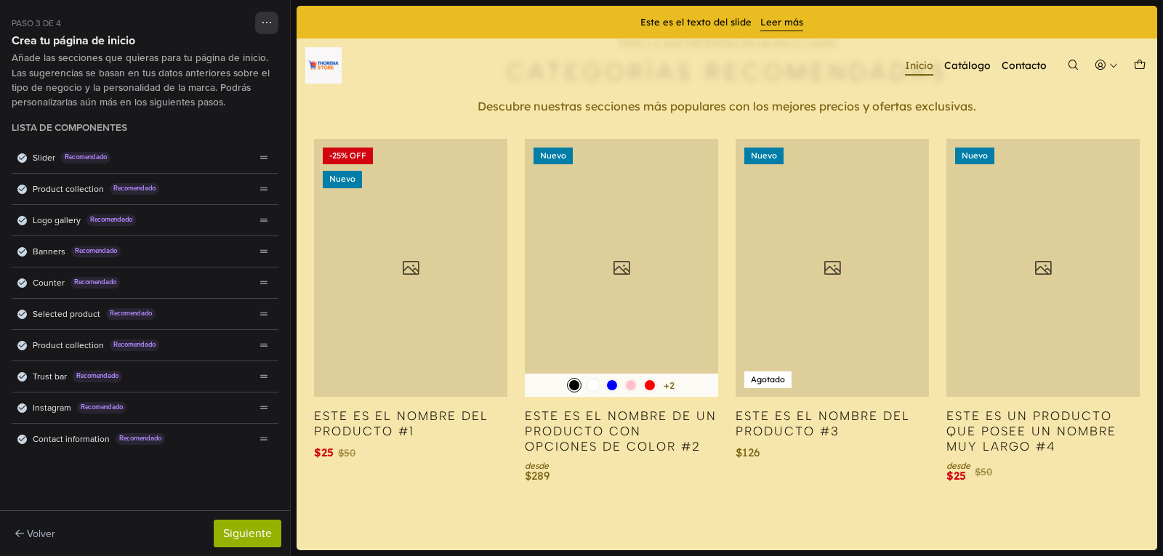
click at [423, 292] on div "-25% OFF Nuevo" at bounding box center [410, 268] width 193 height 258
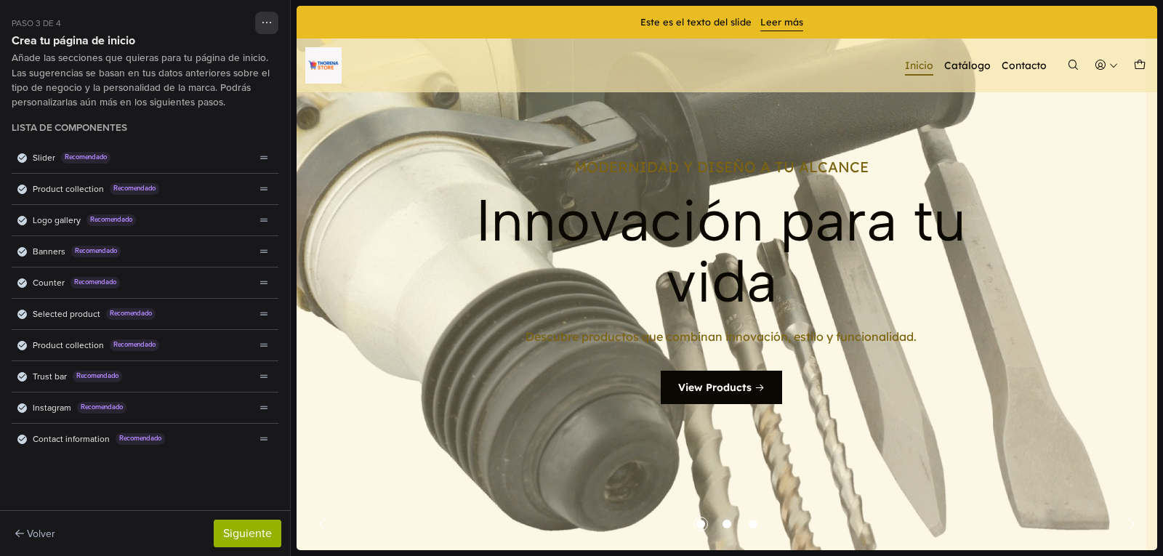
scroll to position [0, 0]
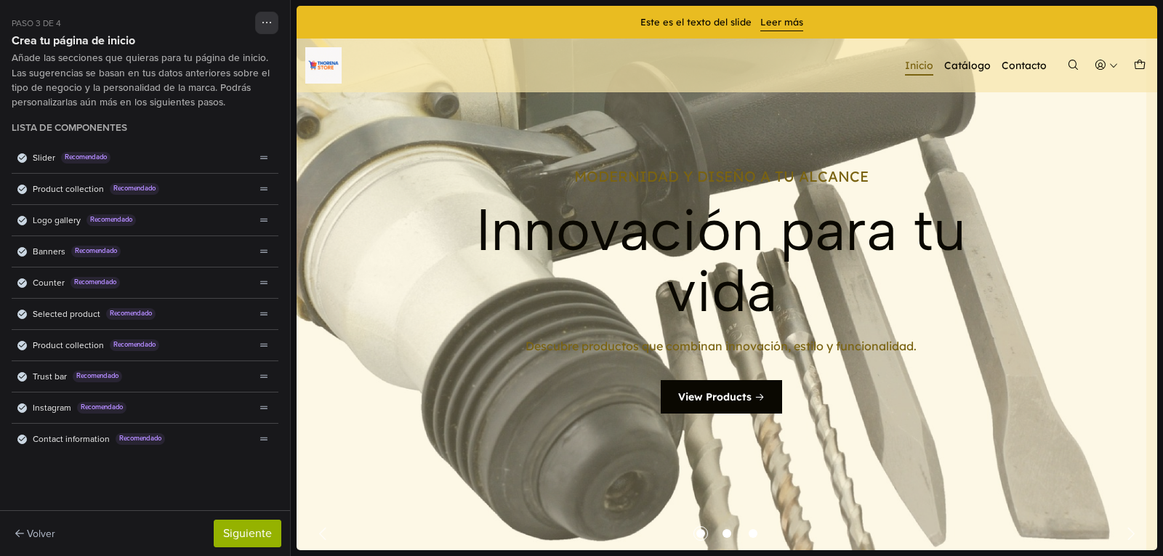
click at [423, 292] on link "1 / 3" at bounding box center [722, 301] width 850 height 524
click at [255, 526] on button "Siguiente" at bounding box center [248, 534] width 68 height 28
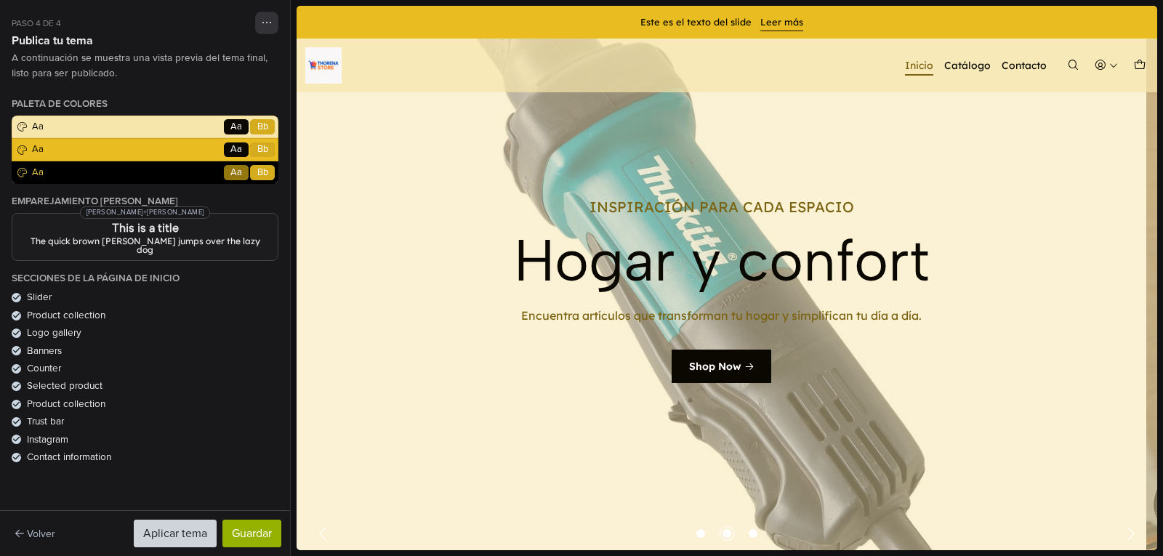
click at [146, 126] on div "Paleta de colores Aa Go Aa Bb Aa Go Aa Bb Aa Go Aa Bb" at bounding box center [145, 141] width 267 height 86
click at [264, 129] on div "Paleta de colores Aa Go Aa Bb Aa Go Aa Bb Aa Go Aa Bb" at bounding box center [145, 141] width 267 height 86
click at [184, 129] on div "Paleta de colores Aa Go Aa Bb Aa Go Aa Bb Aa Go Aa Bb" at bounding box center [145, 141] width 267 height 86
click at [161, 153] on div "Paleta de colores Aa Go Aa Bb Aa Go Aa Bb Aa Go Aa Bb" at bounding box center [145, 141] width 267 height 86
click at [159, 164] on div "Paleta de colores Aa Go Aa Bb Aa Go Aa Bb Aa Go Aa Bb" at bounding box center [145, 141] width 267 height 86
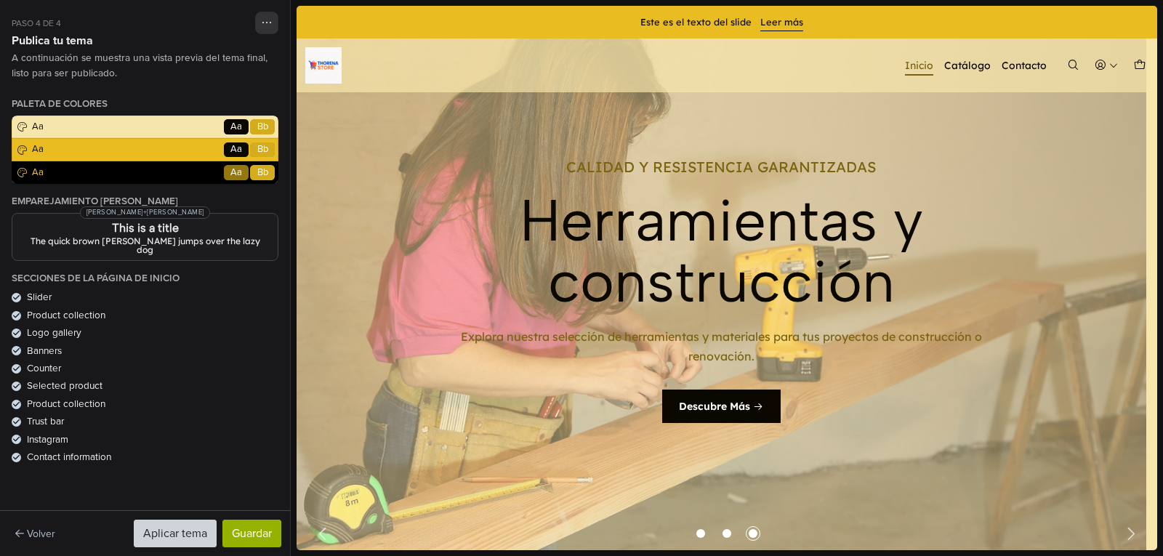
click at [115, 229] on h3 "This is a title" at bounding box center [145, 229] width 242 height 12
click at [15, 294] on icon at bounding box center [16, 298] width 7 height 8
click at [17, 312] on icon at bounding box center [16, 316] width 7 height 8
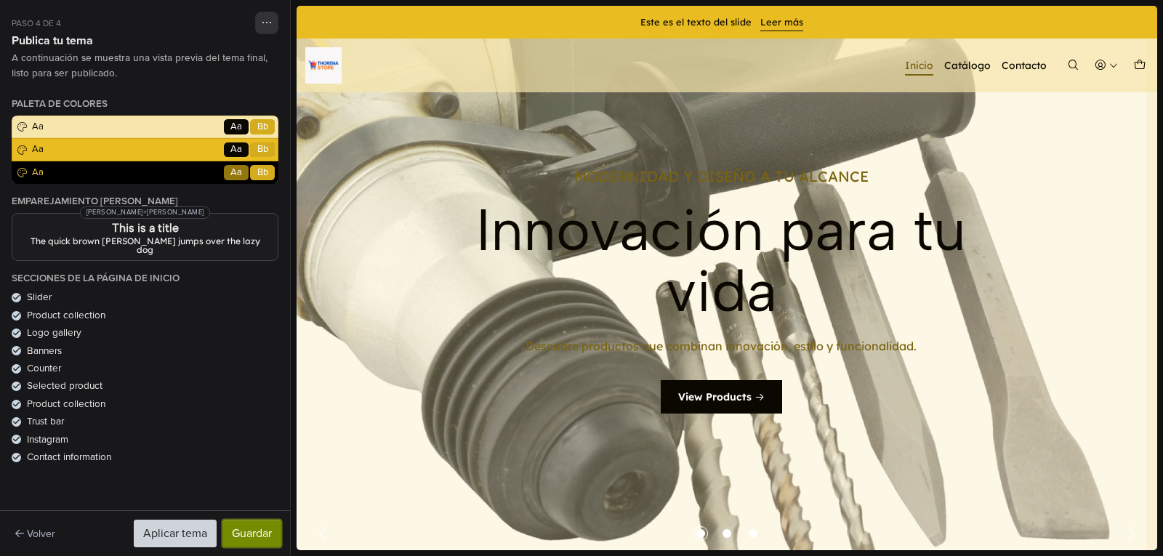
click at [252, 532] on button "Guardar" at bounding box center [252, 534] width 59 height 28
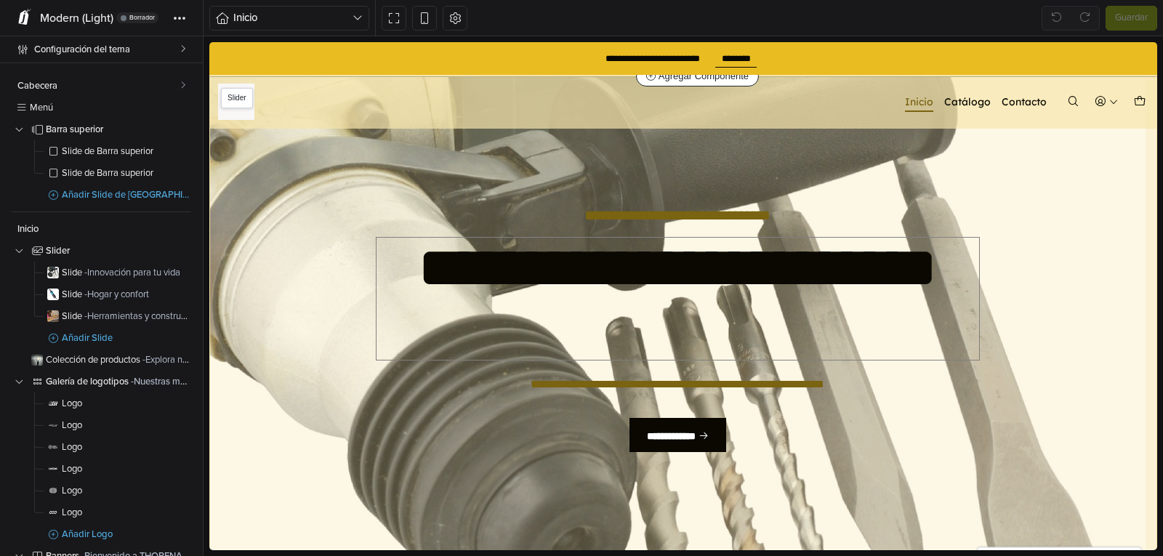
drag, startPoint x: 692, startPoint y: 365, endPoint x: 483, endPoint y: 323, distance: 213.6
click at [483, 323] on h2 "**********" at bounding box center [678, 299] width 603 height 122
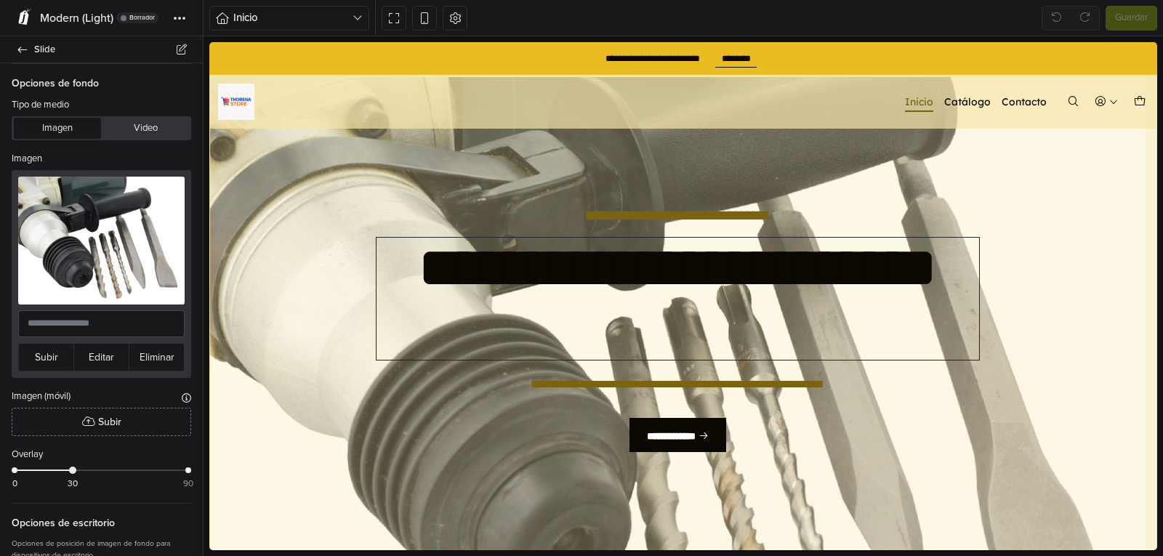
drag, startPoint x: 1150, startPoint y: 497, endPoint x: 1371, endPoint y: 101, distance: 452.8
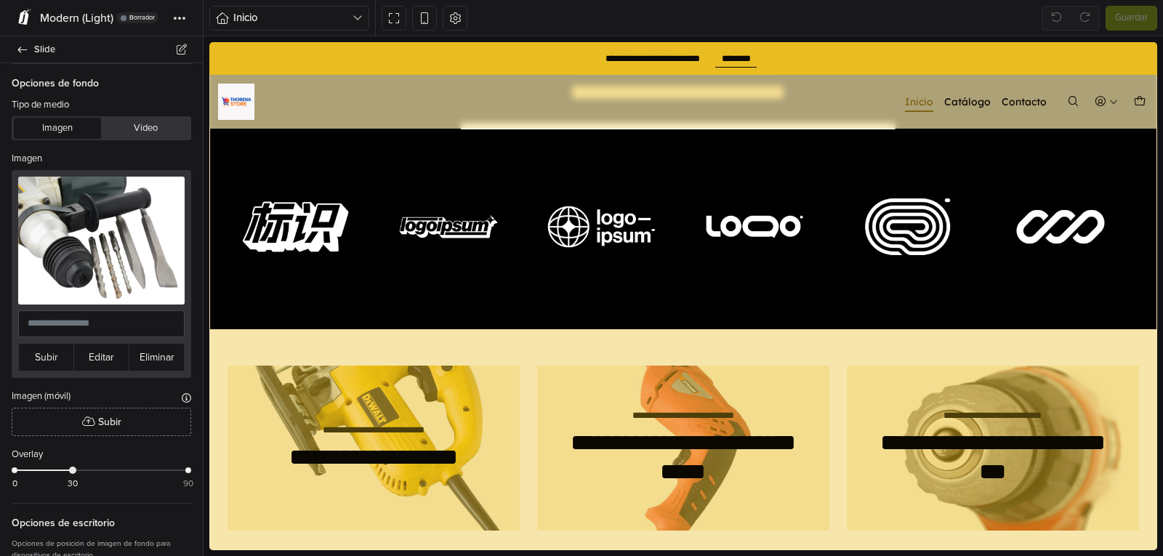
scroll to position [1001, 0]
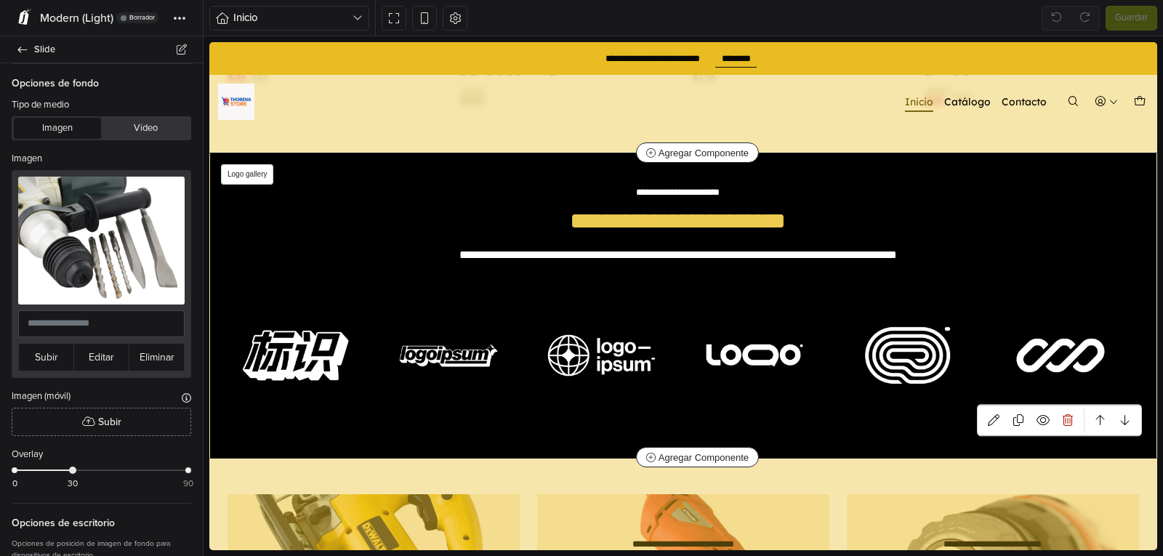
click at [735, 330] on img "4 / 6" at bounding box center [755, 356] width 136 height 136
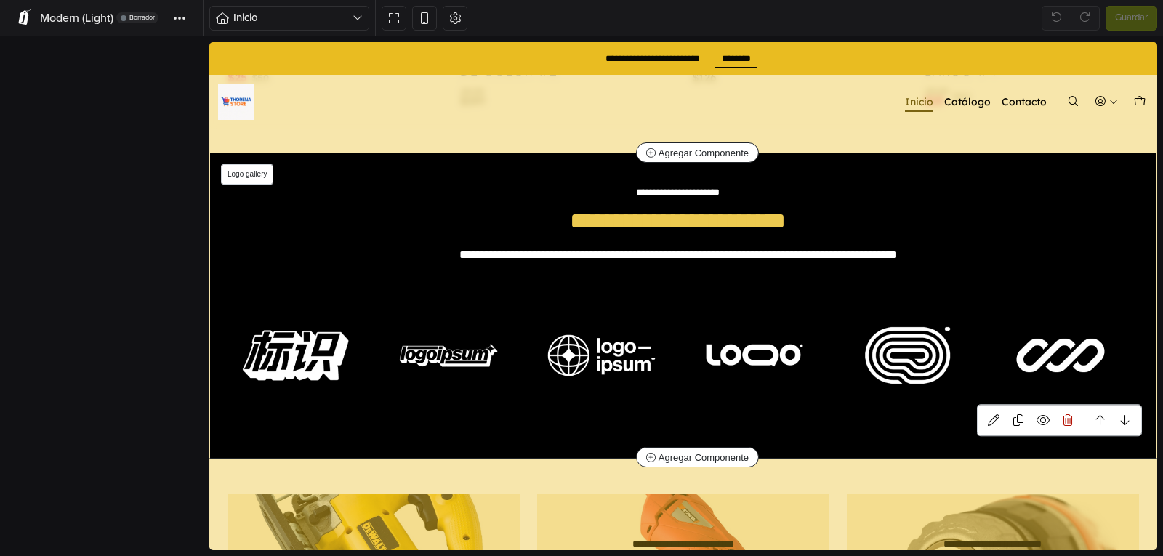
scroll to position [1008, 0]
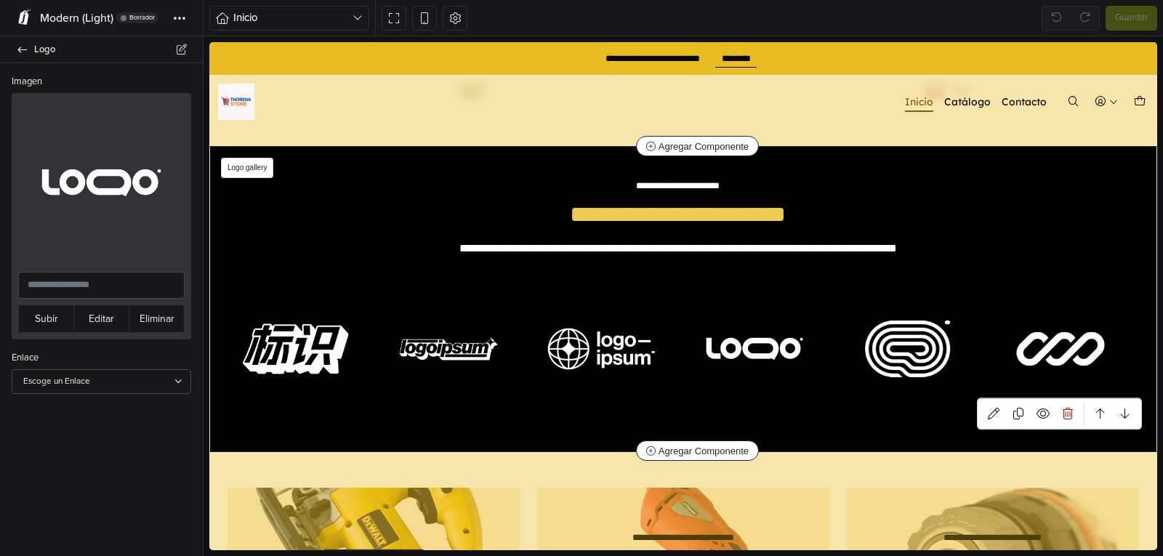
click at [755, 337] on img "4 / 6" at bounding box center [755, 349] width 136 height 136
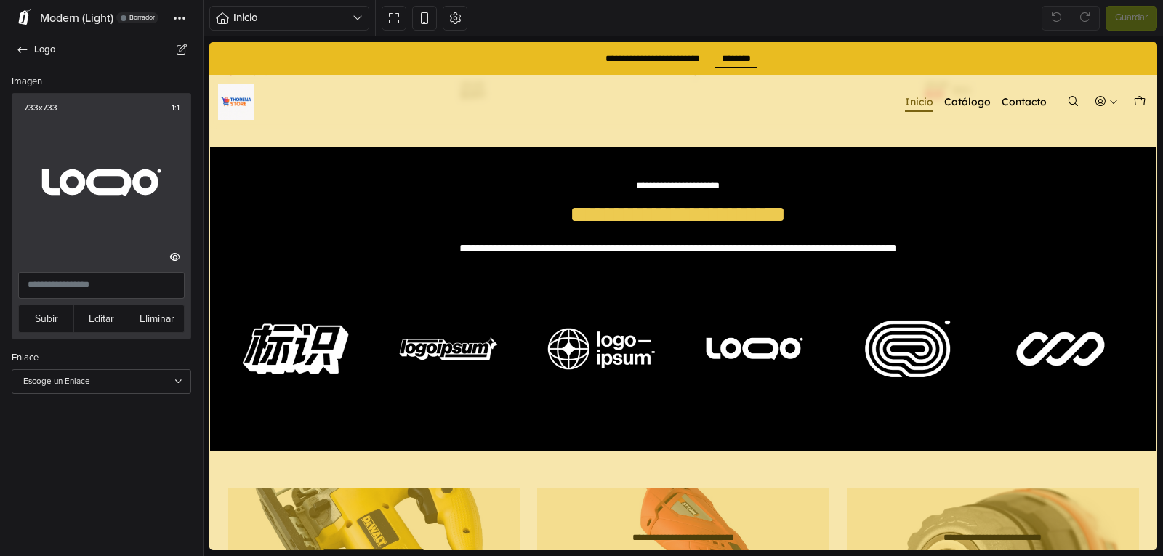
click at [95, 175] on img at bounding box center [101, 183] width 167 height 167
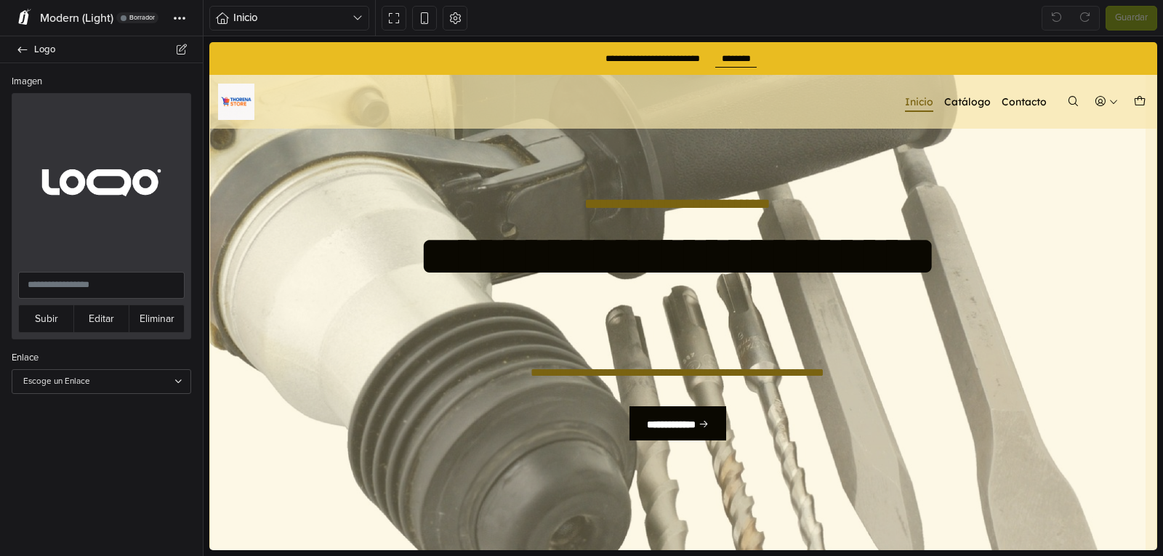
scroll to position [0, 0]
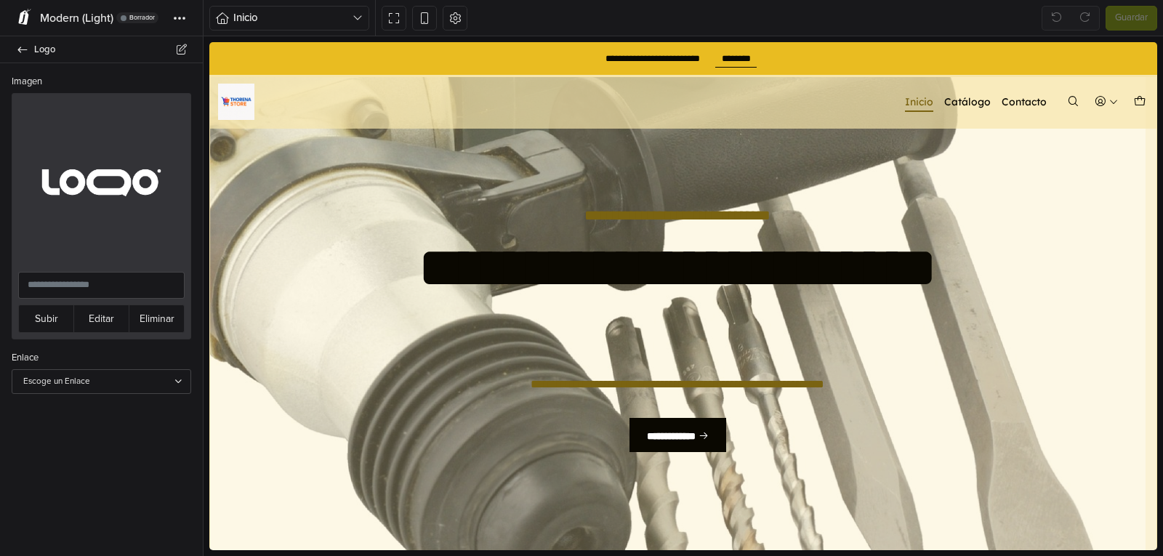
drag, startPoint x: 1149, startPoint y: 229, endPoint x: 1372, endPoint y: 112, distance: 252.1
click at [951, 97] on link "Catálogo" at bounding box center [968, 102] width 47 height 20
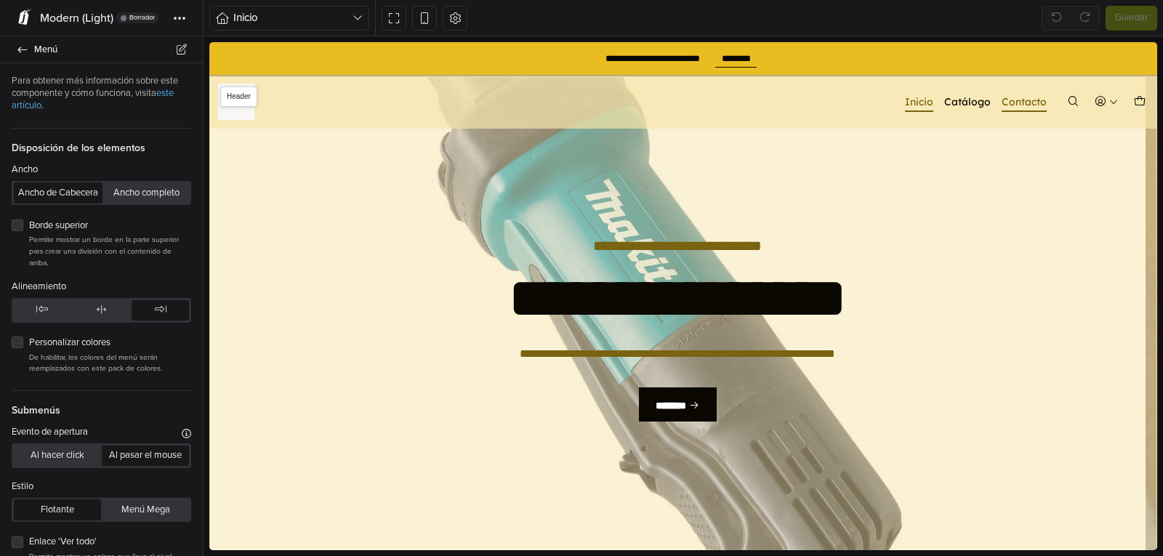
click at [1007, 100] on link "Contacto" at bounding box center [1024, 102] width 45 height 20
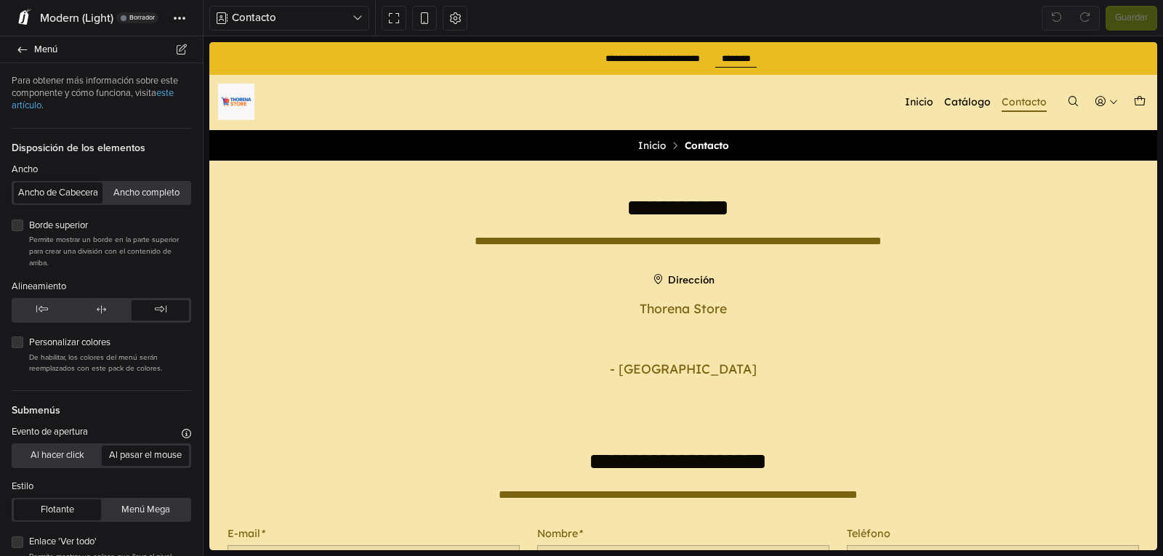
drag, startPoint x: 1163, startPoint y: 135, endPoint x: 1163, endPoint y: 235, distance: 100.3
click at [1163, 235] on div at bounding box center [684, 296] width 960 height 520
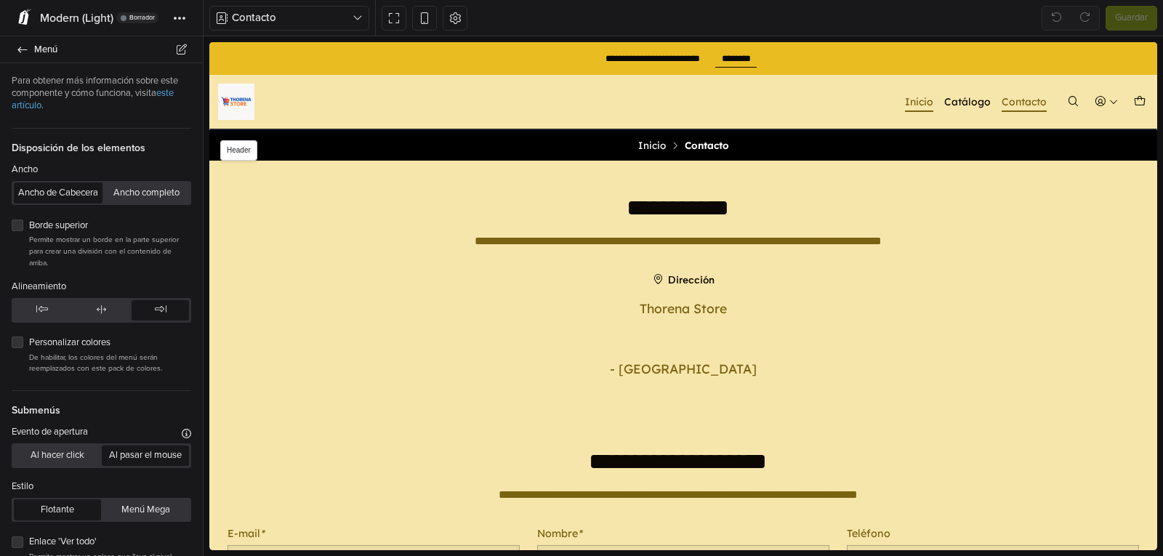
click at [906, 101] on link "Inicio" at bounding box center [919, 102] width 28 height 20
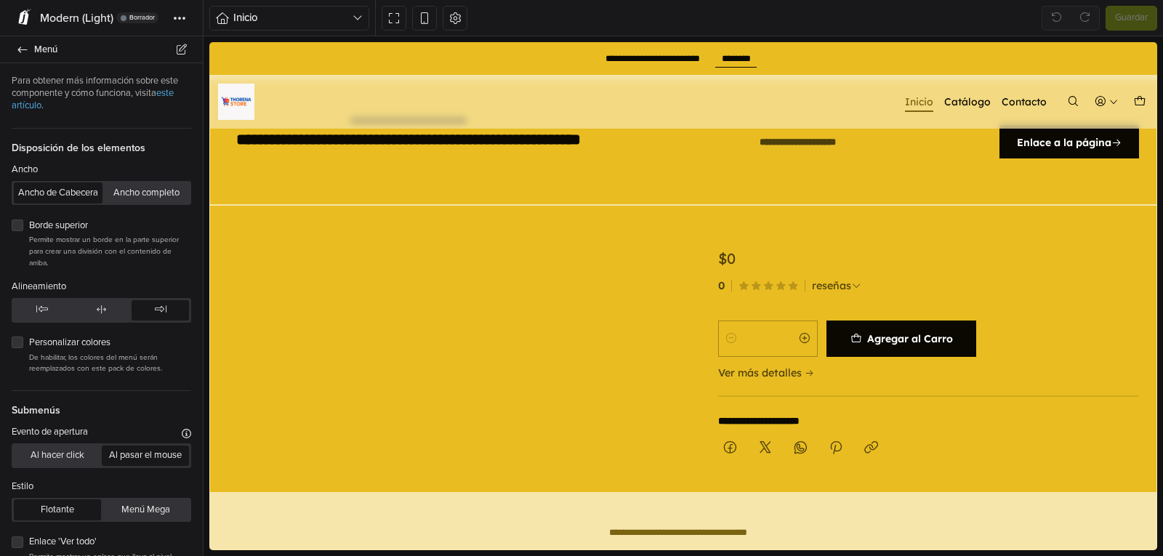
scroll to position [1622, 0]
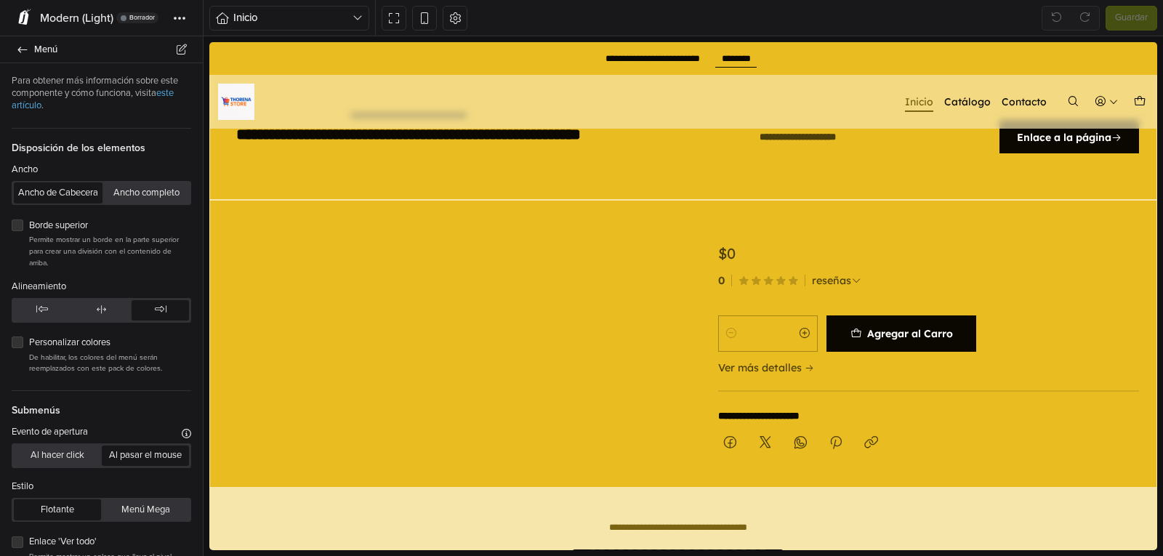
drag, startPoint x: 1156, startPoint y: 157, endPoint x: 1372, endPoint y: 343, distance: 285.1
click at [433, 12] on button at bounding box center [424, 18] width 25 height 25
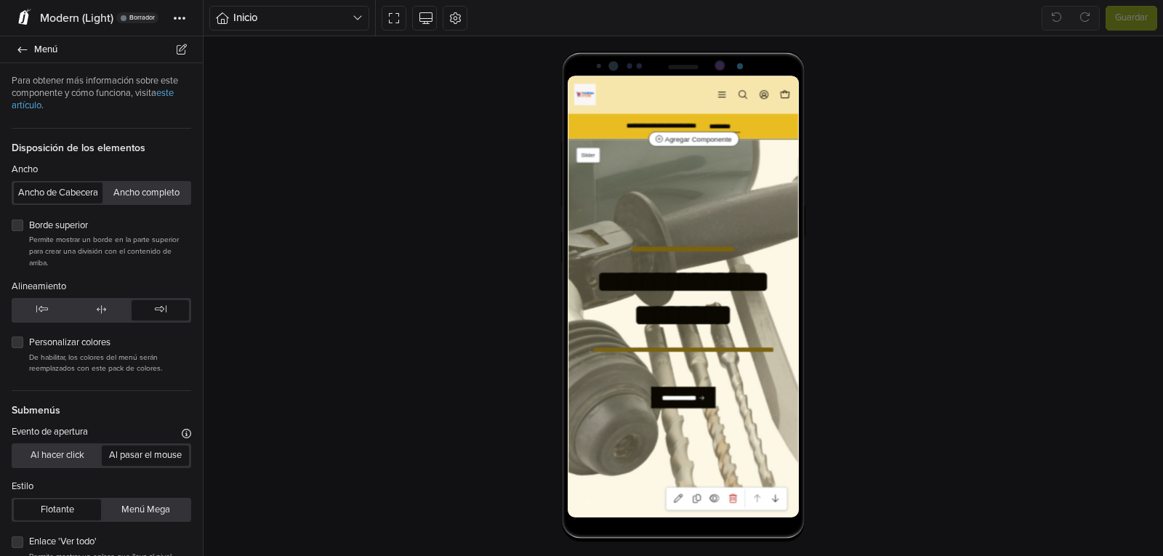
scroll to position [0, 0]
click at [436, 17] on button at bounding box center [424, 18] width 25 height 25
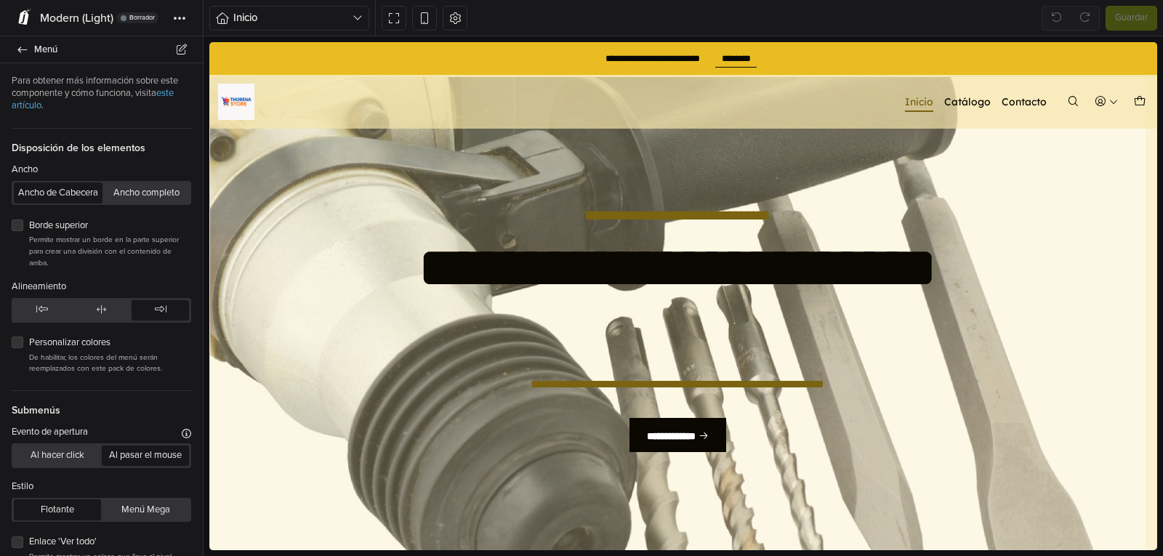
drag, startPoint x: 1155, startPoint y: 107, endPoint x: 1372, endPoint y: 105, distance: 217.4
click at [180, 18] on icon at bounding box center [179, 18] width 3 height 3
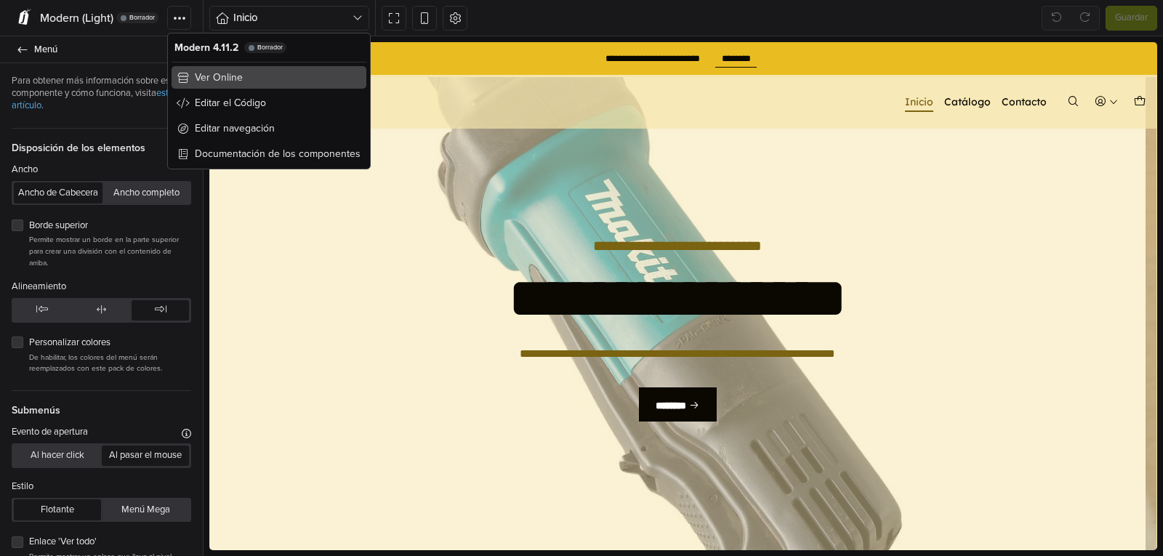
click at [214, 82] on span "Ver Online" at bounding box center [219, 77] width 48 height 15
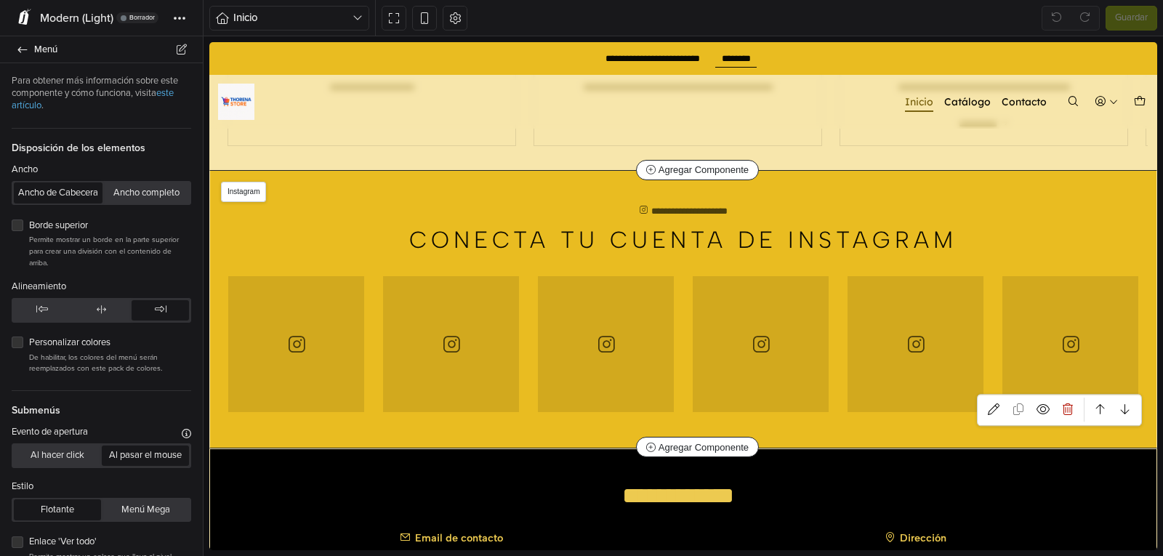
click at [590, 314] on div at bounding box center [605, 344] width 137 height 137
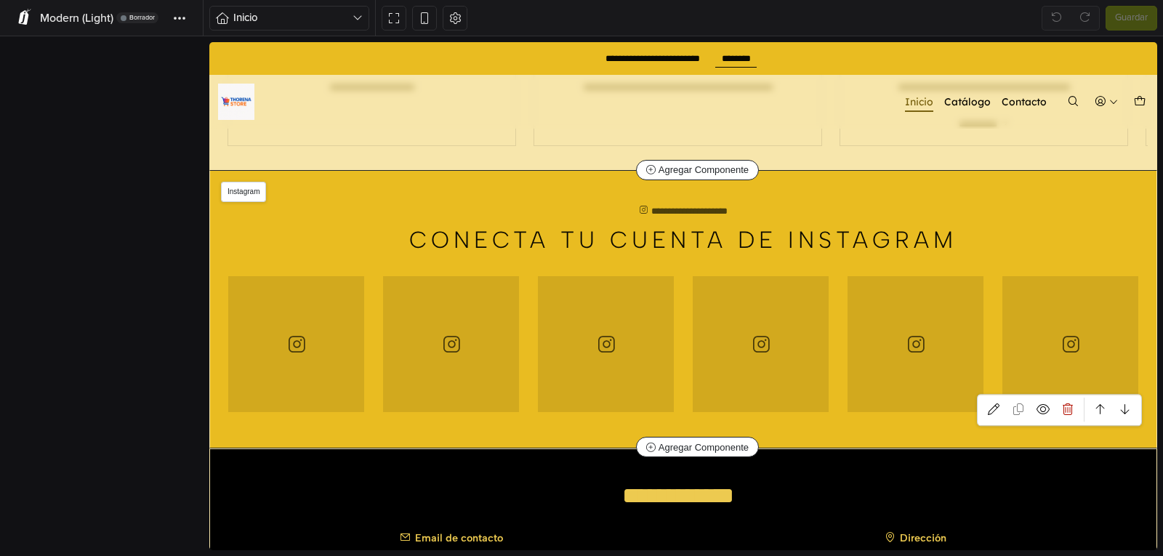
scroll to position [2690, 0]
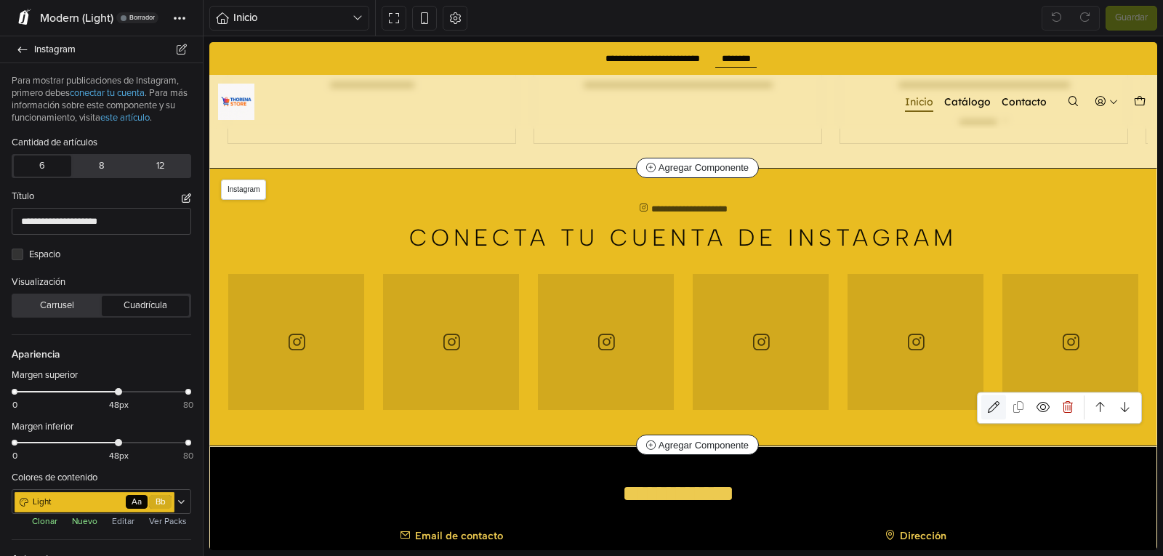
click at [988, 402] on icon at bounding box center [994, 408] width 12 height 12
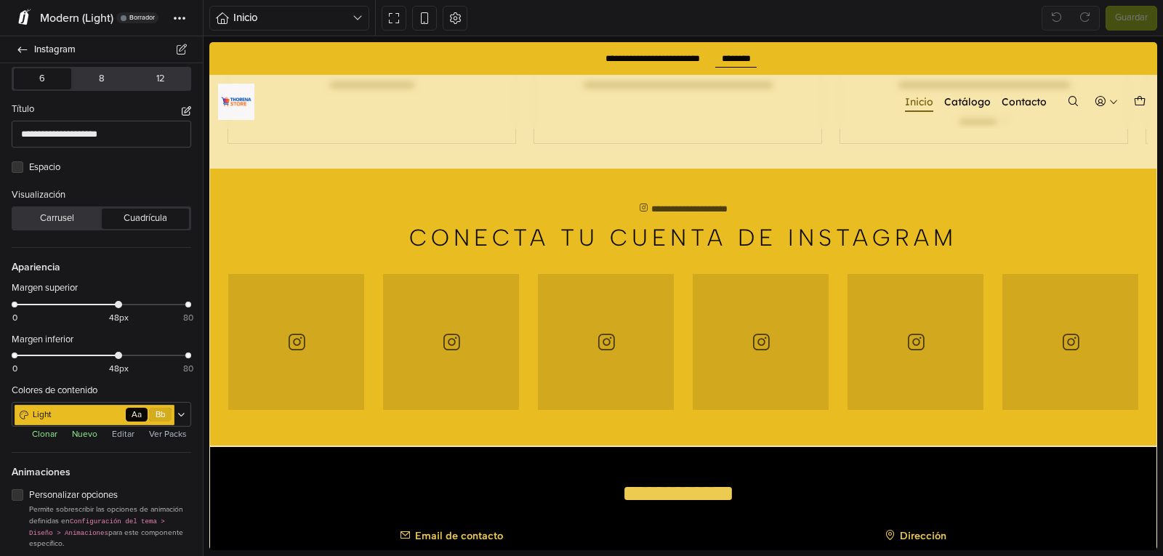
scroll to position [95, 0]
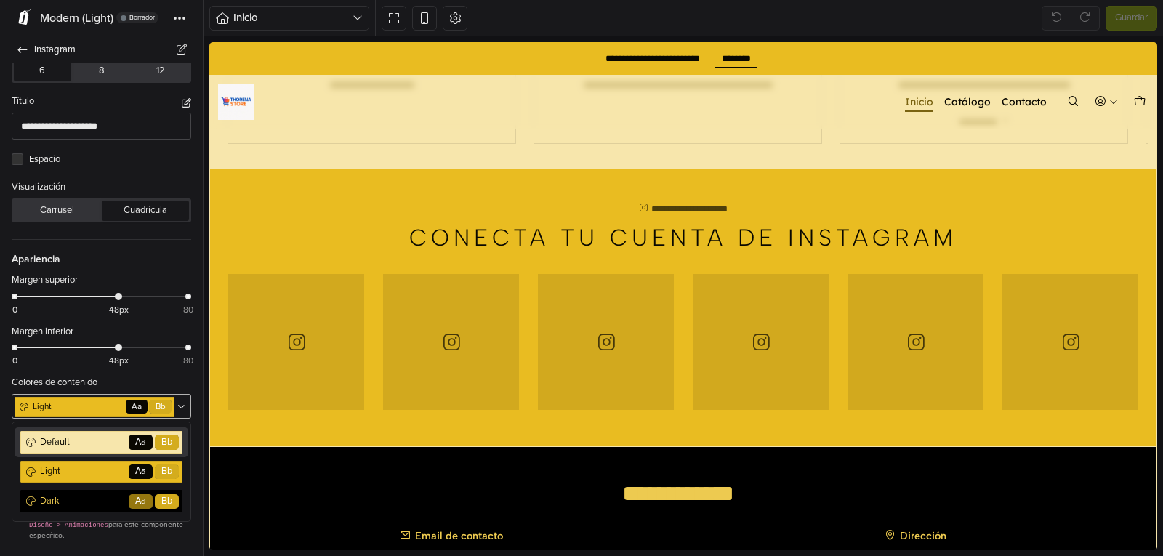
click at [52, 407] on span "Light" at bounding box center [77, 407] width 93 height 13
click at [63, 493] on div "Dark Go Aa Bb" at bounding box center [101, 501] width 162 height 23
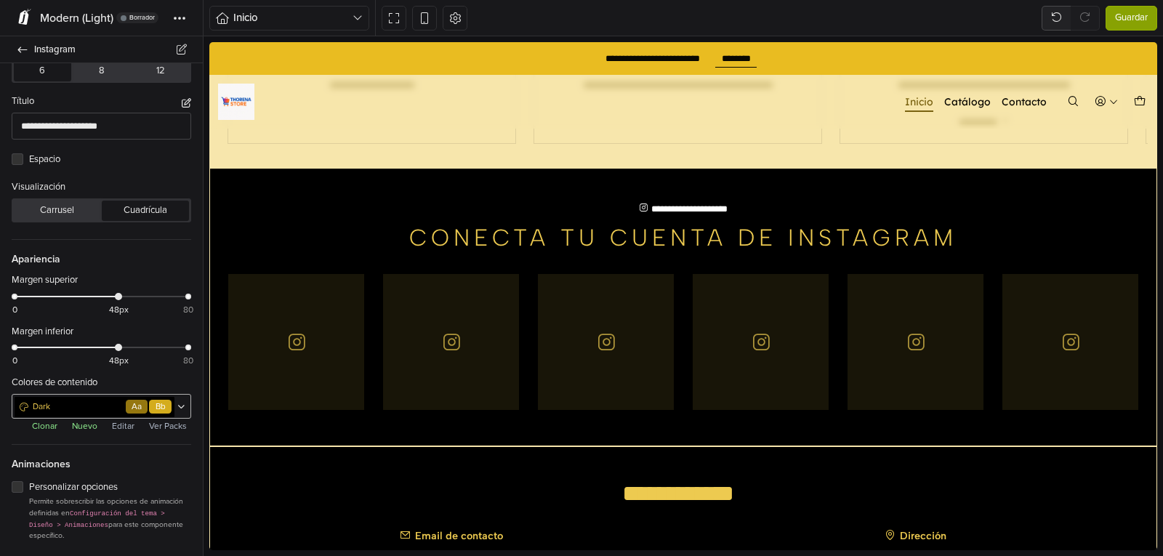
click at [84, 401] on span "Dark" at bounding box center [77, 407] width 93 height 13
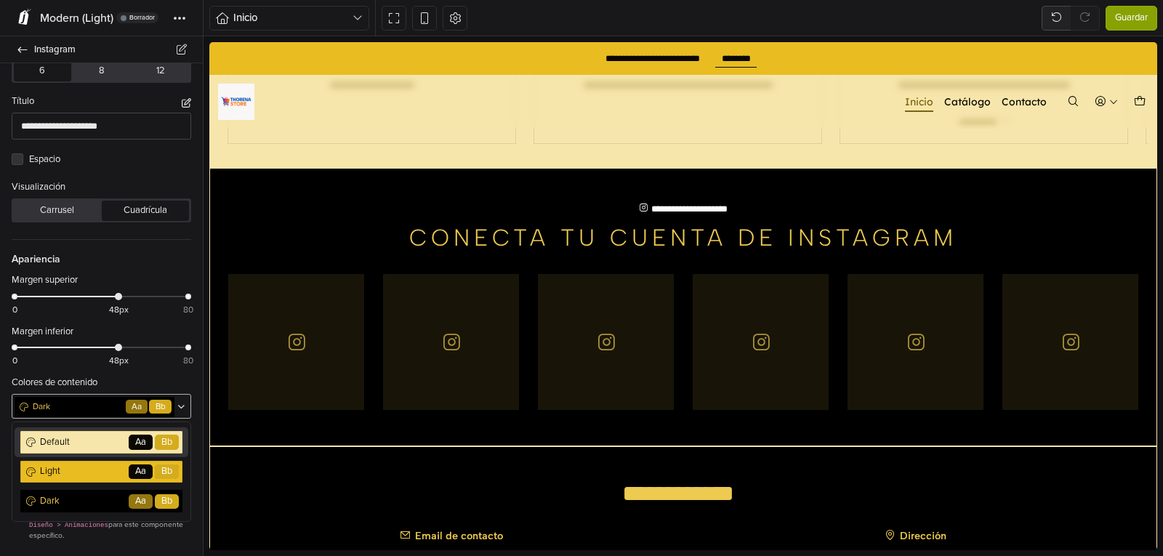
click at [81, 444] on span "Default" at bounding box center [82, 443] width 89 height 14
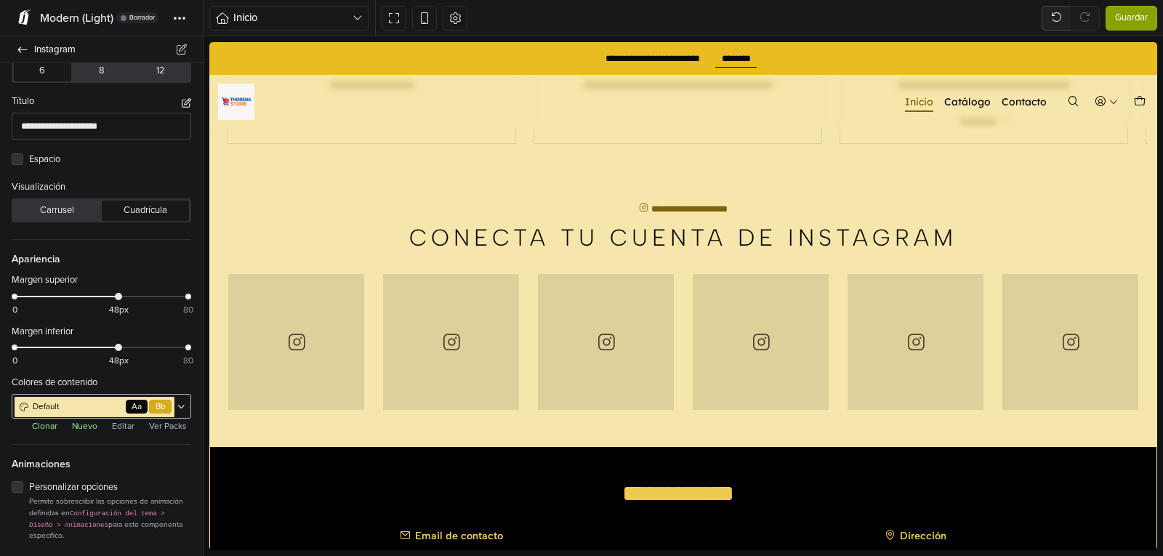
click at [79, 404] on span "Default" at bounding box center [77, 407] width 93 height 13
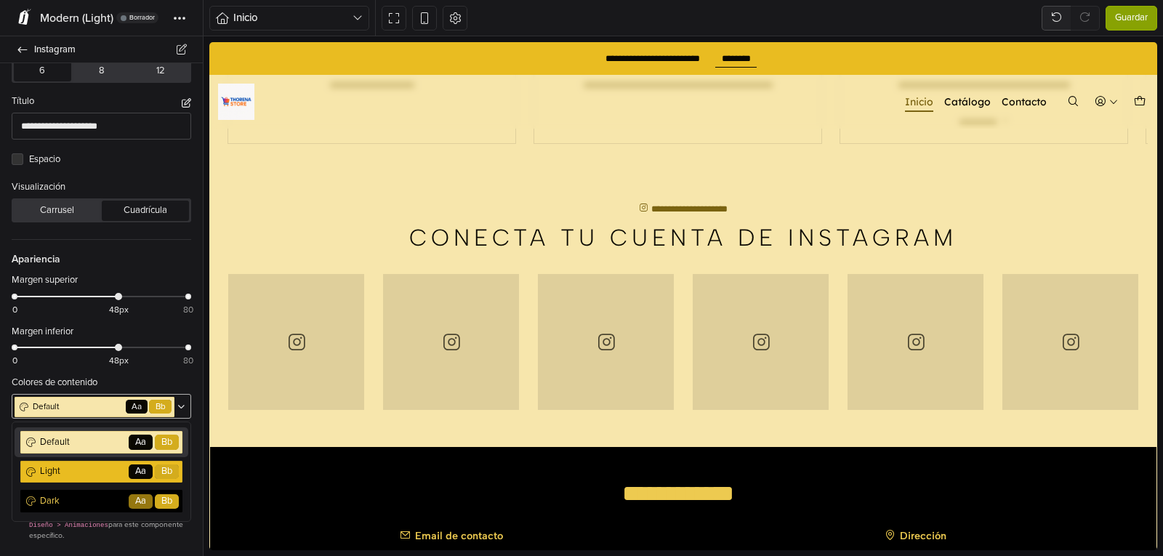
click at [89, 449] on div "Default Go Aa Bb" at bounding box center [101, 442] width 162 height 23
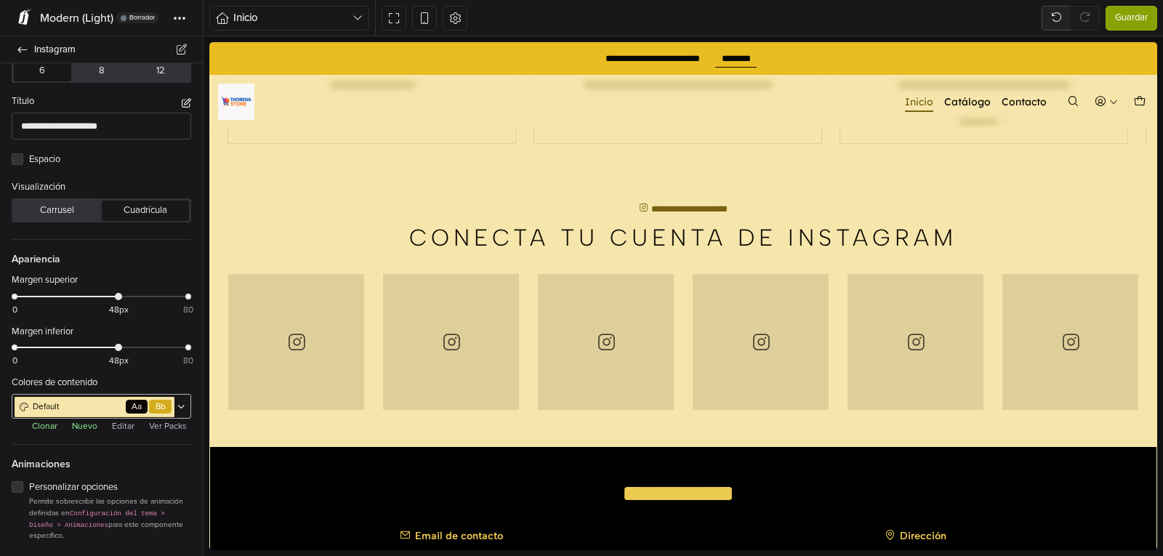
click at [87, 404] on span "Default" at bounding box center [77, 407] width 93 height 13
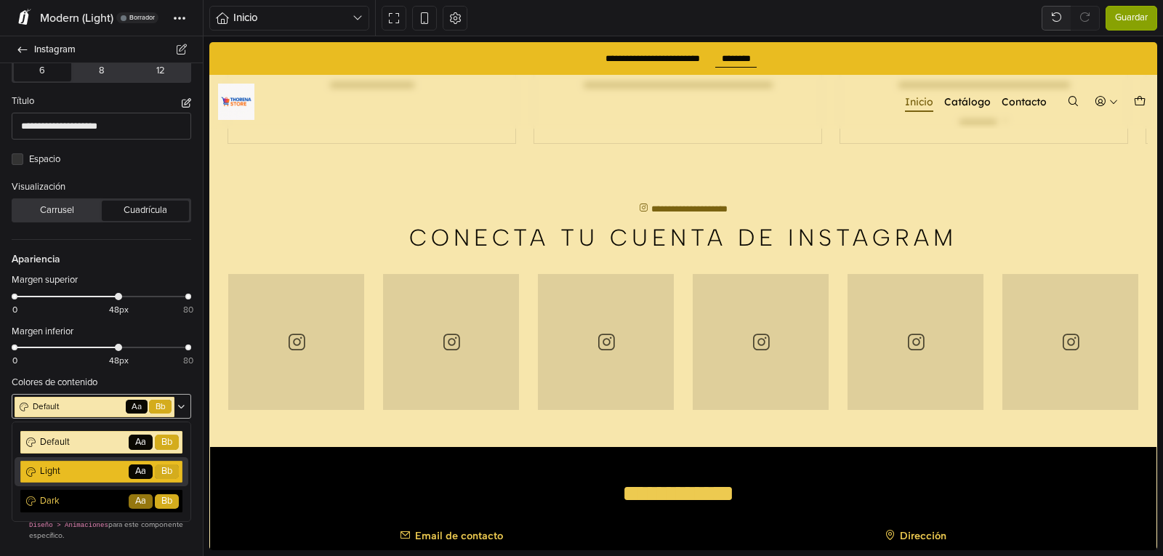
click at [93, 468] on span "Light" at bounding box center [82, 472] width 89 height 14
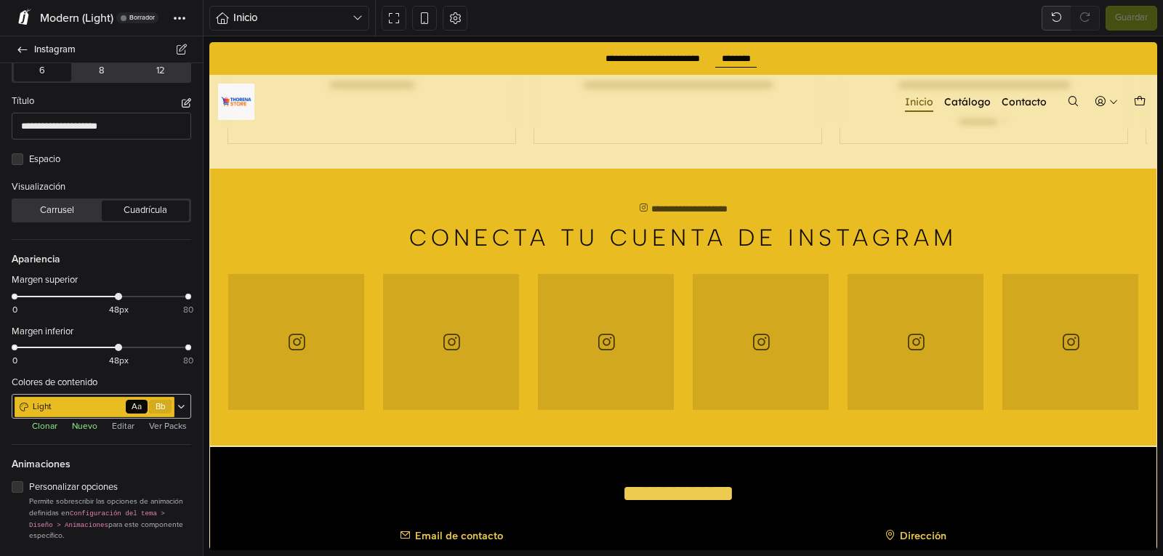
click at [136, 209] on button "Cuadrícula" at bounding box center [145, 211] width 87 height 20
click at [52, 213] on button "Carrusel" at bounding box center [57, 211] width 87 height 20
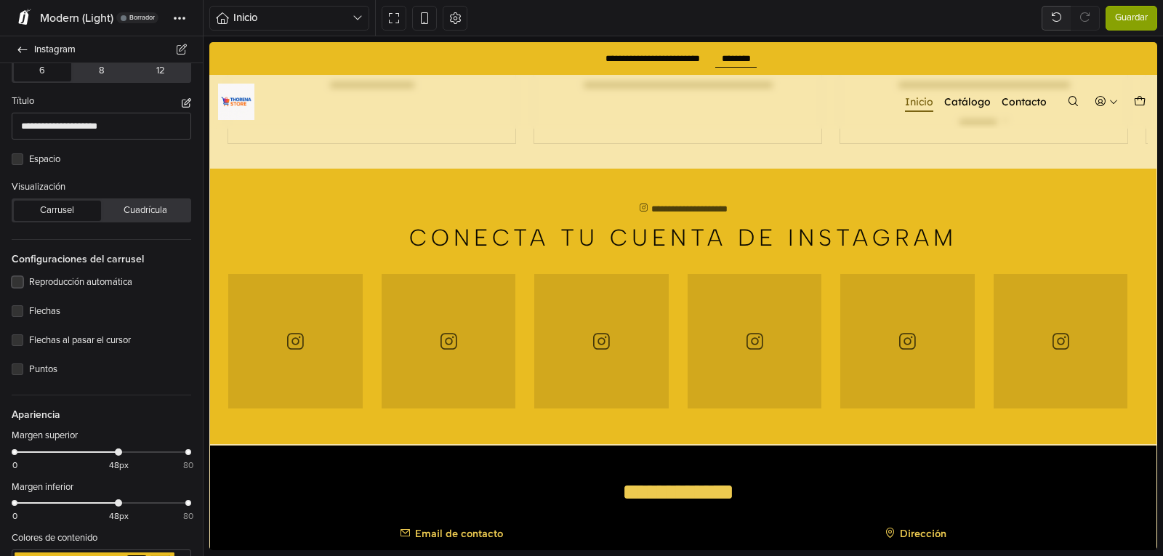
click at [60, 283] on label "Reproducción automática" at bounding box center [110, 283] width 162 height 15
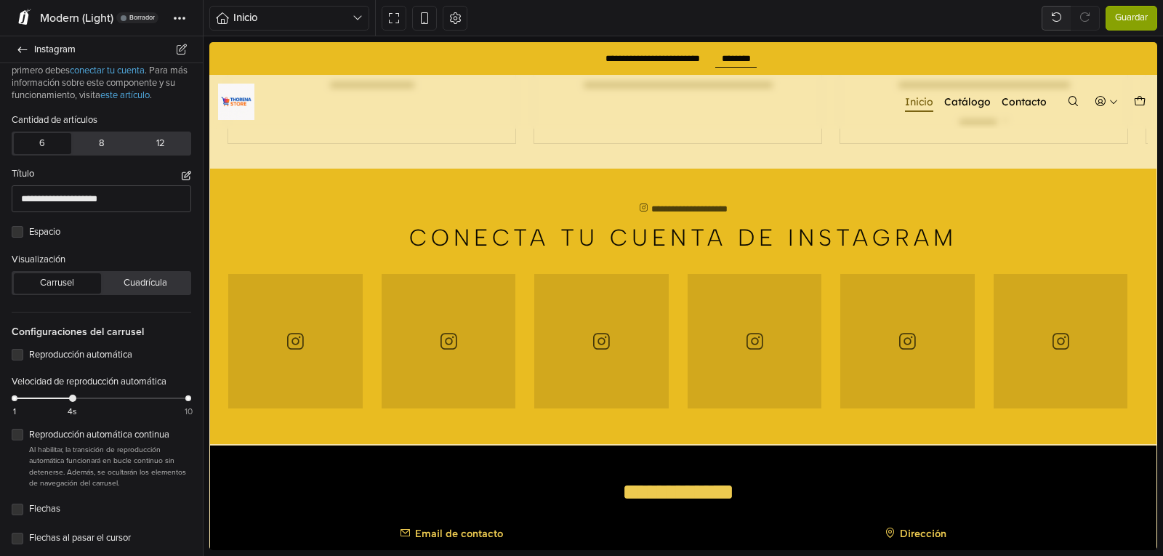
scroll to position [9, 0]
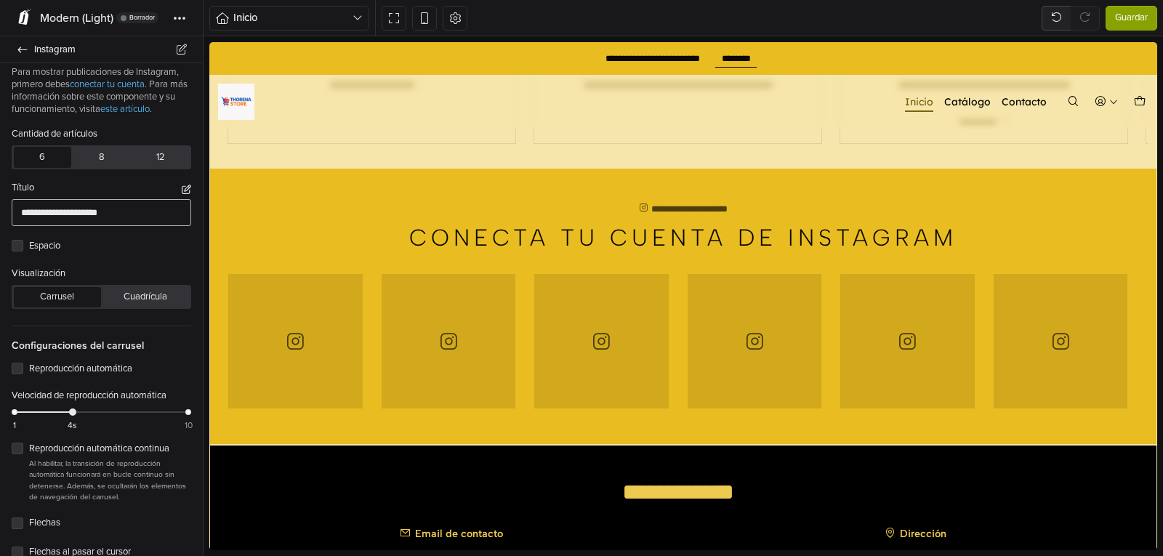
click at [127, 209] on input "**********" at bounding box center [102, 212] width 180 height 27
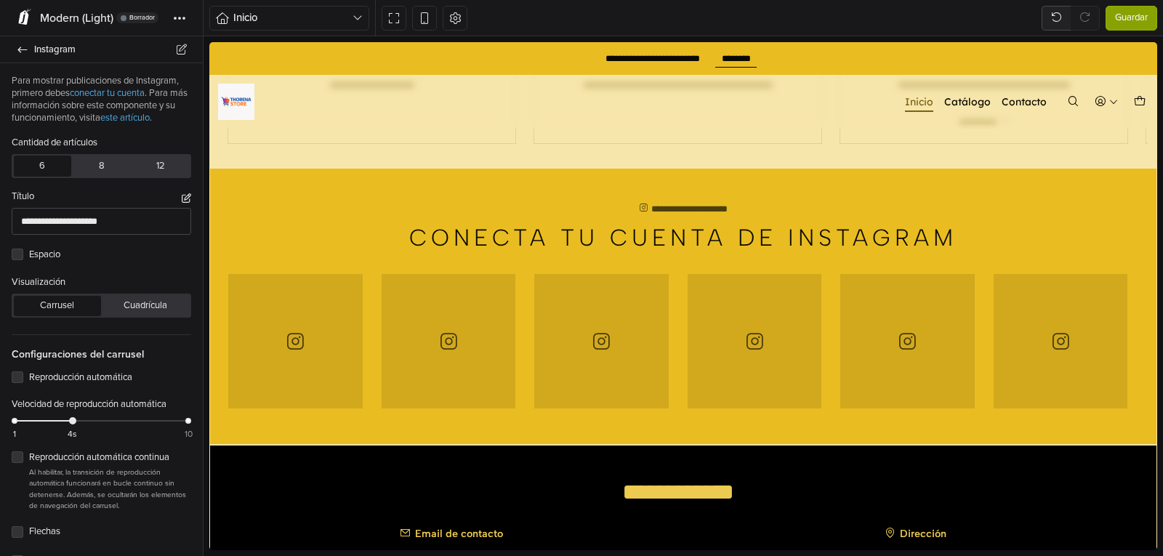
click at [43, 167] on button "6" at bounding box center [43, 166] width 58 height 20
click at [92, 165] on button "8" at bounding box center [102, 166] width 58 height 20
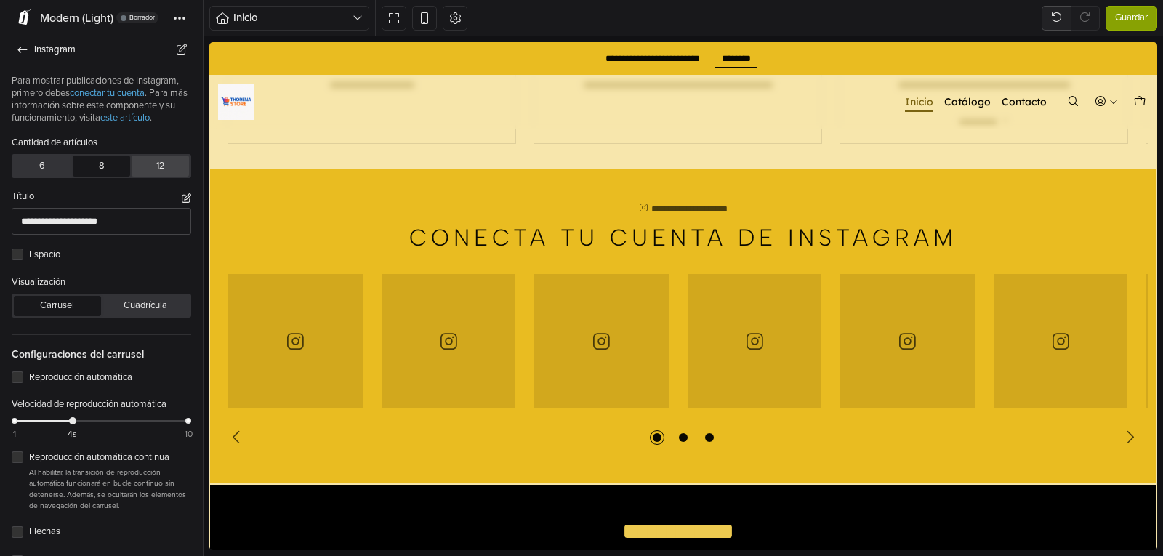
scroll to position [2710, 0]
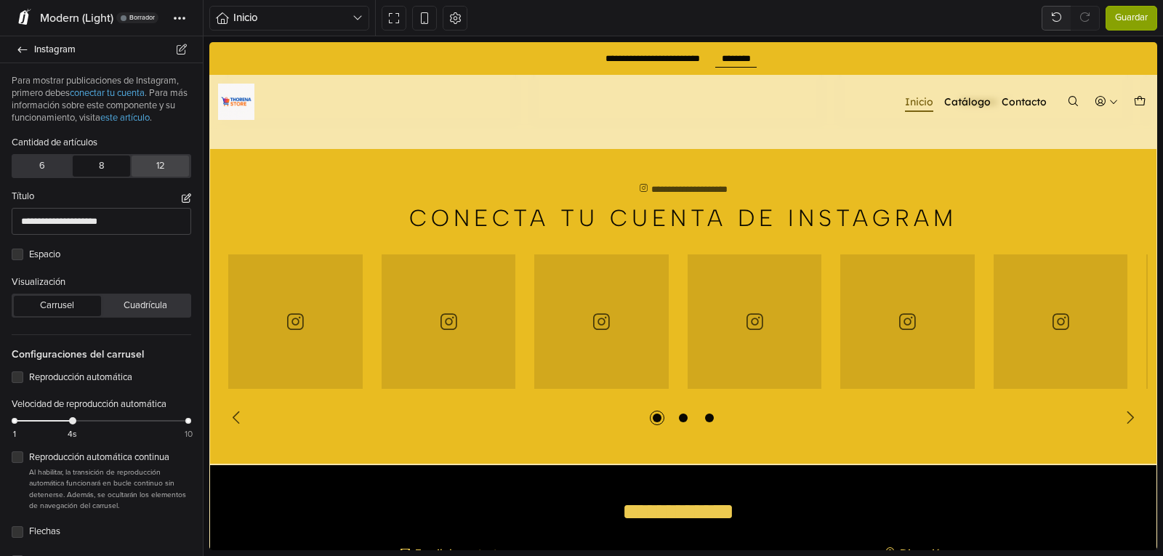
click at [148, 170] on button "12" at bounding box center [161, 166] width 58 height 20
click at [39, 167] on button "6" at bounding box center [43, 166] width 58 height 20
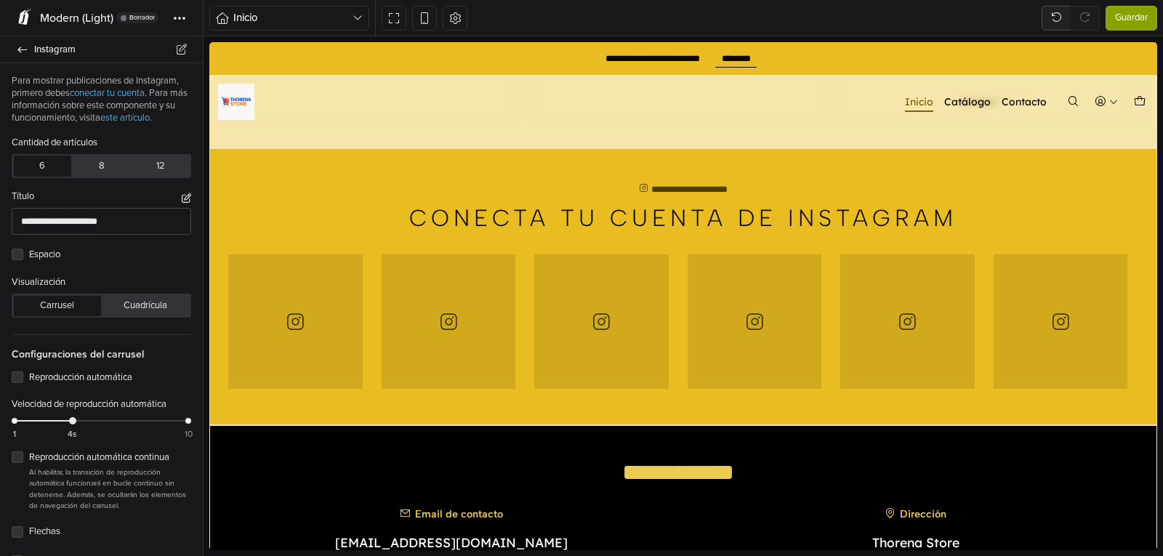
scroll to position [2690, 0]
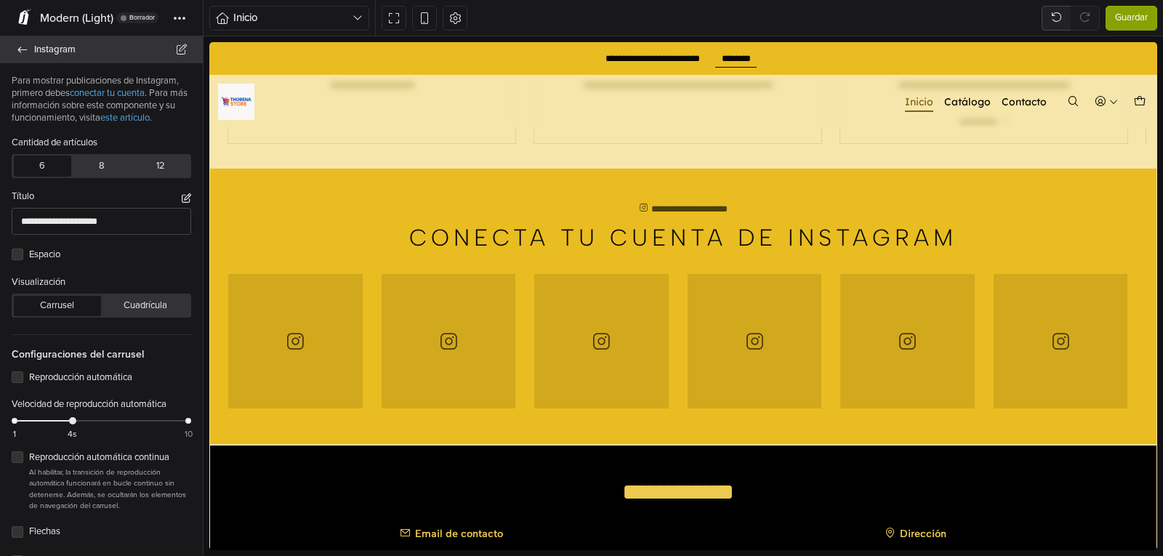
click at [59, 50] on span "Instagram" at bounding box center [109, 49] width 151 height 20
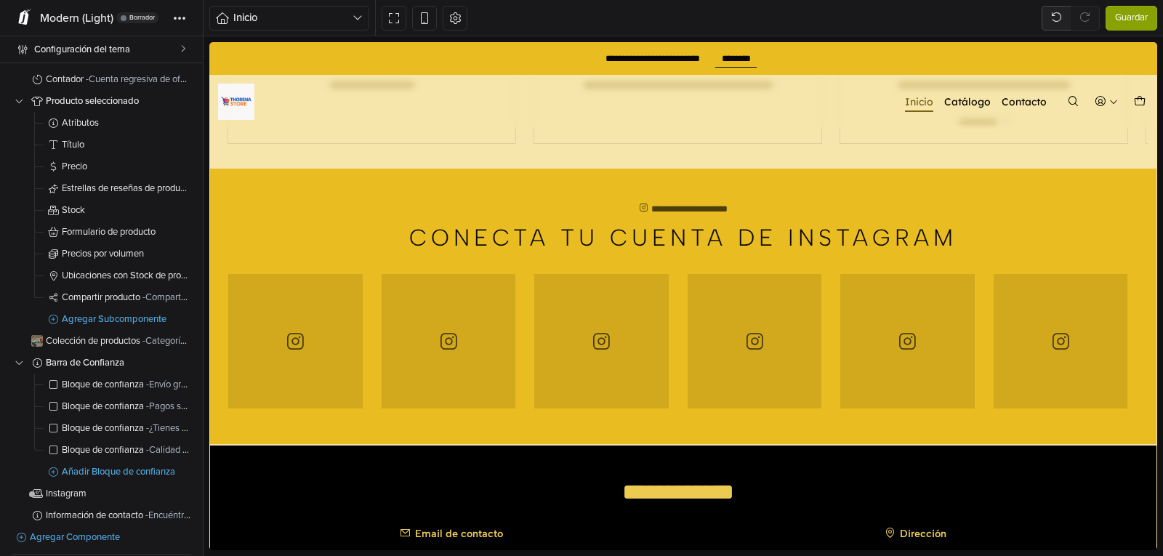
scroll to position [668, 0]
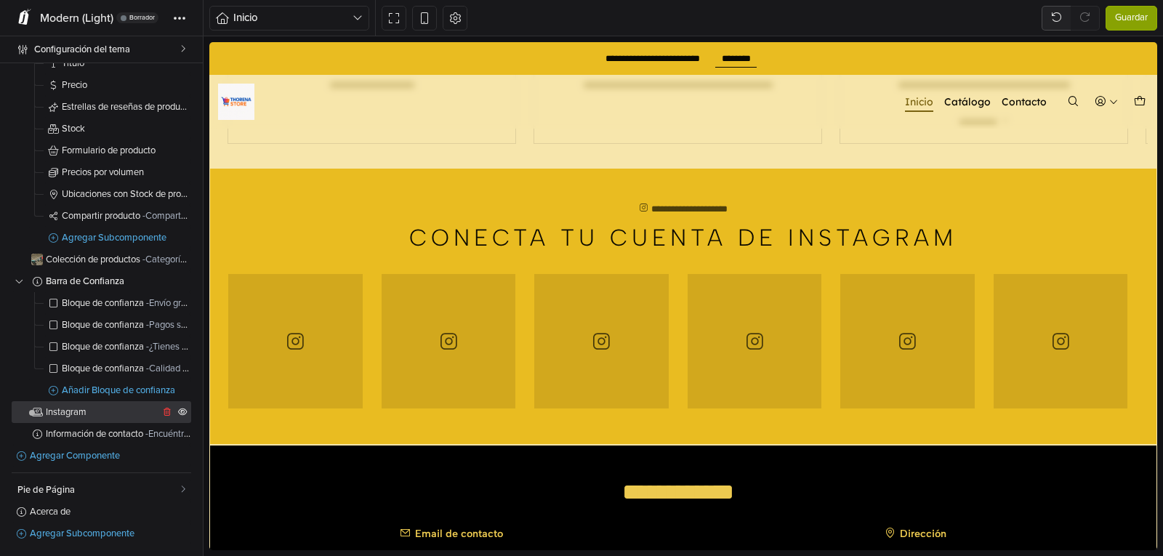
click at [70, 412] on span "Instagram" at bounding box center [102, 412] width 113 height 9
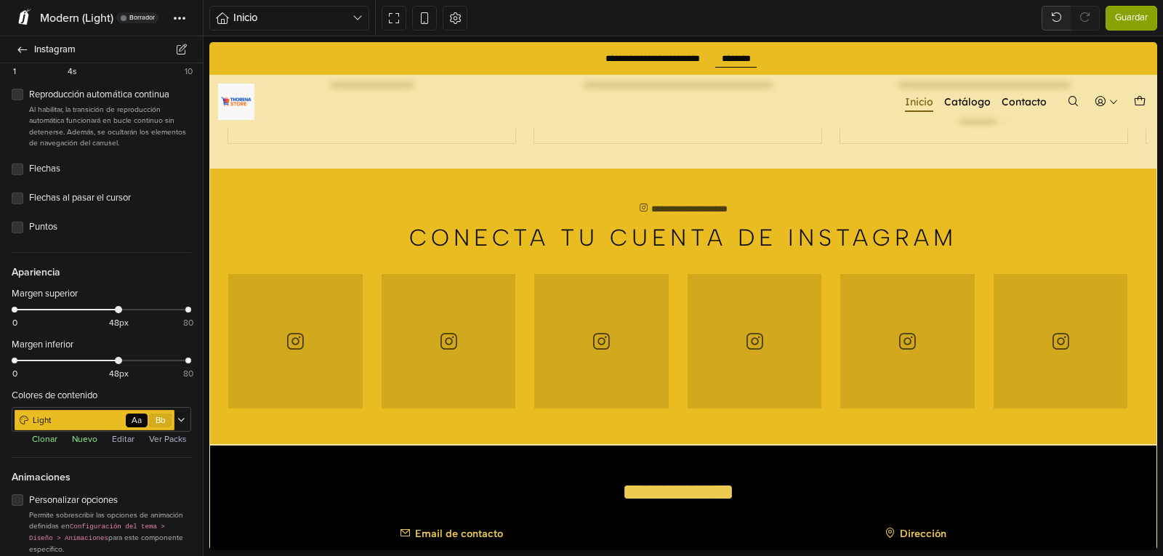
scroll to position [376, 0]
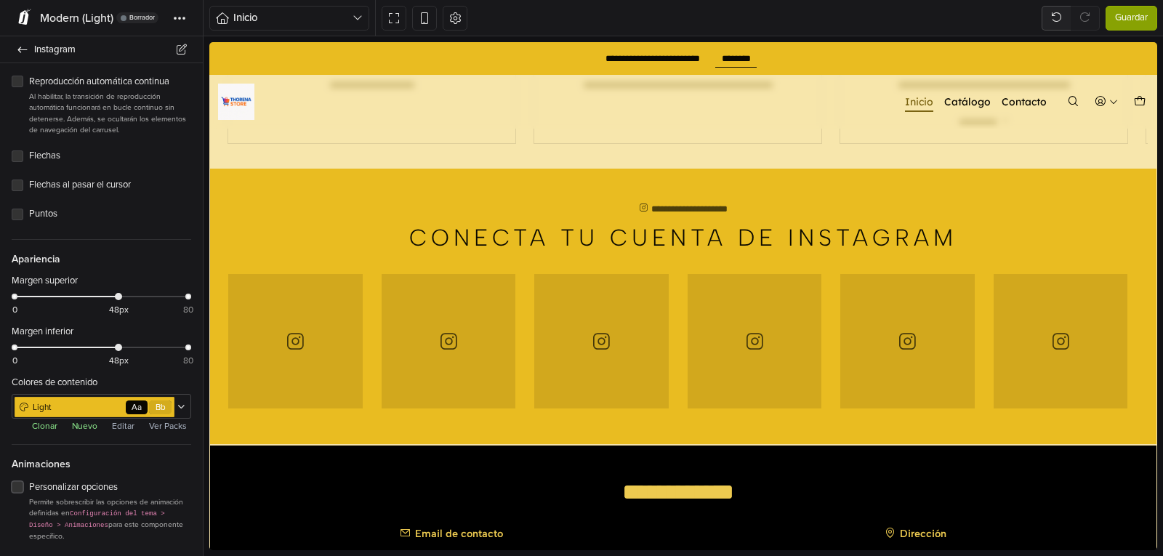
click at [29, 489] on label "Personalizar opciones" at bounding box center [110, 488] width 162 height 15
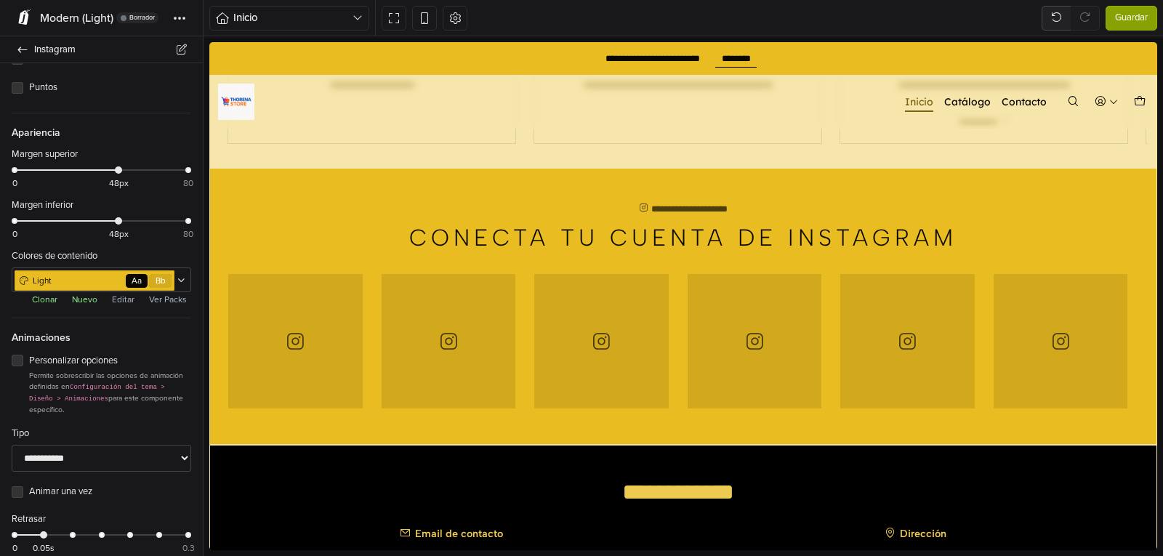
scroll to position [513, 0]
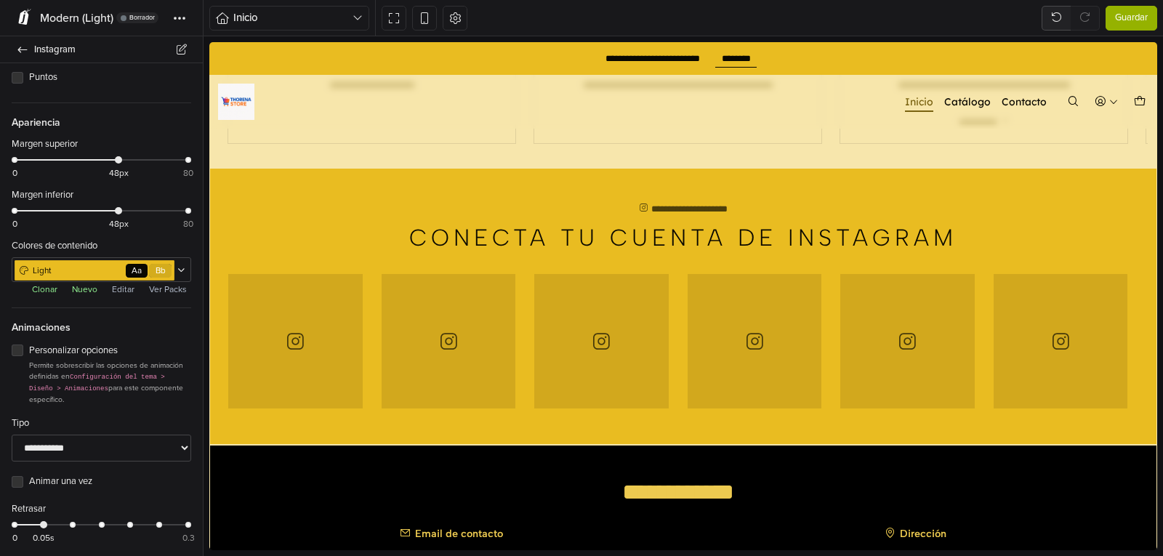
click at [1139, 17] on span "Guardar" at bounding box center [1131, 18] width 33 height 15
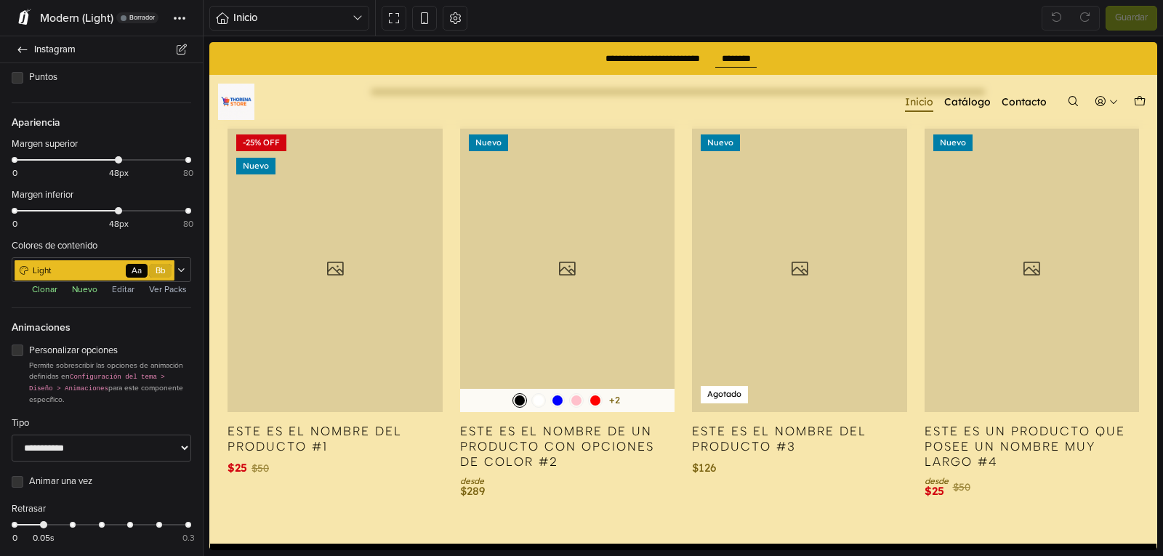
scroll to position [616, 0]
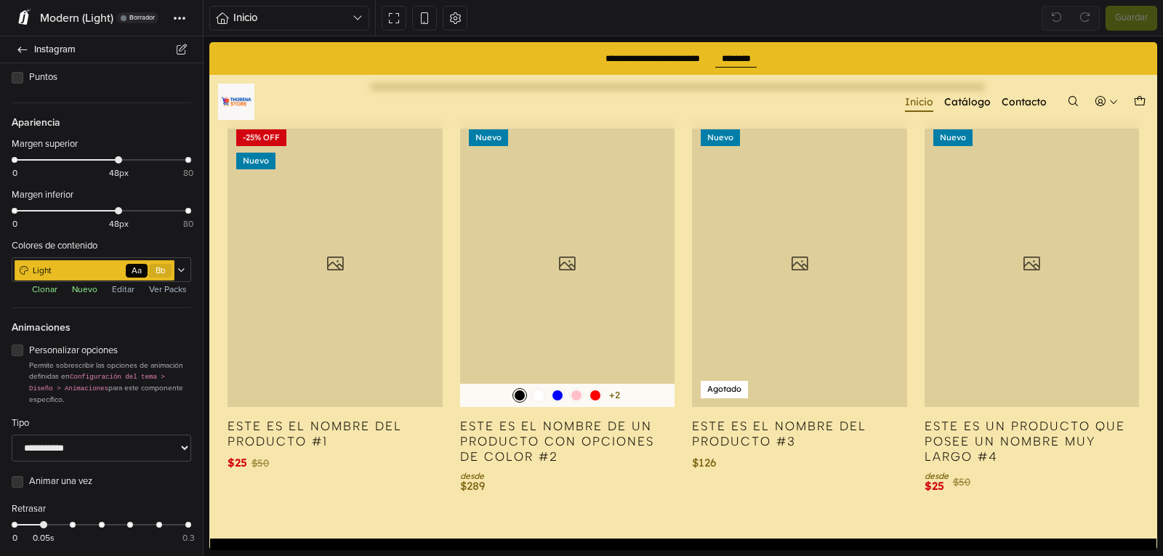
drag, startPoint x: 1152, startPoint y: 92, endPoint x: 1372, endPoint y: 219, distance: 254.1
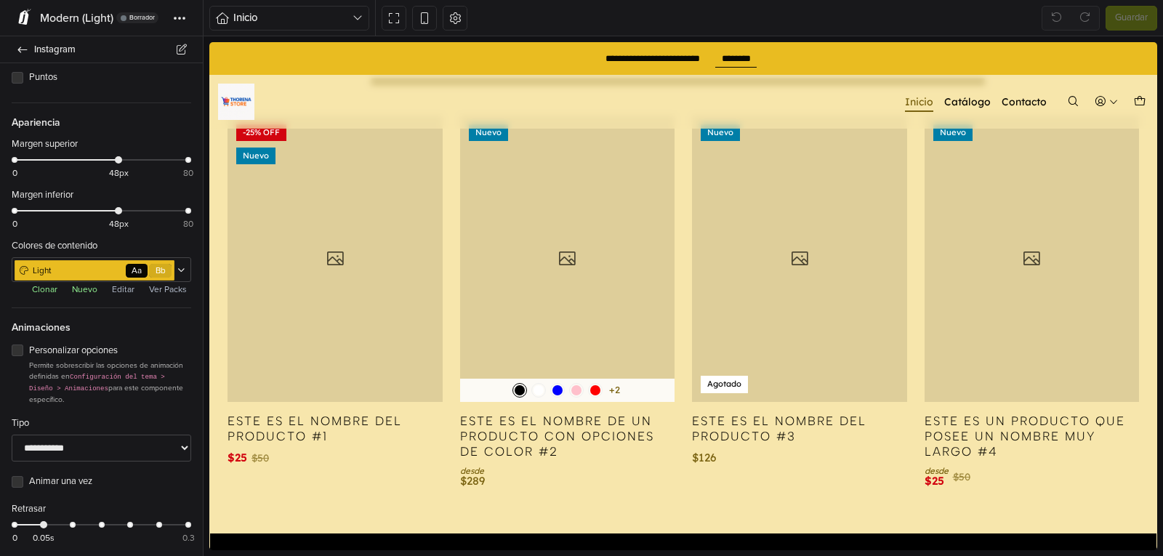
scroll to position [0, 0]
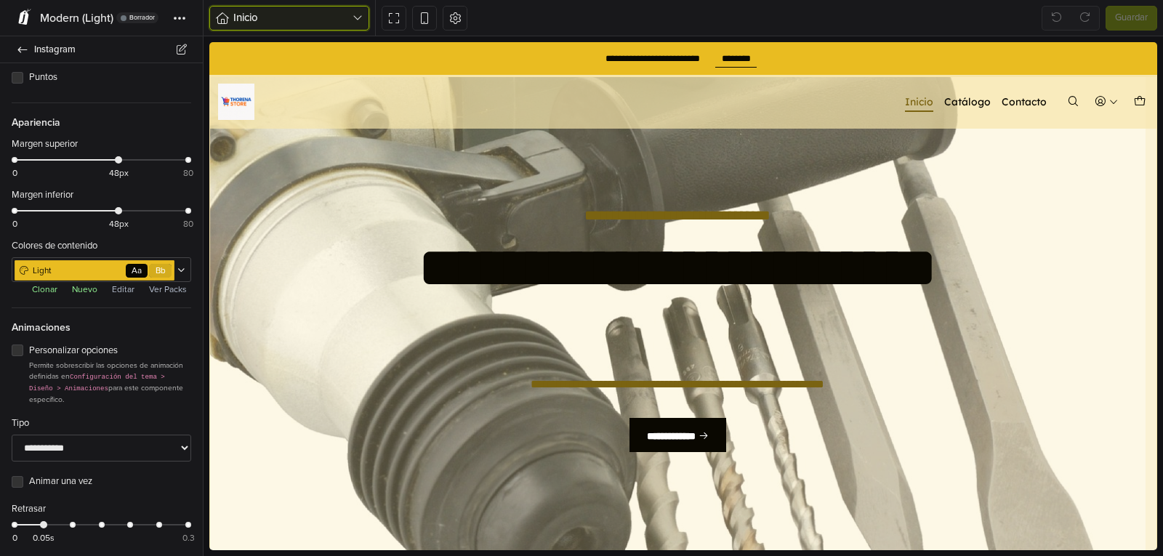
click at [359, 12] on icon "button" at bounding box center [358, 18] width 10 height 12
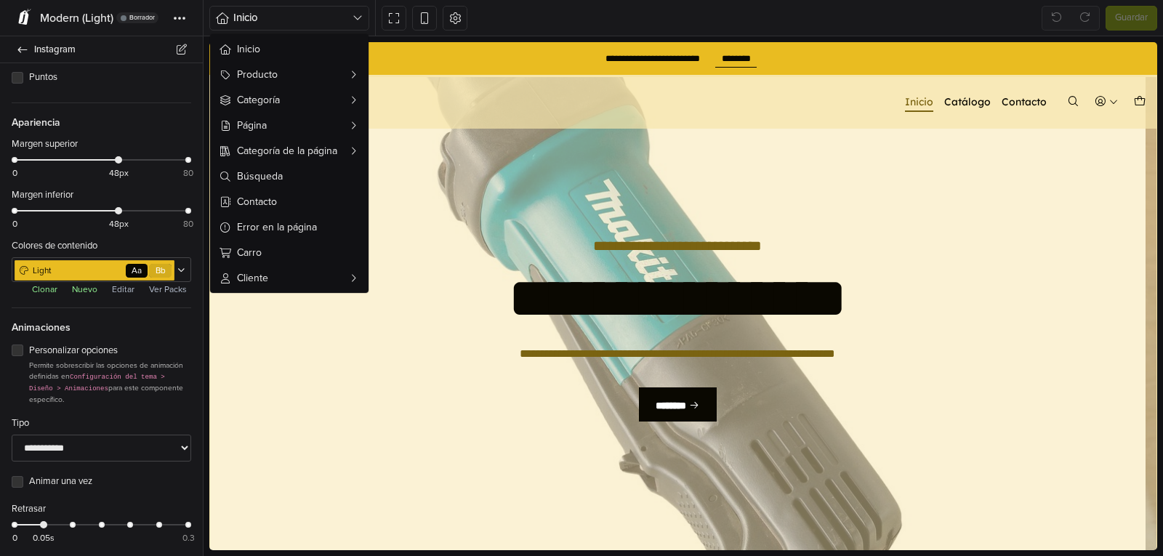
click at [542, 17] on div "Inicio Inicio Producto Categoría Página Categoría de la página Búsqueda Contact…" at bounding box center [684, 18] width 960 height 36
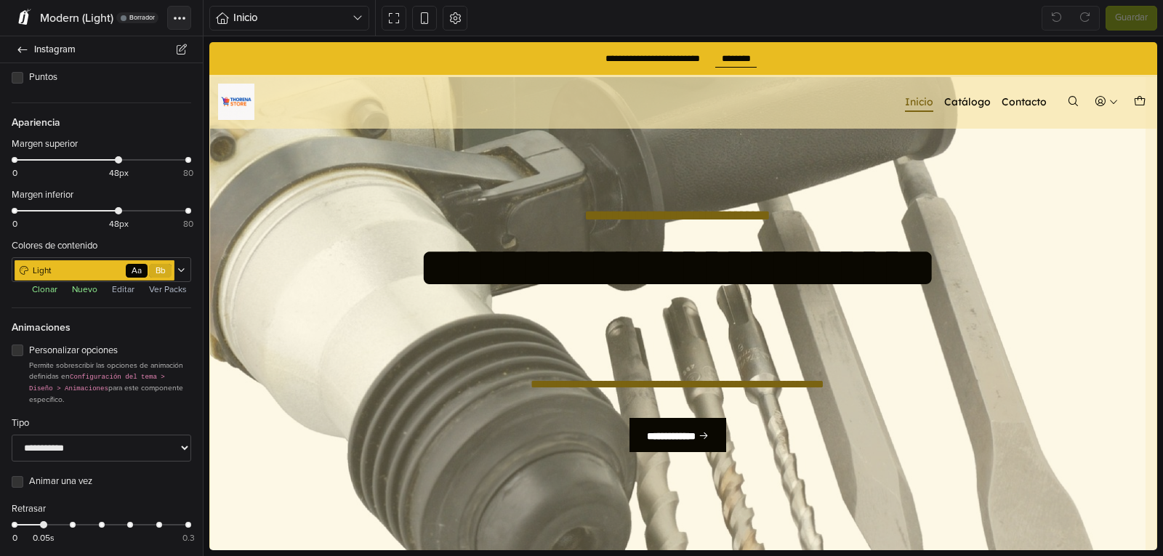
click at [183, 14] on button "Tema" at bounding box center [179, 18] width 24 height 24
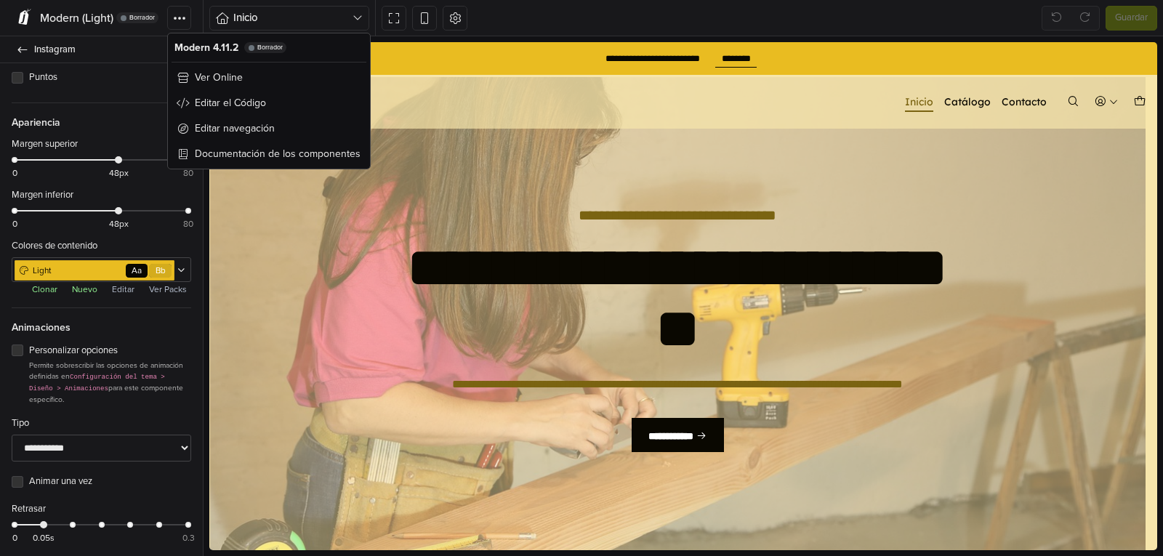
click at [116, 12] on div "Modern (Light) Borrador" at bounding box center [85, 17] width 147 height 25
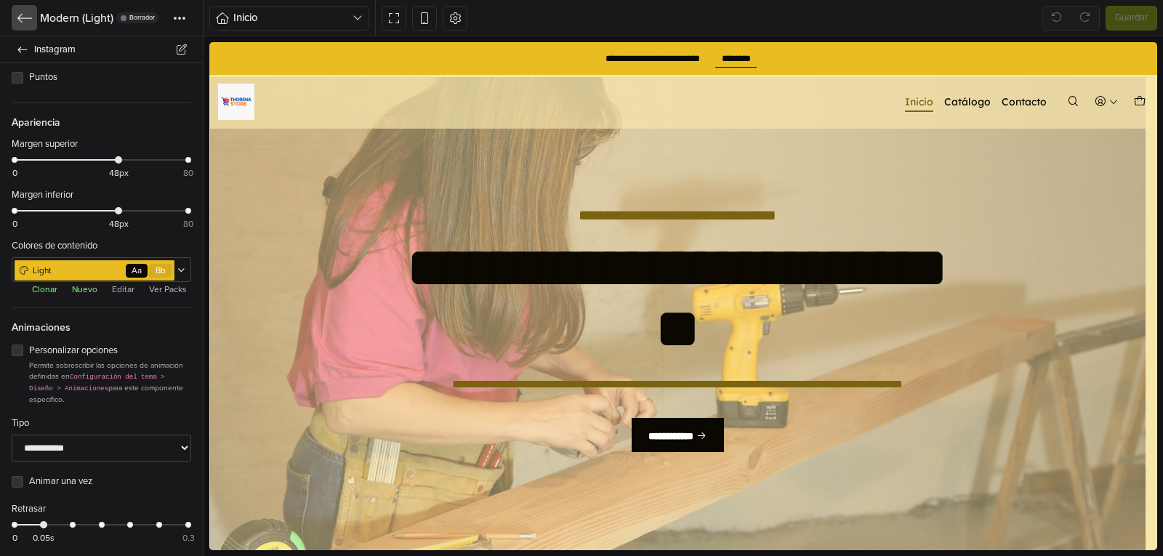
click at [28, 13] on icon at bounding box center [24, 18] width 15 height 15
